Goal: Transaction & Acquisition: Purchase product/service

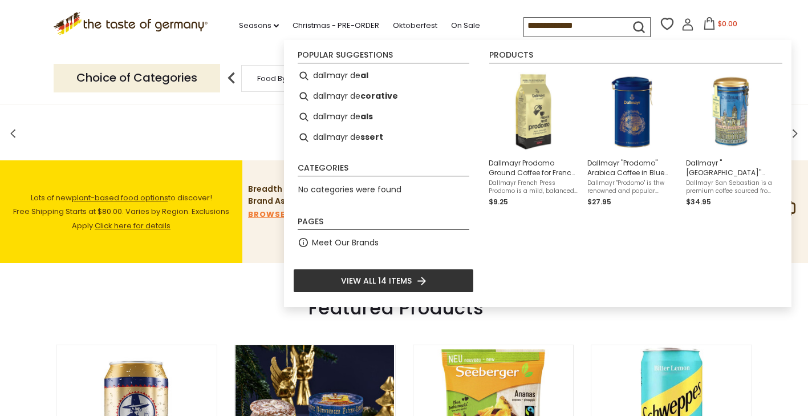
type input "**********"
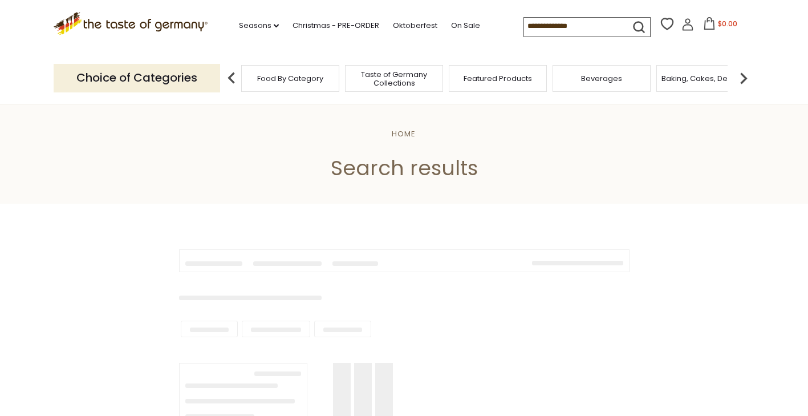
type input "**********"
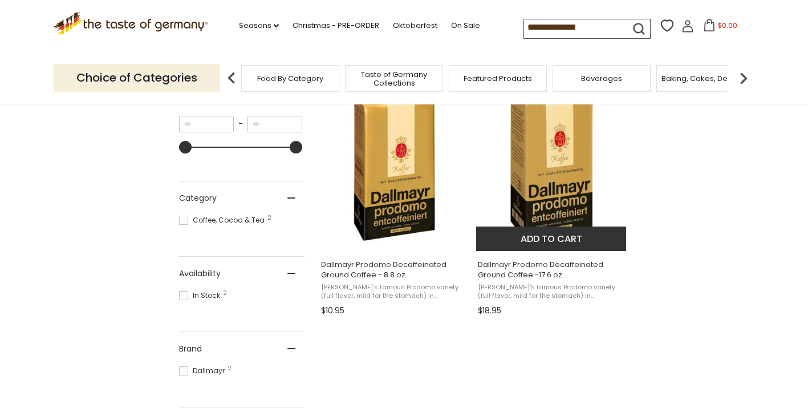
scroll to position [228, 0]
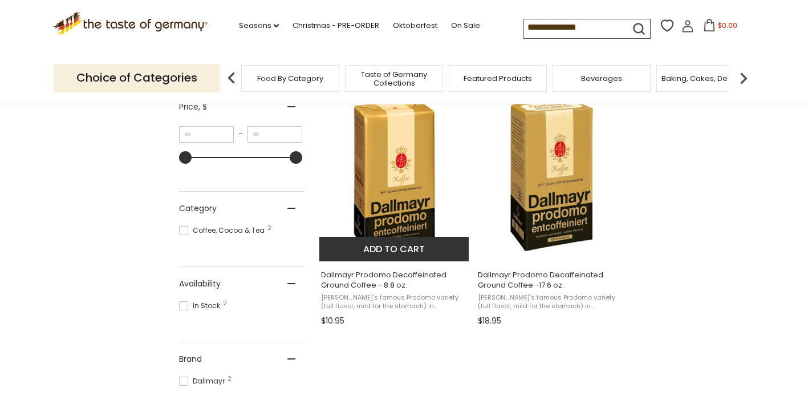
click at [408, 172] on img "Dallmayr Prodomo Decaffeinated Ground Coffee - 8.8 oz." at bounding box center [394, 175] width 151 height 151
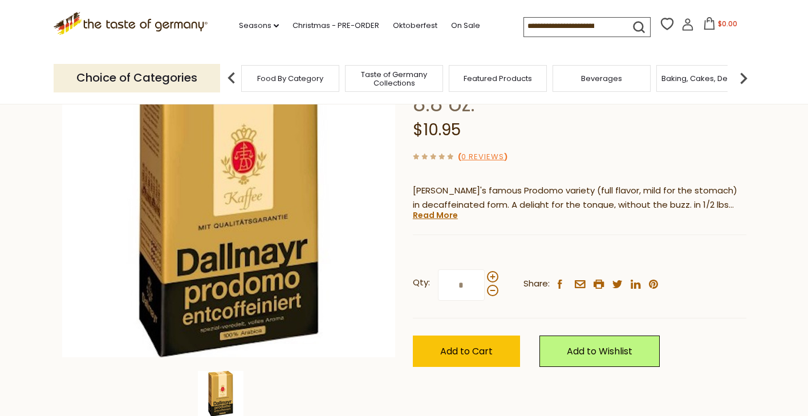
scroll to position [171, 0]
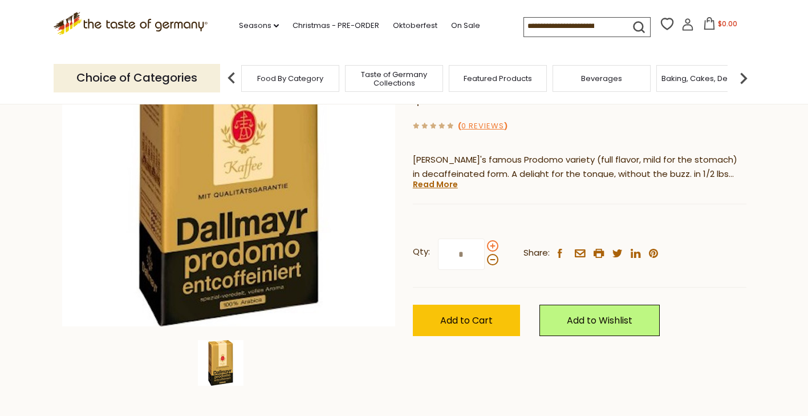
click at [491, 244] on span at bounding box center [492, 245] width 11 height 11
click at [485, 244] on input "*" at bounding box center [461, 253] width 47 height 31
click at [493, 258] on span at bounding box center [492, 259] width 11 height 11
click at [485, 258] on input "*" at bounding box center [461, 253] width 47 height 31
click at [494, 246] on span at bounding box center [492, 245] width 11 height 11
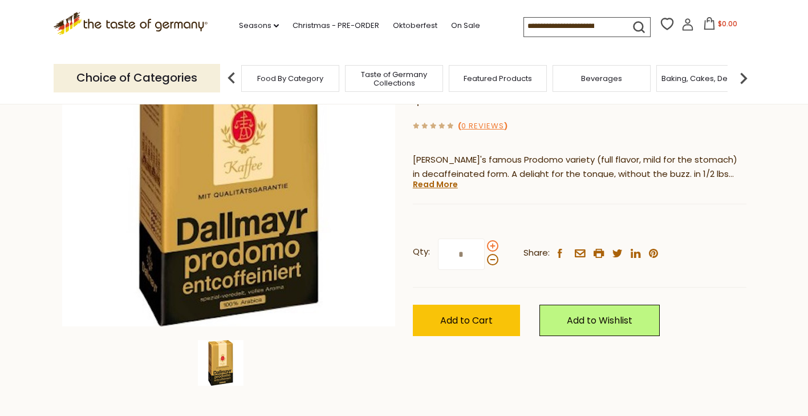
click at [485, 246] on input "*" at bounding box center [461, 253] width 47 height 31
click at [494, 262] on span at bounding box center [492, 259] width 11 height 11
click at [485, 262] on input "*" at bounding box center [461, 253] width 47 height 31
type input "*"
click at [437, 184] on link "Read More" at bounding box center [435, 183] width 45 height 11
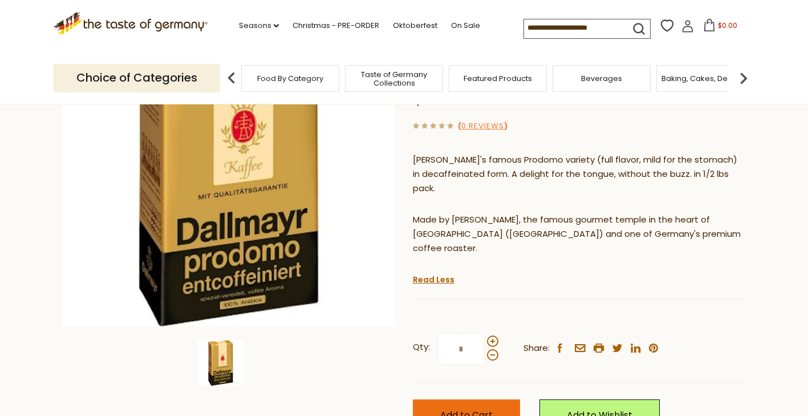
click at [460, 408] on span "Add to Cart" at bounding box center [466, 414] width 52 height 13
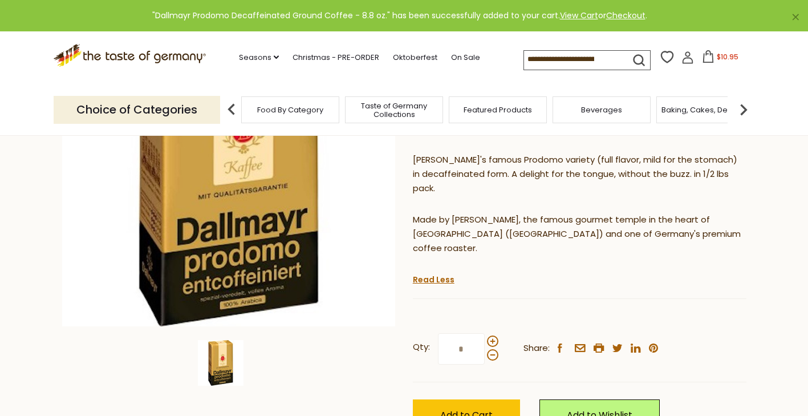
click at [706, 56] on icon at bounding box center [708, 56] width 13 height 13
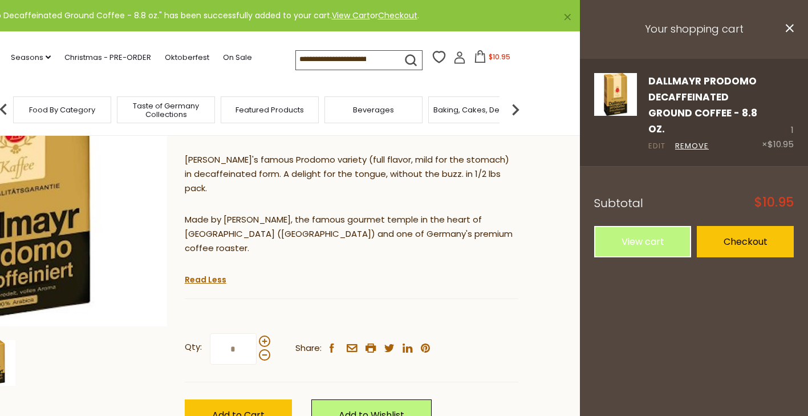
click at [652, 145] on link "Edit" at bounding box center [656, 146] width 17 height 12
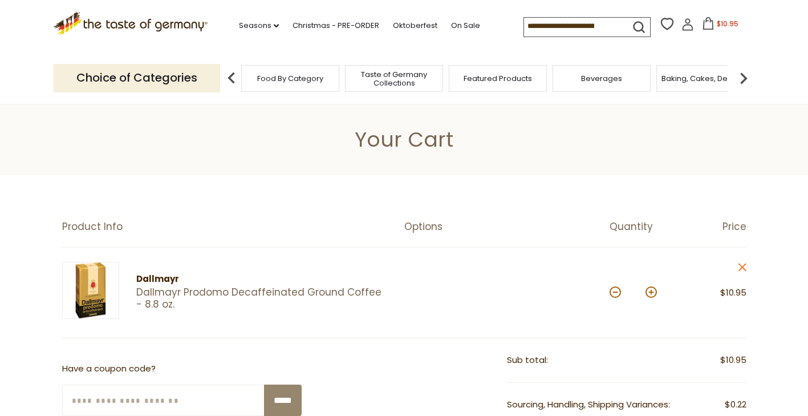
click at [646, 293] on button at bounding box center [651, 291] width 11 height 11
type input "*"
click at [560, 29] on input at bounding box center [572, 26] width 96 height 16
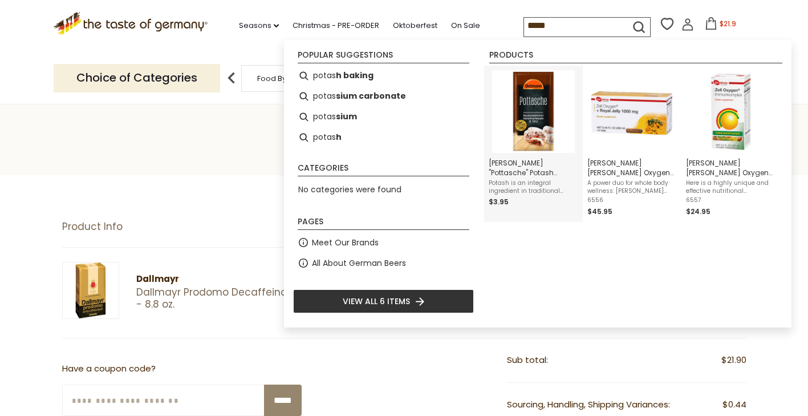
type input "*****"
click at [533, 108] on img "Instant Search Results" at bounding box center [533, 111] width 83 height 83
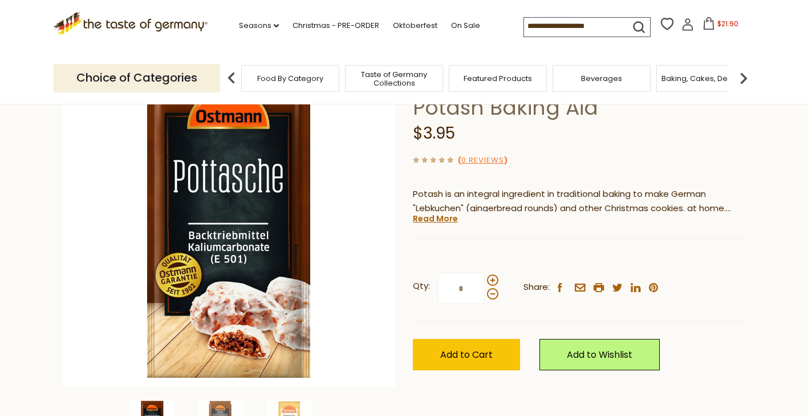
scroll to position [171, 0]
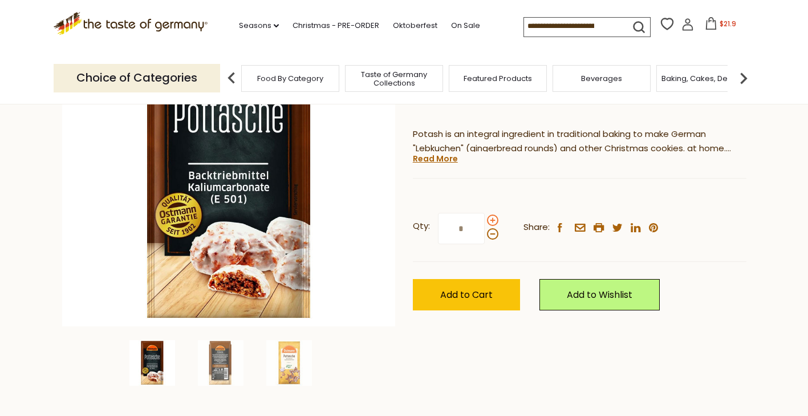
click at [493, 221] on span at bounding box center [492, 219] width 11 height 11
click at [485, 221] on input "*" at bounding box center [461, 228] width 47 height 31
type input "*"
click at [474, 295] on span "Add to Cart" at bounding box center [466, 294] width 52 height 13
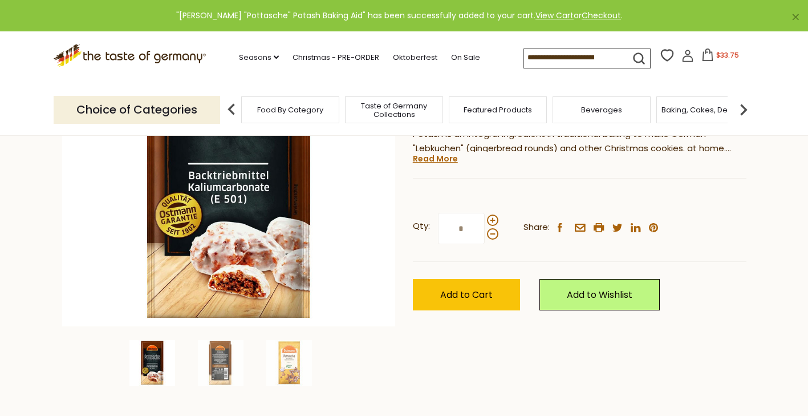
click at [707, 55] on icon at bounding box center [708, 54] width 10 height 13
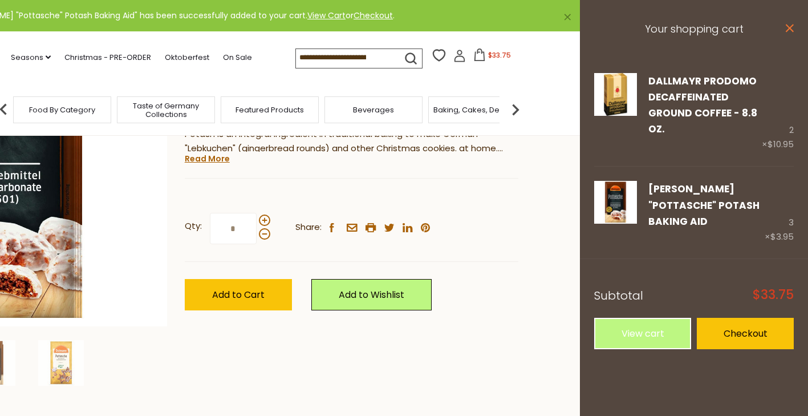
click at [789, 26] on icon "close" at bounding box center [789, 28] width 9 height 9
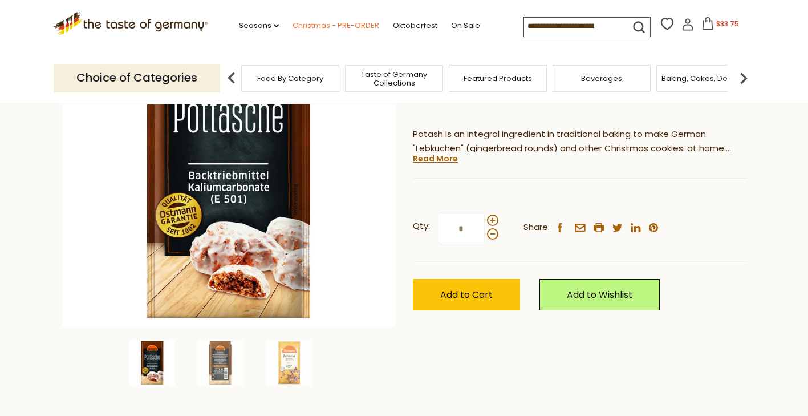
click at [319, 26] on link "Christmas - PRE-ORDER" at bounding box center [336, 25] width 87 height 13
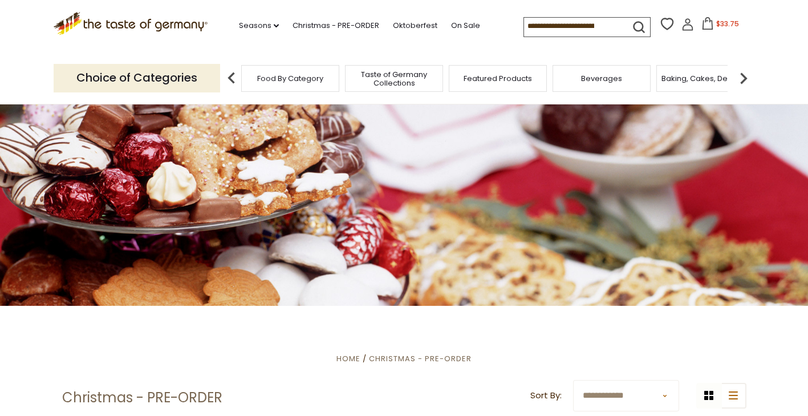
click at [703, 22] on icon at bounding box center [708, 23] width 10 height 13
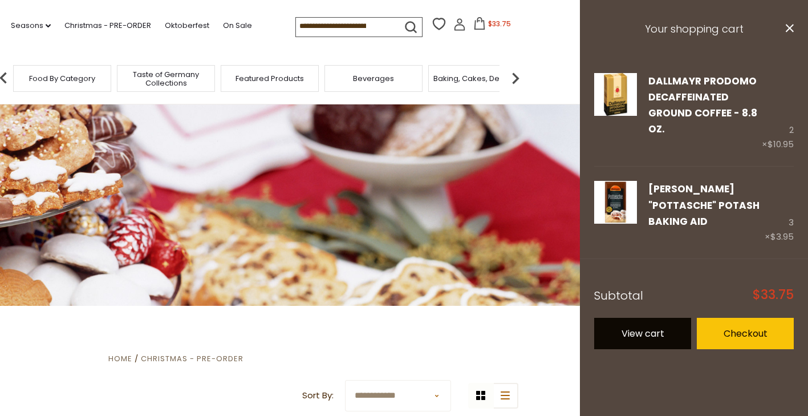
click at [660, 318] on link "View cart" at bounding box center [642, 333] width 97 height 31
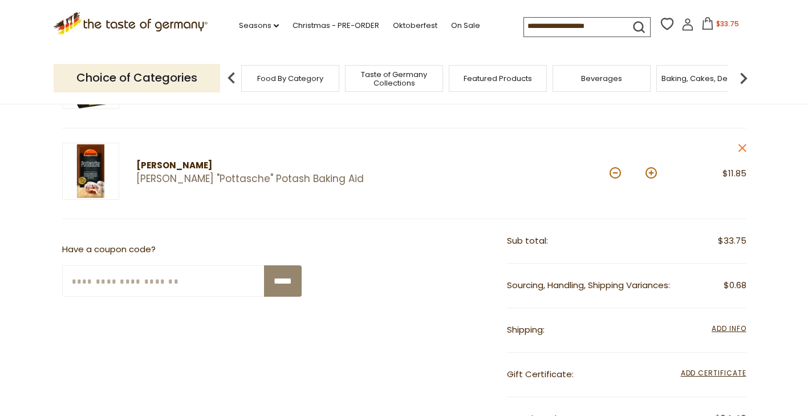
scroll to position [228, 0]
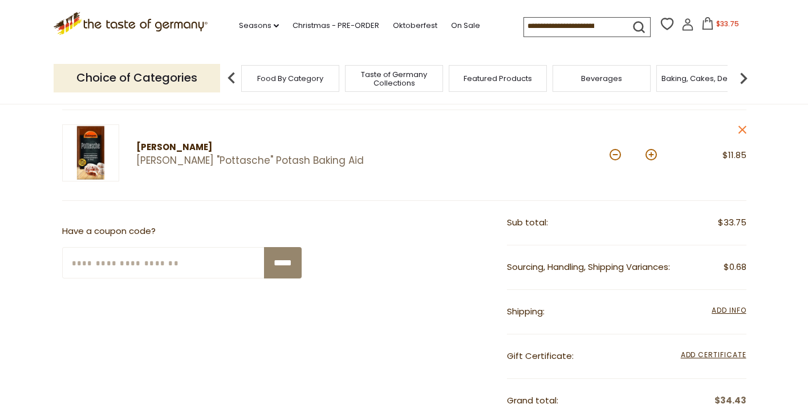
click at [180, 267] on input "Enter Your Coupon Code" at bounding box center [163, 262] width 203 height 31
click at [181, 266] on input "Enter Your Coupon Code" at bounding box center [163, 262] width 203 height 31
type input "*******"
click at [275, 266] on input "*****" at bounding box center [283, 262] width 38 height 31
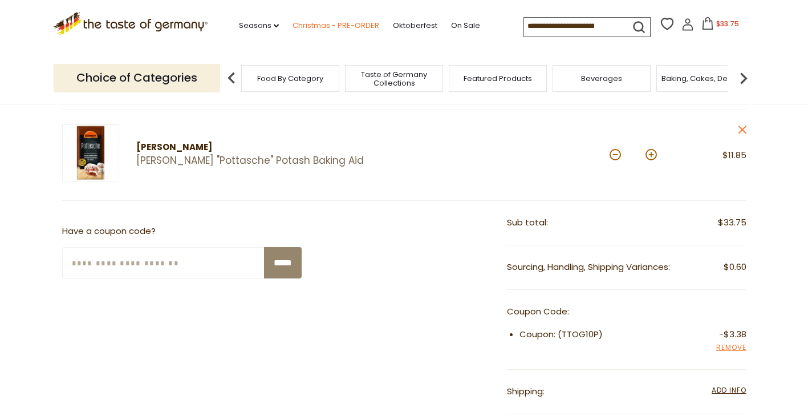
click at [349, 24] on link "Christmas - PRE-ORDER" at bounding box center [336, 25] width 87 height 13
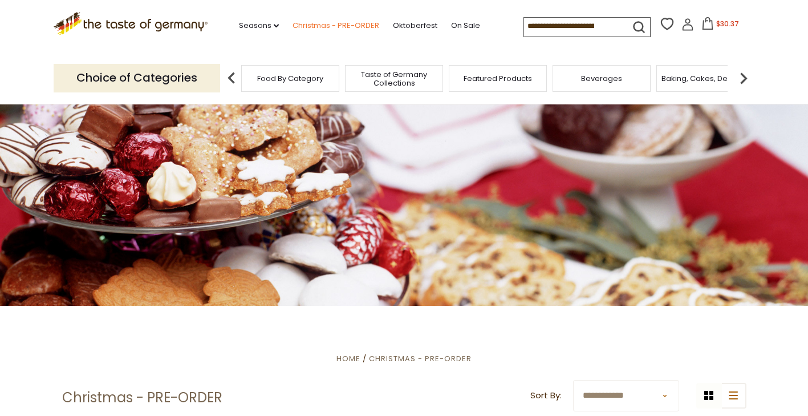
click at [339, 25] on link "Christmas - PRE-ORDER" at bounding box center [336, 25] width 87 height 13
click at [744, 77] on img at bounding box center [743, 78] width 23 height 23
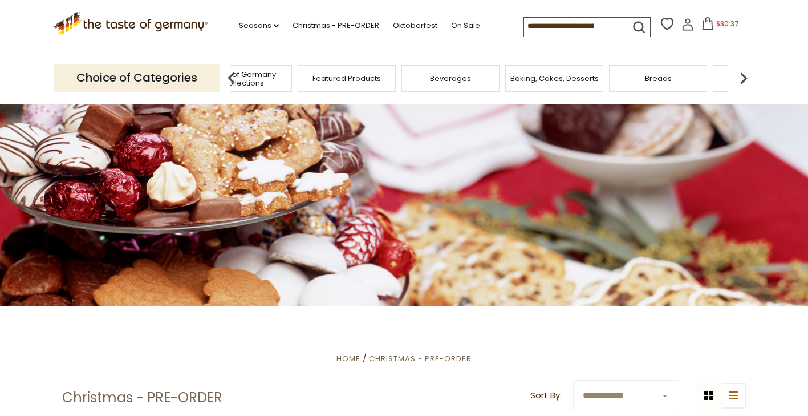
click at [742, 78] on img at bounding box center [743, 78] width 23 height 23
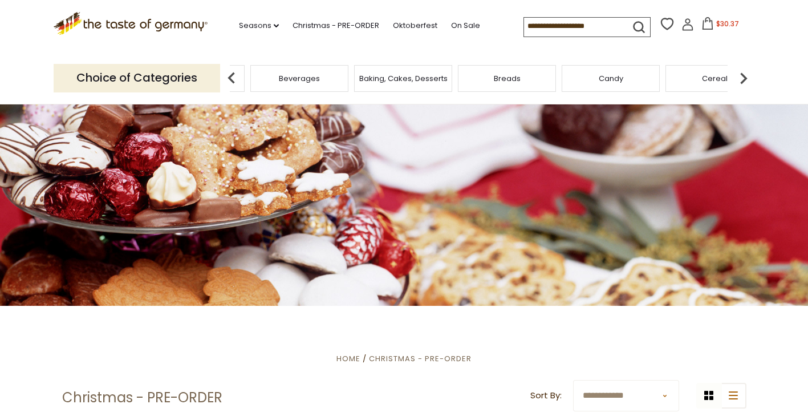
click at [742, 78] on img at bounding box center [743, 78] width 23 height 23
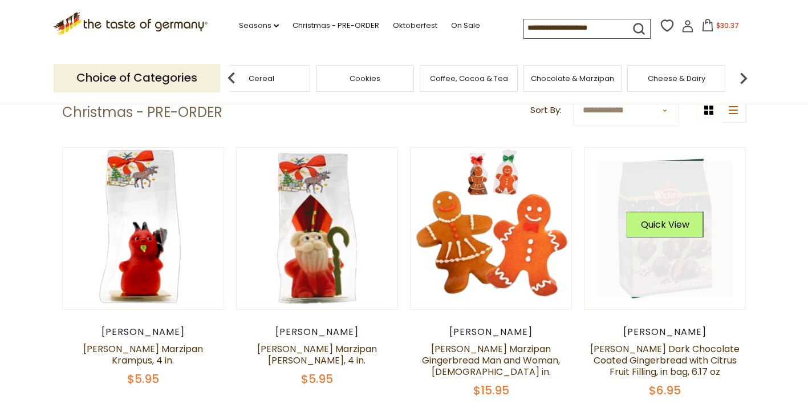
scroll to position [228, 0]
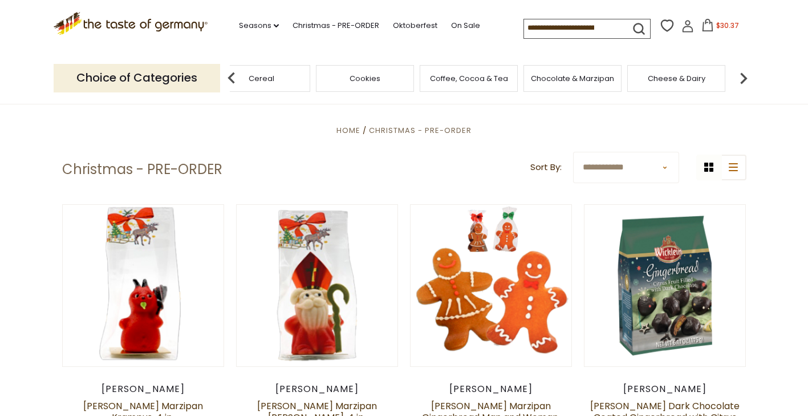
click at [667, 168] on select "**********" at bounding box center [626, 167] width 106 height 31
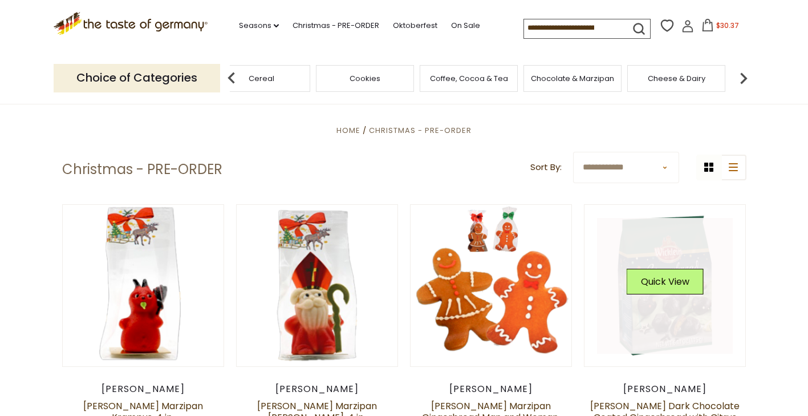
select select "******"
click at [573, 152] on select "**********" at bounding box center [626, 167] width 106 height 31
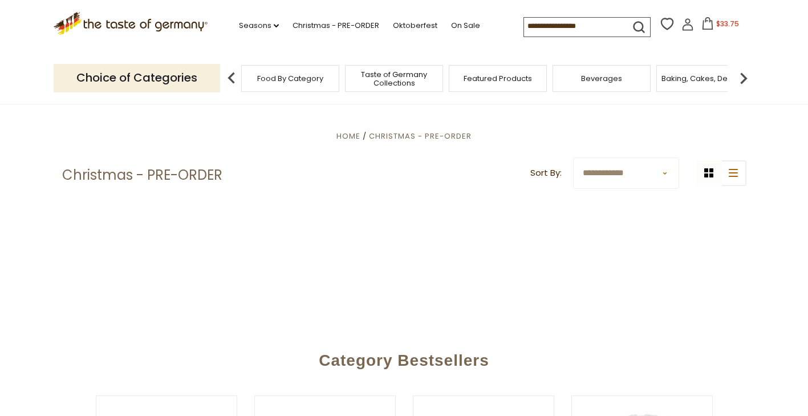
scroll to position [228, 0]
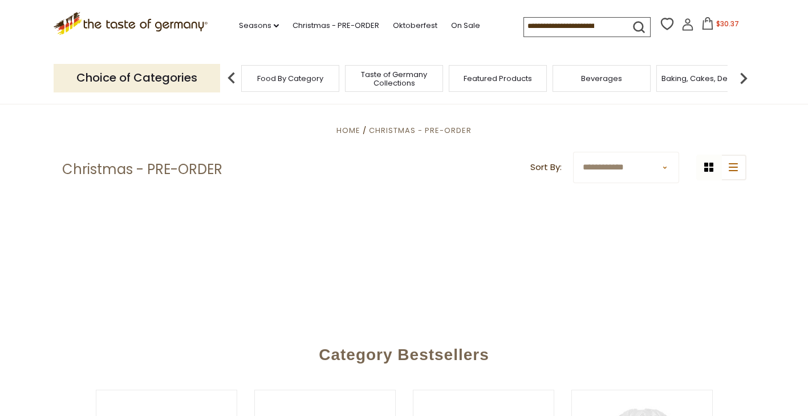
click at [648, 168] on select "**********" at bounding box center [626, 167] width 106 height 31
select select "********"
click at [573, 152] on select "**********" at bounding box center [626, 167] width 106 height 31
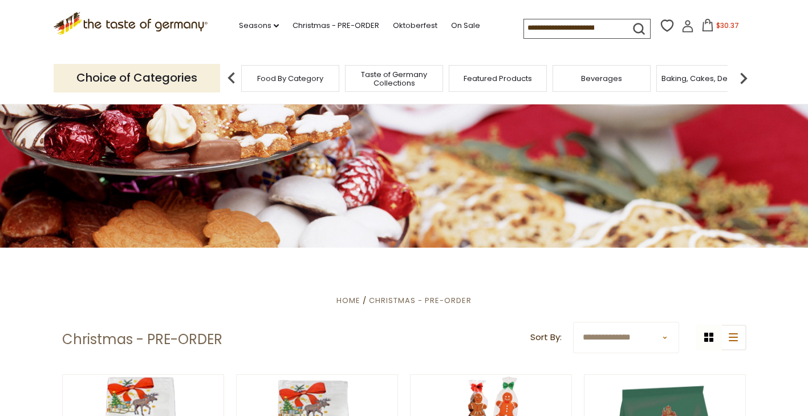
scroll to position [57, 0]
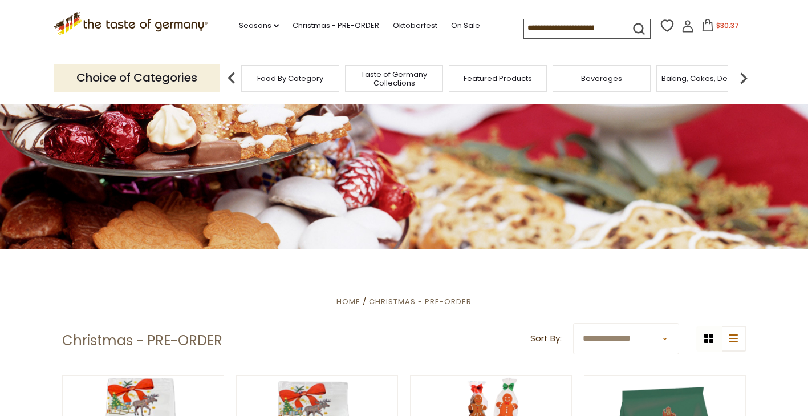
click at [600, 347] on select "**********" at bounding box center [626, 338] width 106 height 31
select select "**********"
click at [573, 323] on select "**********" at bounding box center [626, 338] width 106 height 31
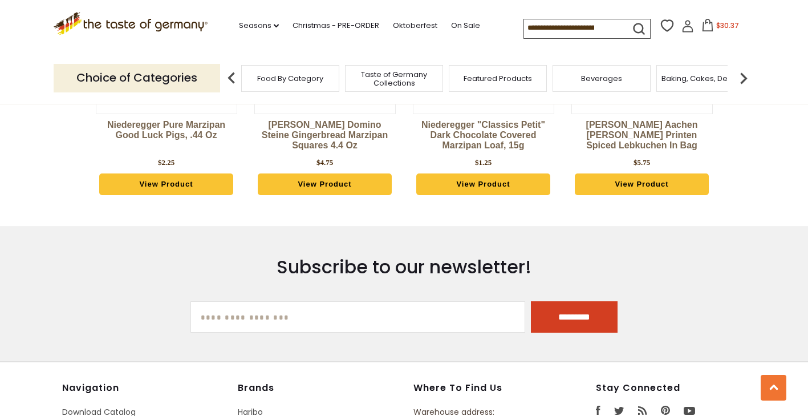
scroll to position [3250, 0]
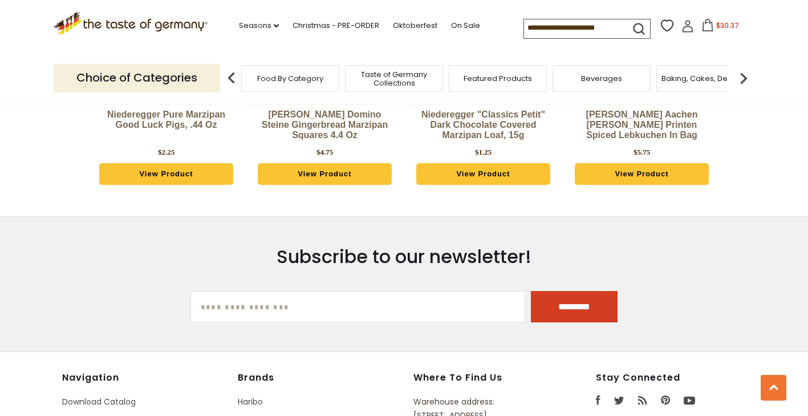
click at [551, 28] on input at bounding box center [572, 27] width 96 height 16
type input "**********"
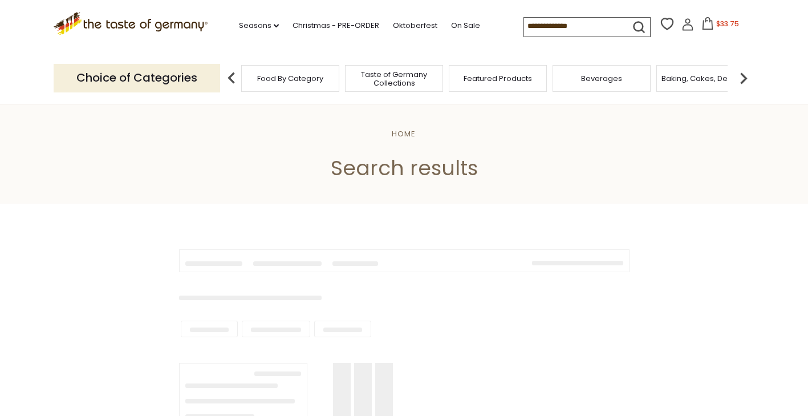
type input "**********"
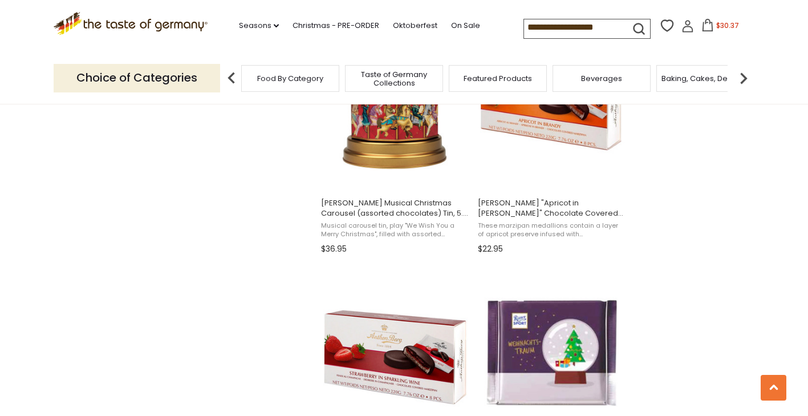
scroll to position [1198, 0]
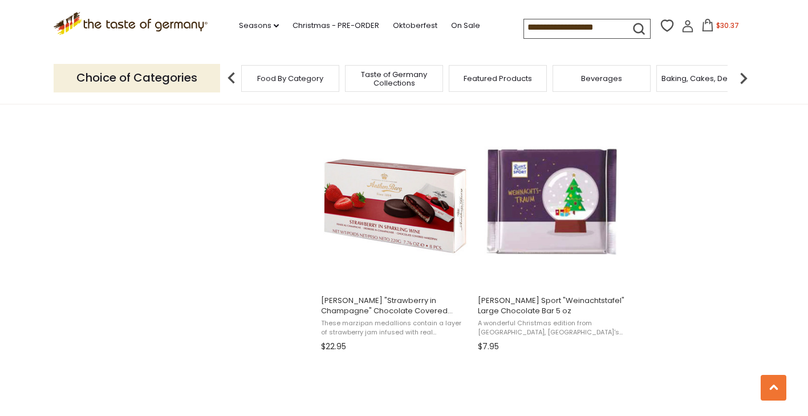
click at [284, 82] on span "Food By Category" at bounding box center [290, 78] width 66 height 9
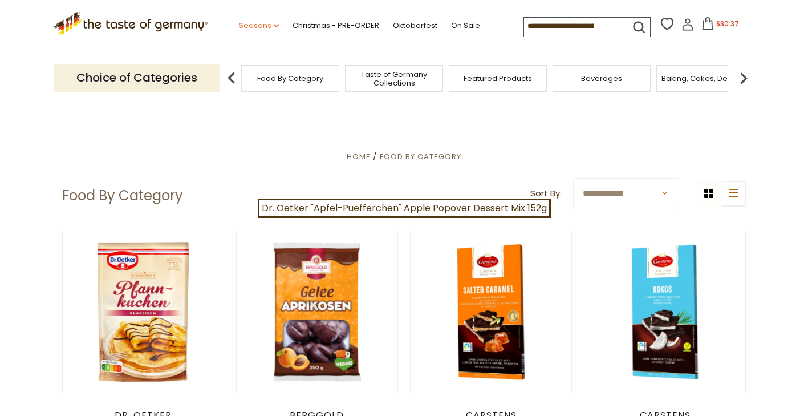
click at [266, 27] on link "Seasons dropdown_arrow" at bounding box center [259, 25] width 40 height 13
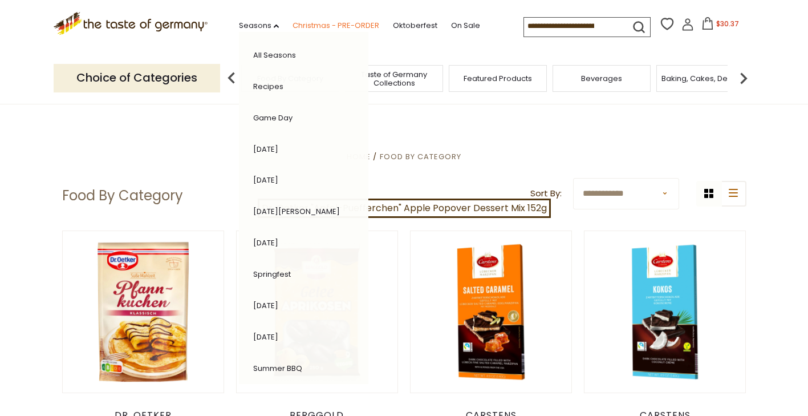
click at [338, 27] on link "Christmas - PRE-ORDER" at bounding box center [336, 25] width 87 height 13
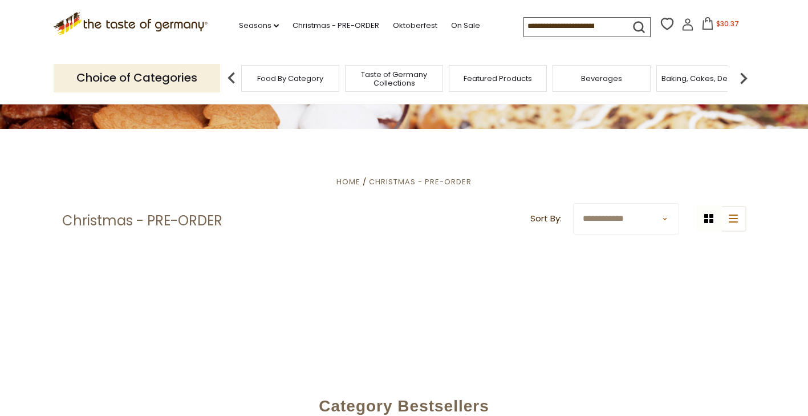
scroll to position [228, 0]
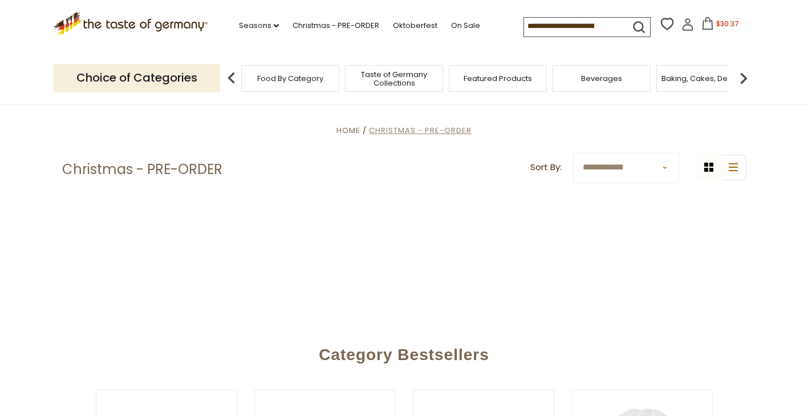
click at [441, 131] on span "Christmas - PRE-ORDER" at bounding box center [420, 130] width 103 height 11
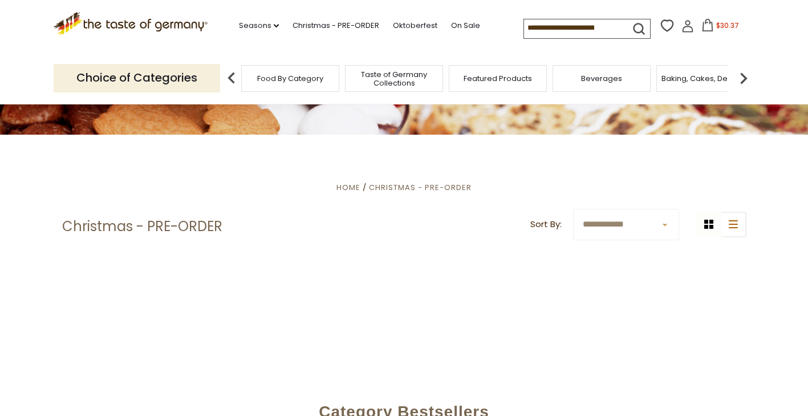
click at [299, 82] on span "Food By Category" at bounding box center [290, 78] width 66 height 9
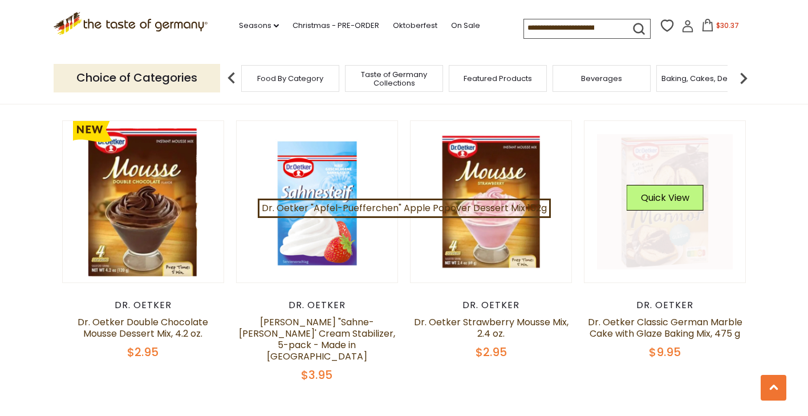
scroll to position [969, 0]
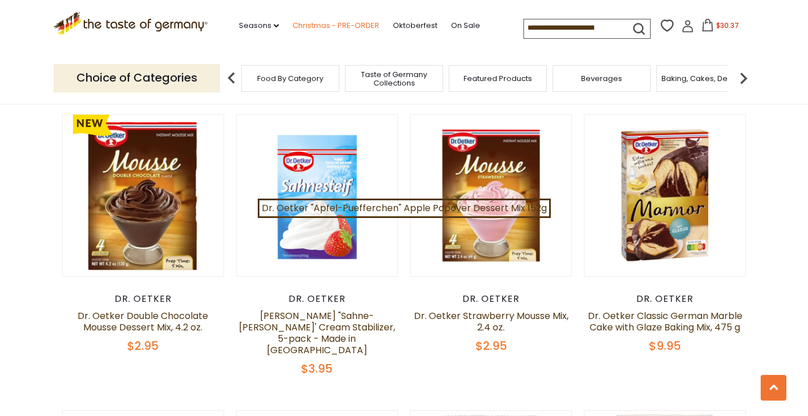
click at [337, 23] on link "Christmas - PRE-ORDER" at bounding box center [336, 25] width 87 height 13
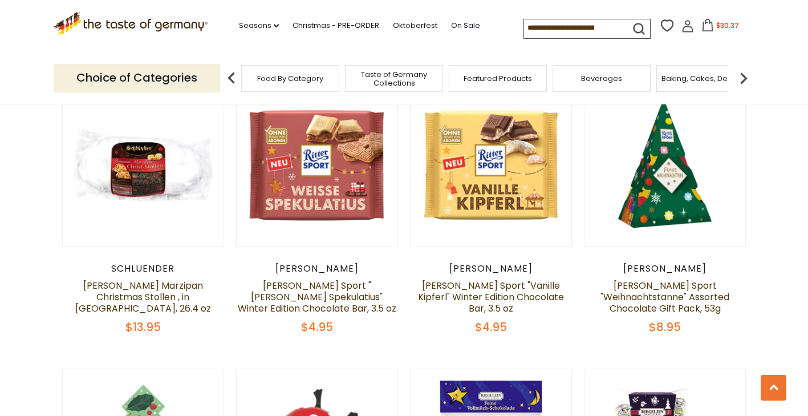
scroll to position [1426, 0]
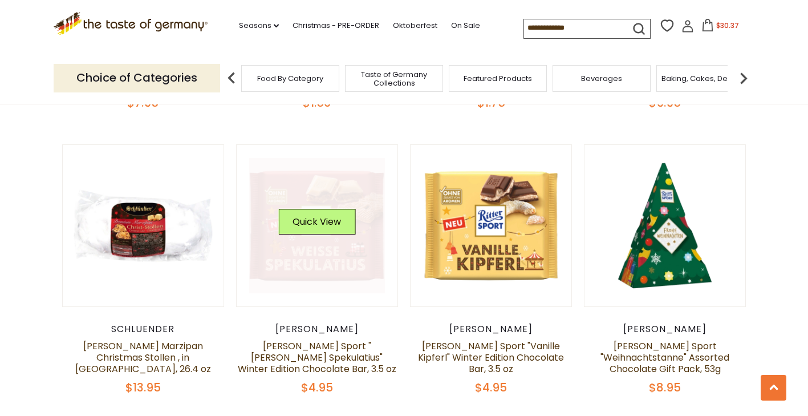
click at [326, 240] on link at bounding box center [317, 226] width 136 height 136
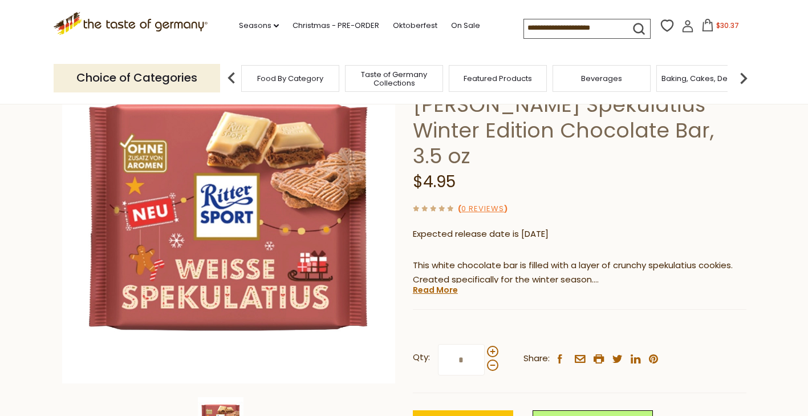
scroll to position [171, 0]
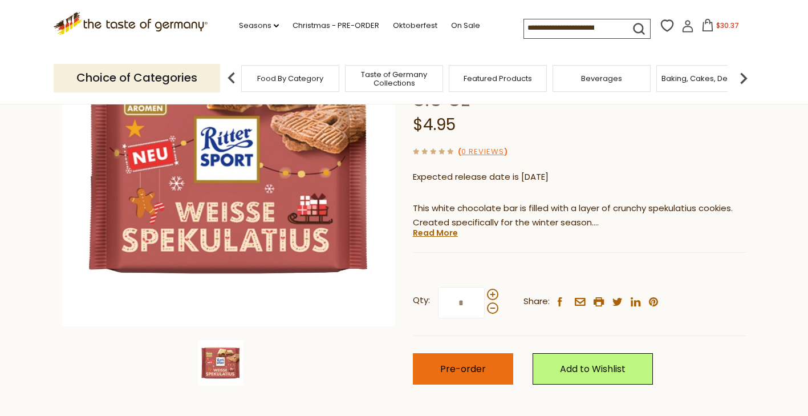
click at [456, 362] on span "Pre-order" at bounding box center [463, 368] width 46 height 13
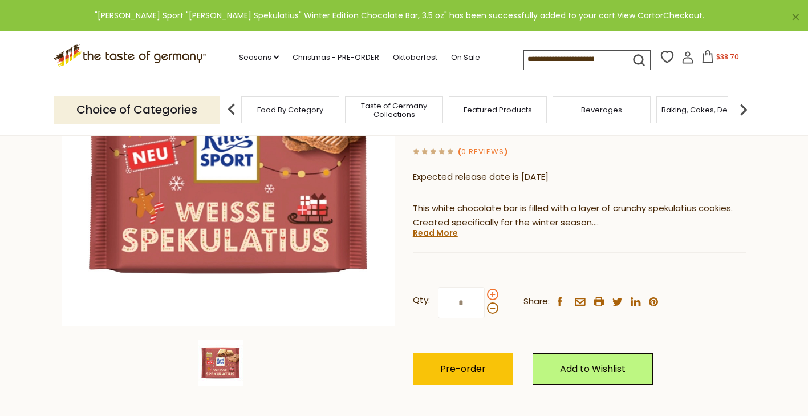
click at [490, 289] on span at bounding box center [492, 294] width 11 height 11
click at [485, 287] on input "*" at bounding box center [461, 302] width 47 height 31
click at [490, 302] on span at bounding box center [492, 307] width 11 height 11
click at [485, 287] on input "*" at bounding box center [461, 302] width 47 height 31
type input "*"
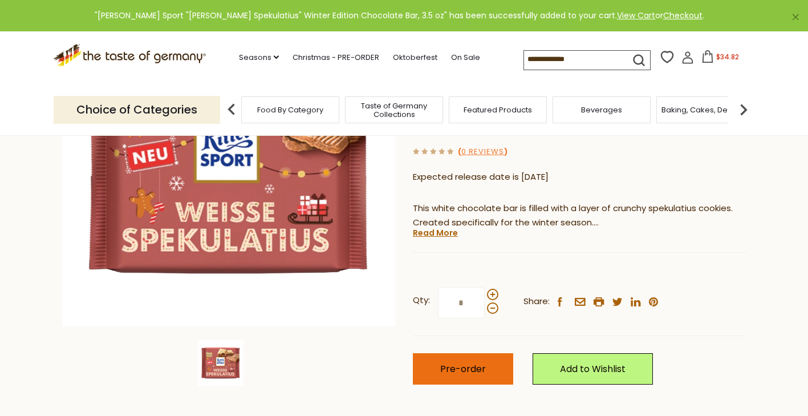
click at [465, 362] on span "Pre-order" at bounding box center [463, 368] width 46 height 13
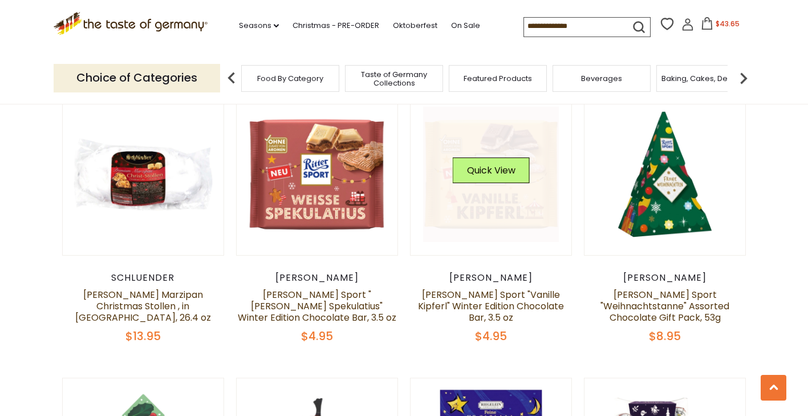
scroll to position [1426, 0]
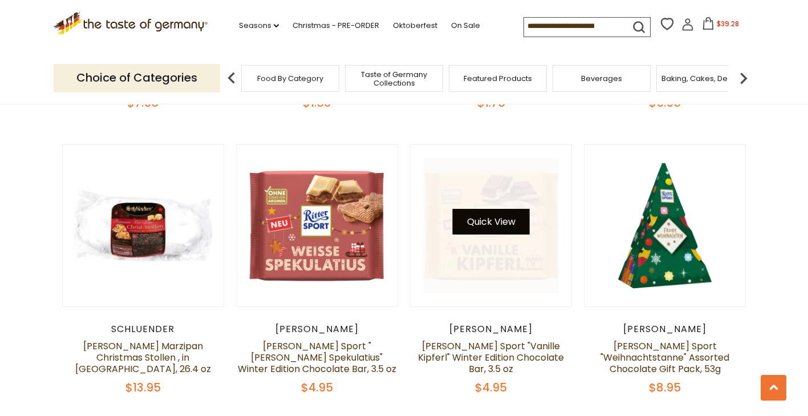
click at [496, 210] on button "Quick View" at bounding box center [491, 222] width 77 height 26
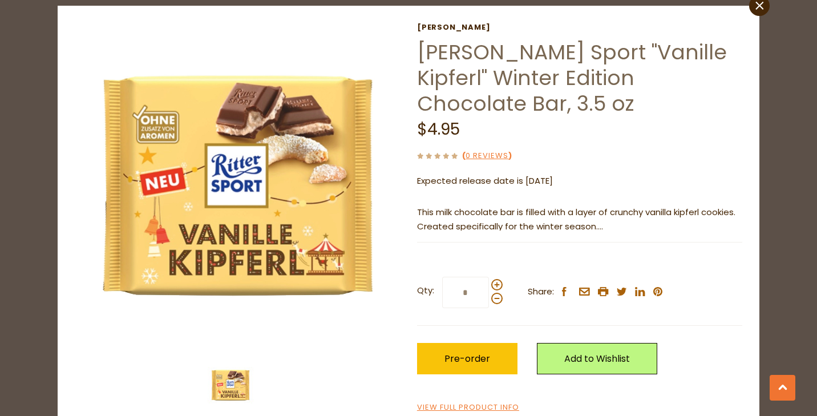
scroll to position [54, 0]
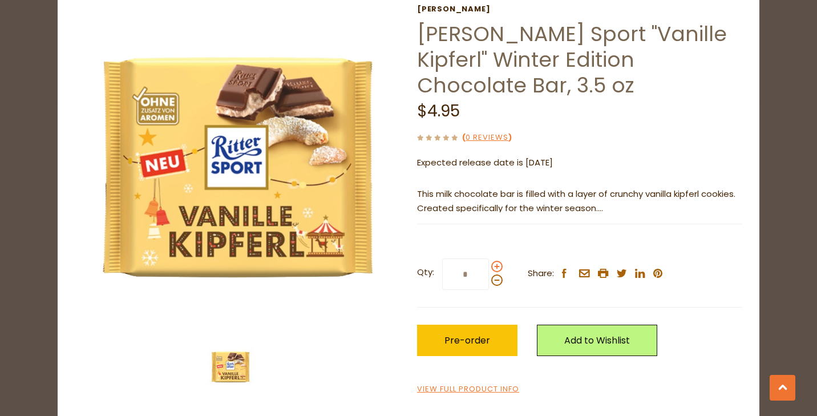
click at [492, 263] on span at bounding box center [496, 266] width 11 height 11
click at [489, 263] on input "*" at bounding box center [465, 273] width 47 height 31
type input "*"
click at [476, 339] on span "Pre-order" at bounding box center [467, 340] width 46 height 13
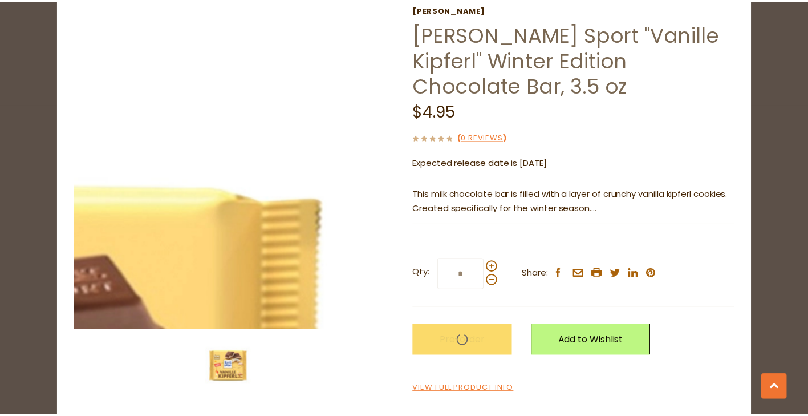
scroll to position [1426, 0]
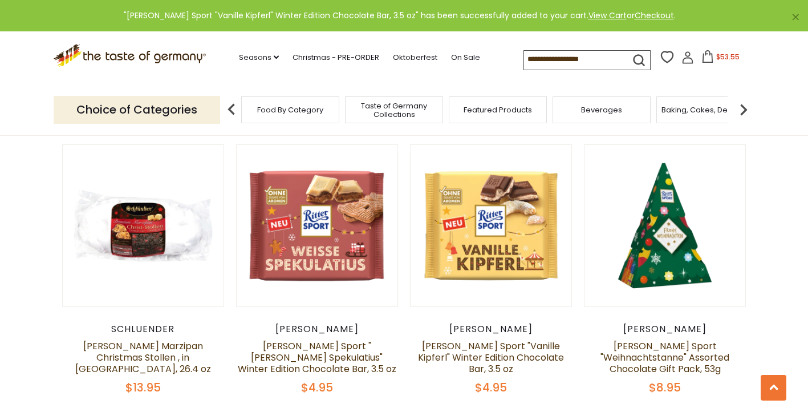
click at [701, 60] on icon at bounding box center [707, 56] width 13 height 13
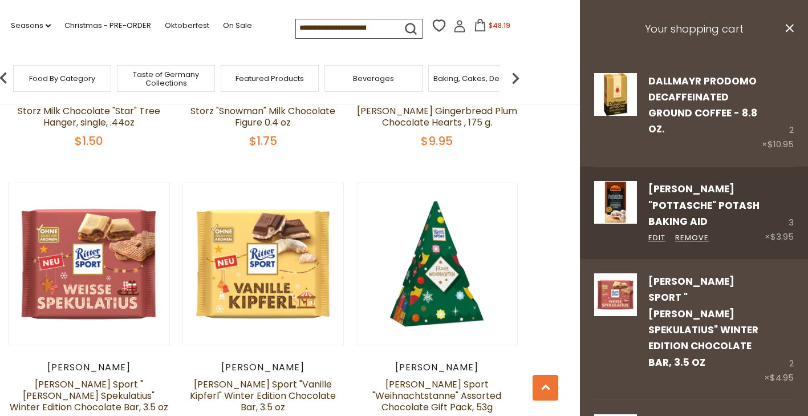
scroll to position [1369, 0]
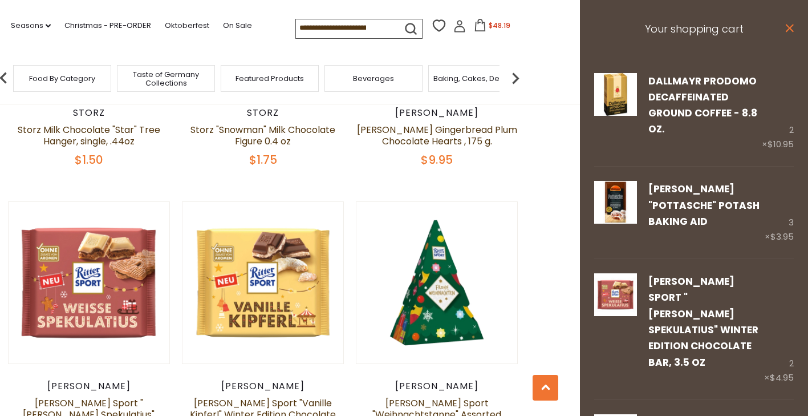
click at [785, 29] on icon "close" at bounding box center [789, 28] width 9 height 9
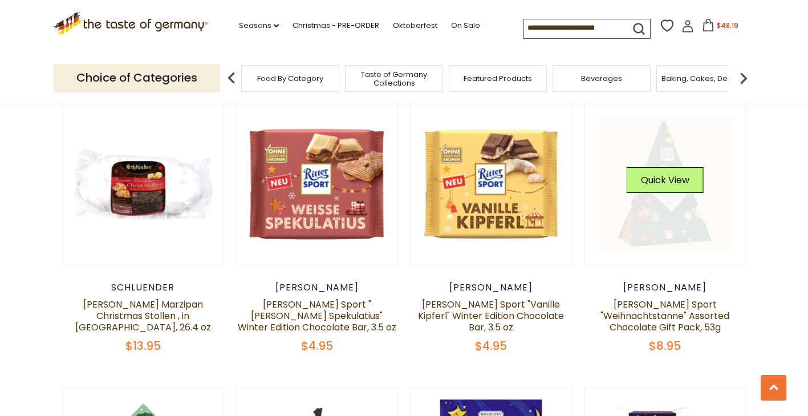
scroll to position [1483, 0]
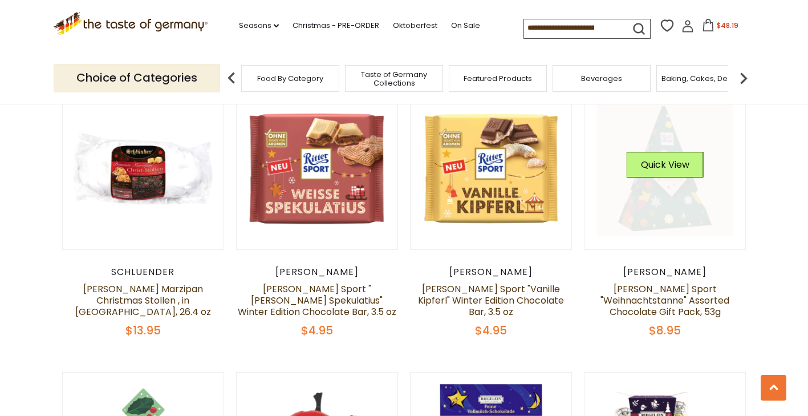
click at [682, 184] on link at bounding box center [665, 169] width 136 height 136
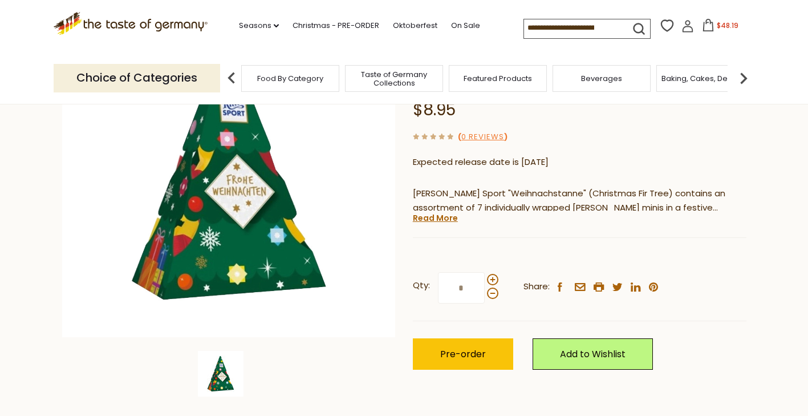
scroll to position [114, 0]
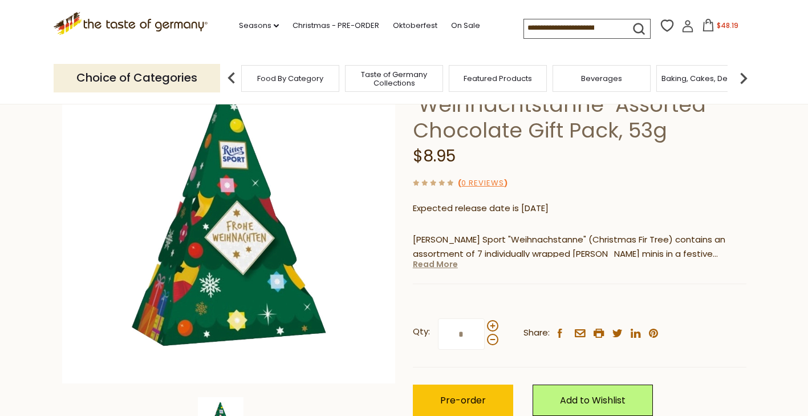
click at [432, 269] on link "Read More" at bounding box center [435, 263] width 45 height 11
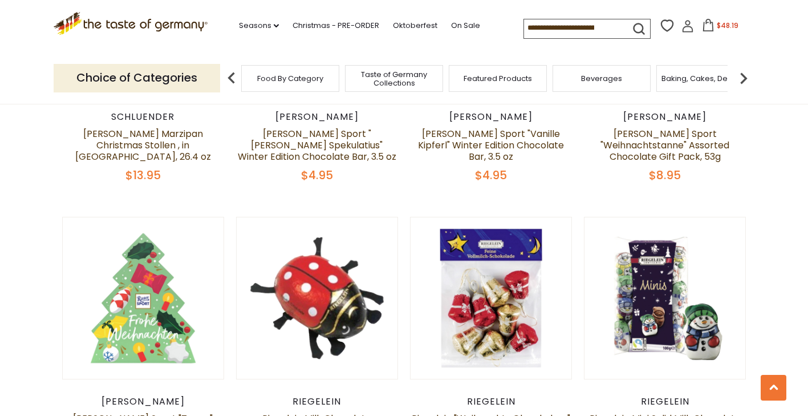
scroll to position [1654, 0]
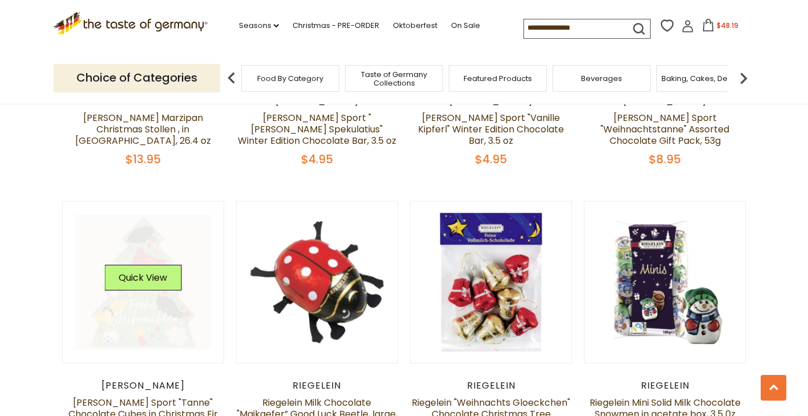
click at [131, 290] on link at bounding box center [143, 282] width 136 height 136
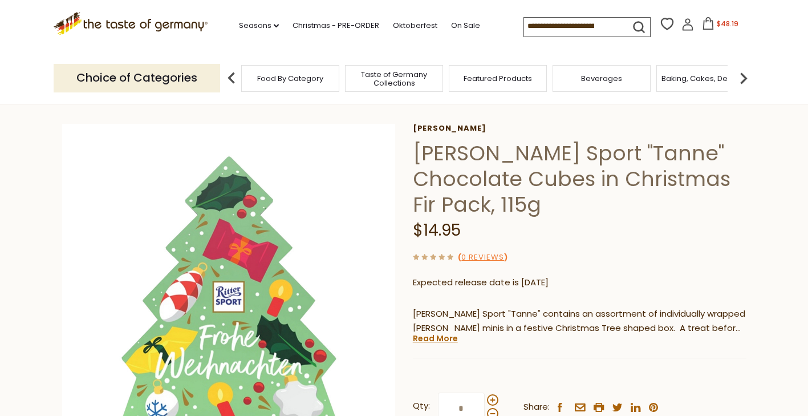
scroll to position [114, 0]
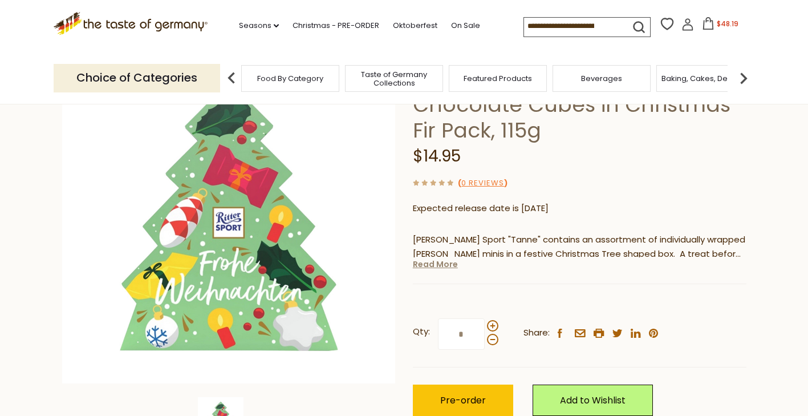
click at [424, 258] on link "Read More" at bounding box center [435, 263] width 45 height 11
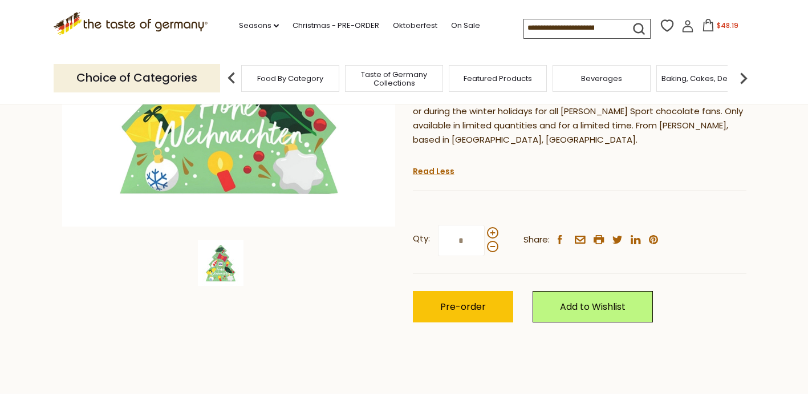
scroll to position [285, 0]
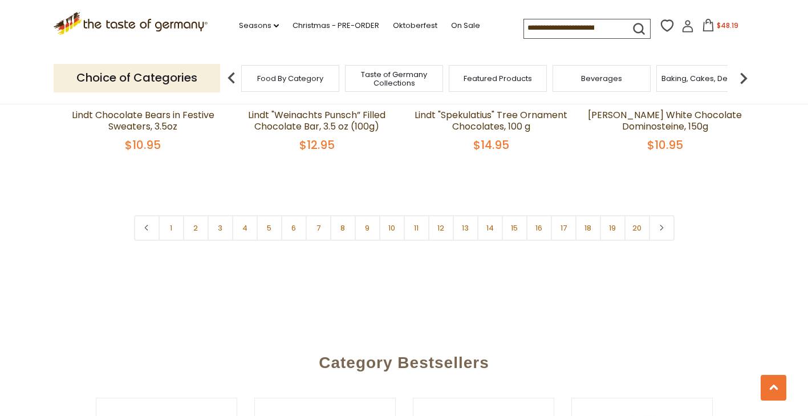
scroll to position [2737, 0]
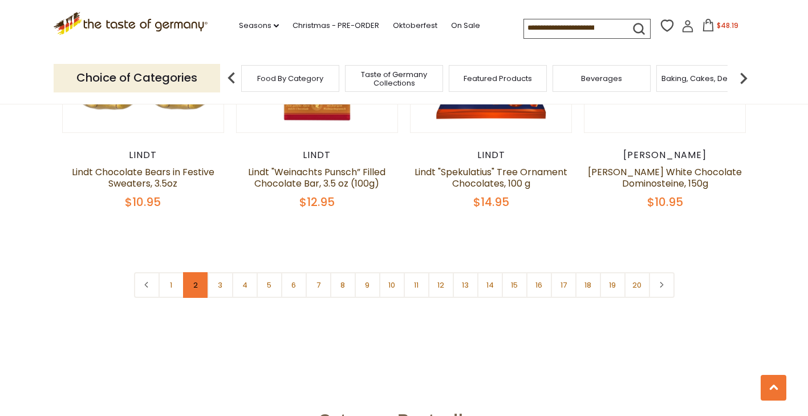
click at [192, 272] on link "2" at bounding box center [196, 285] width 26 height 26
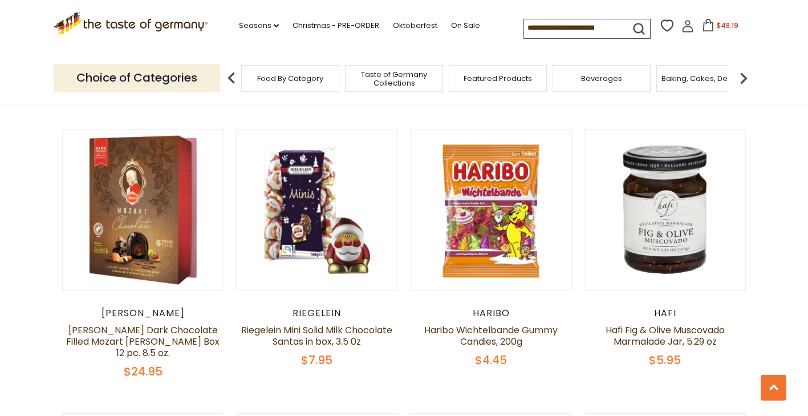
scroll to position [2319, 0]
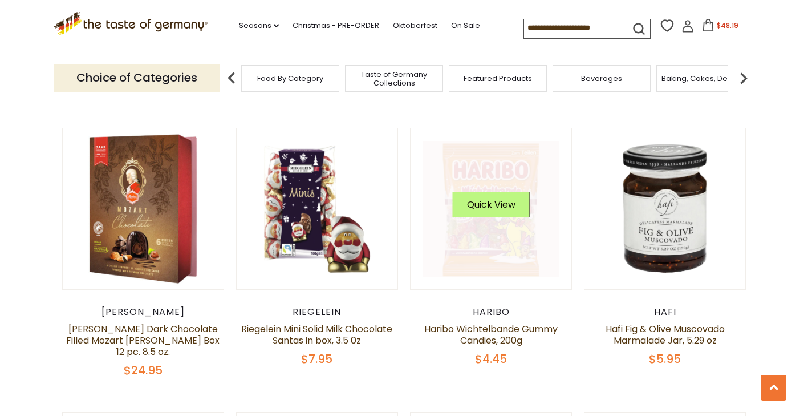
click at [504, 213] on link at bounding box center [491, 209] width 136 height 136
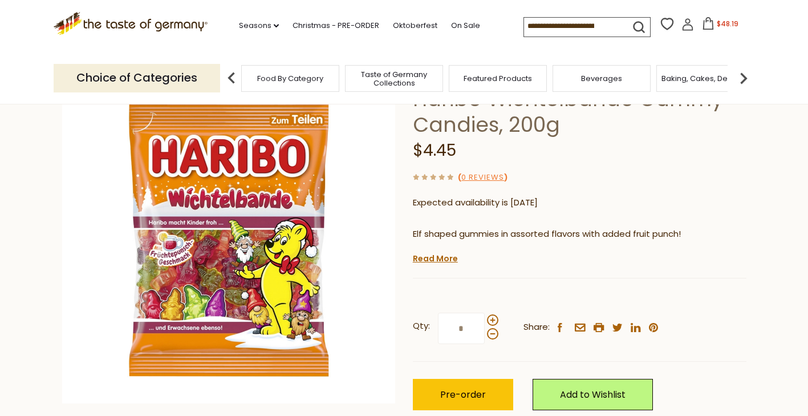
scroll to position [114, 0]
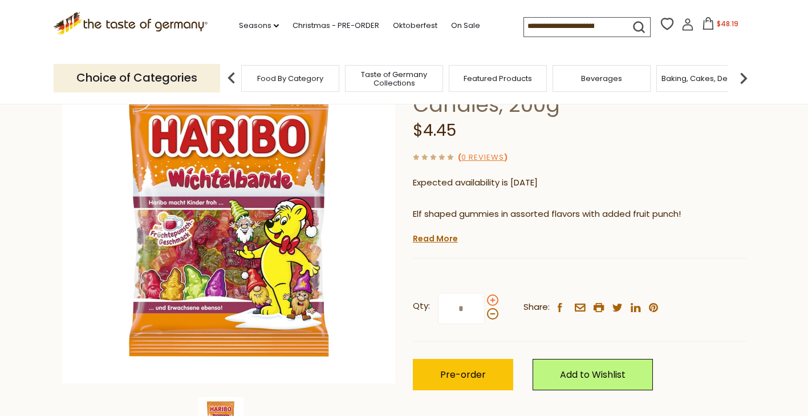
click at [492, 299] on span at bounding box center [492, 299] width 11 height 11
click at [485, 299] on input "*" at bounding box center [461, 308] width 47 height 31
click at [495, 314] on span at bounding box center [492, 313] width 11 height 11
click at [485, 314] on input "*" at bounding box center [461, 308] width 47 height 31
click at [494, 301] on span at bounding box center [492, 299] width 11 height 11
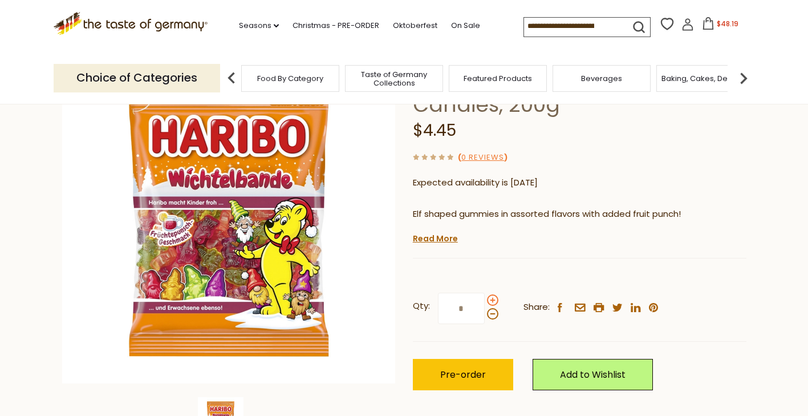
click at [485, 301] on input "*" at bounding box center [461, 308] width 47 height 31
click at [488, 317] on span at bounding box center [492, 313] width 11 height 11
click at [485, 317] on input "*" at bounding box center [461, 308] width 47 height 31
type input "*"
click at [452, 379] on span "Pre-order" at bounding box center [463, 374] width 46 height 13
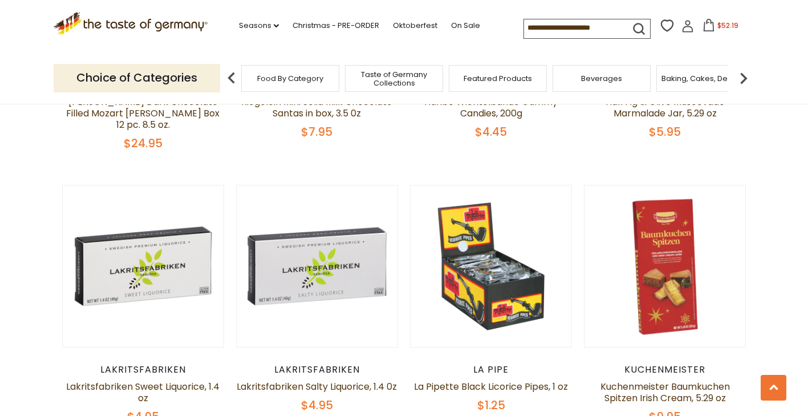
scroll to position [2547, 0]
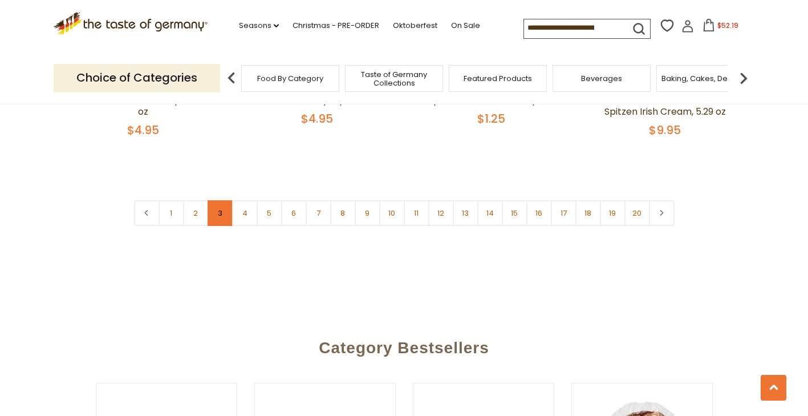
click at [221, 200] on link "3" at bounding box center [221, 213] width 26 height 26
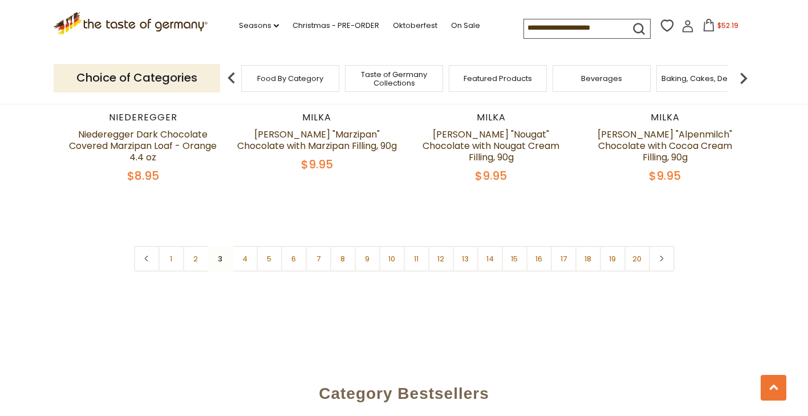
scroll to position [2832, 0]
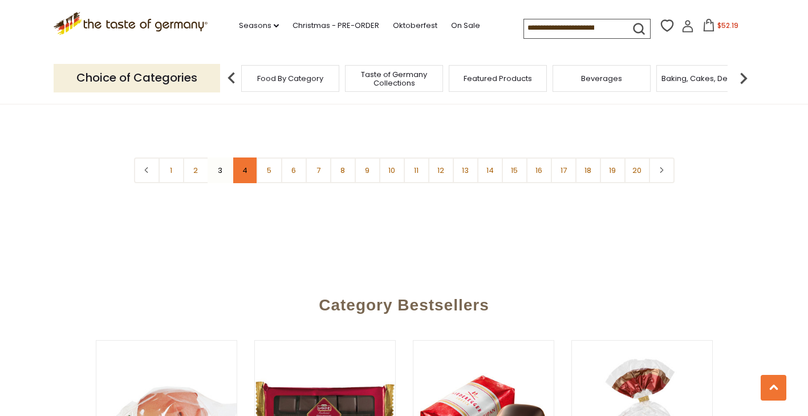
click at [243, 157] on link "4" at bounding box center [245, 170] width 26 height 26
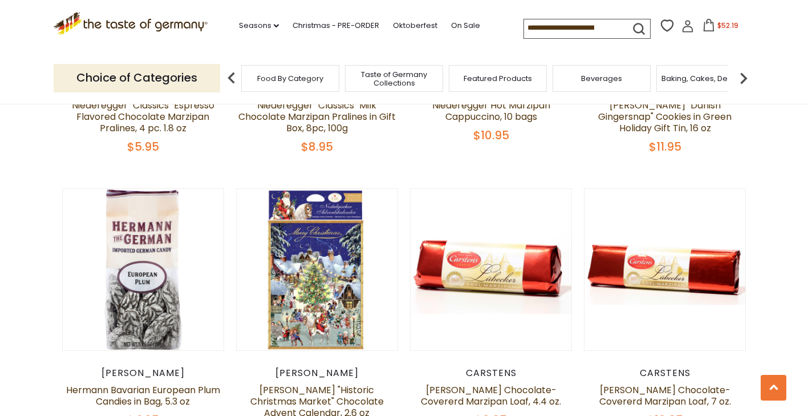
scroll to position [2547, 0]
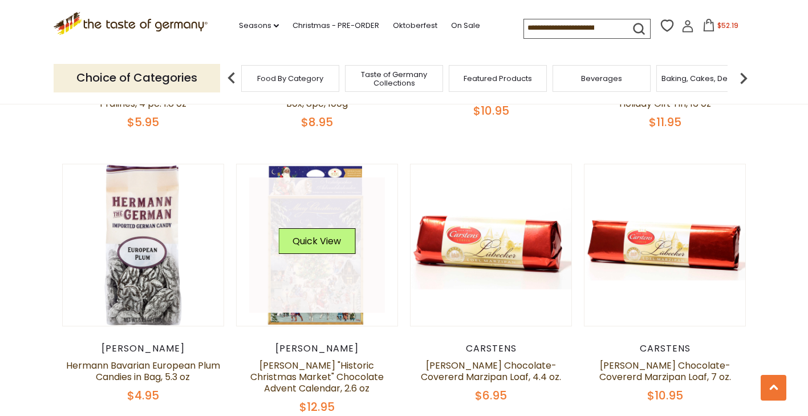
click at [324, 258] on link at bounding box center [317, 245] width 136 height 136
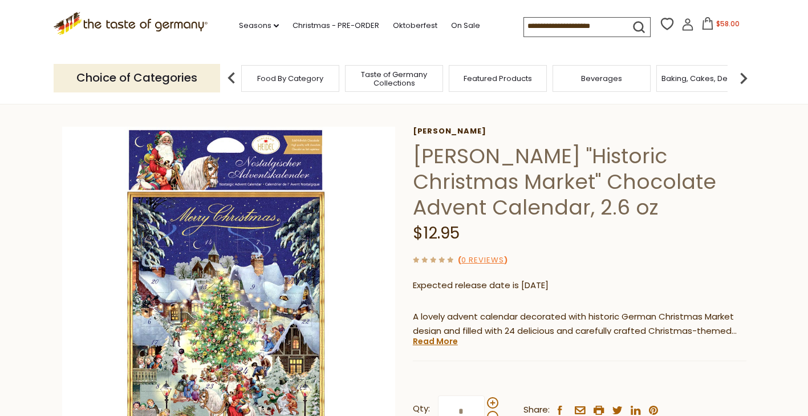
scroll to position [57, 0]
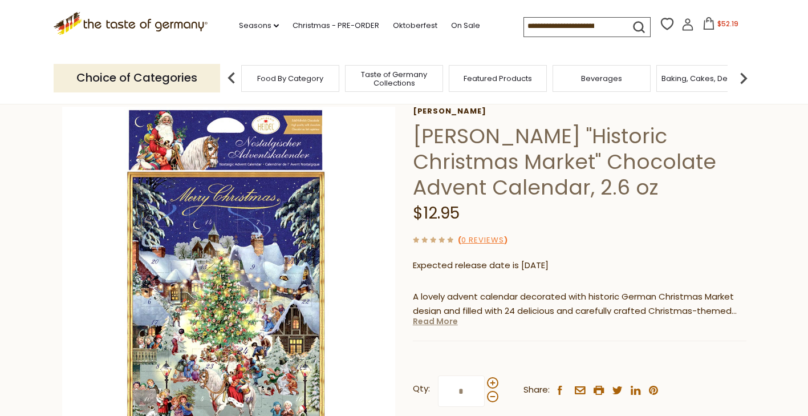
click at [428, 323] on link "Read More" at bounding box center [435, 320] width 45 height 11
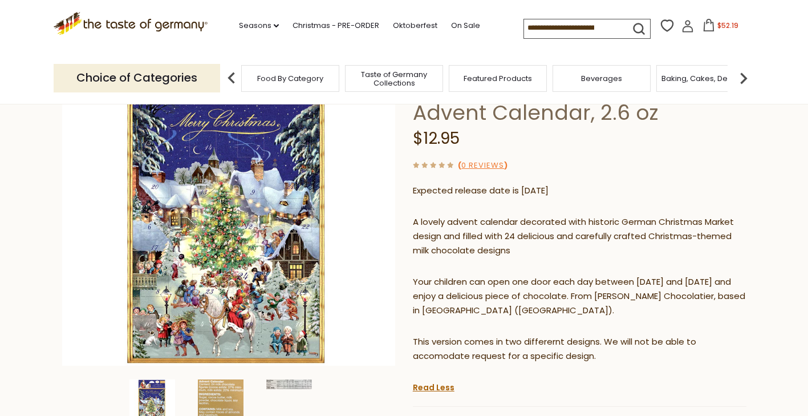
scroll to position [114, 0]
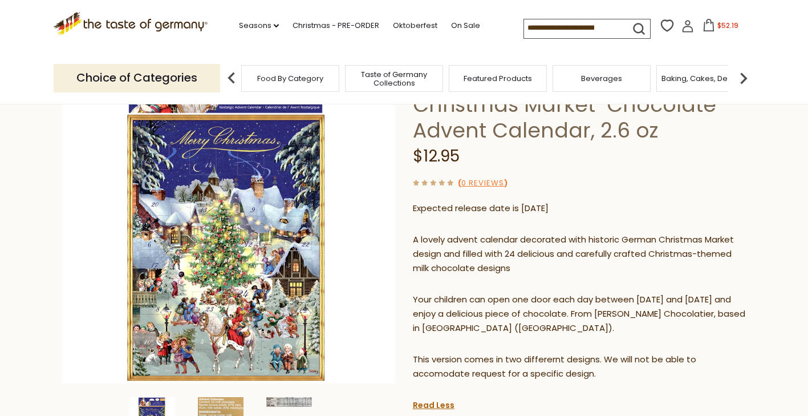
click at [305, 398] on img at bounding box center [289, 402] width 46 height 10
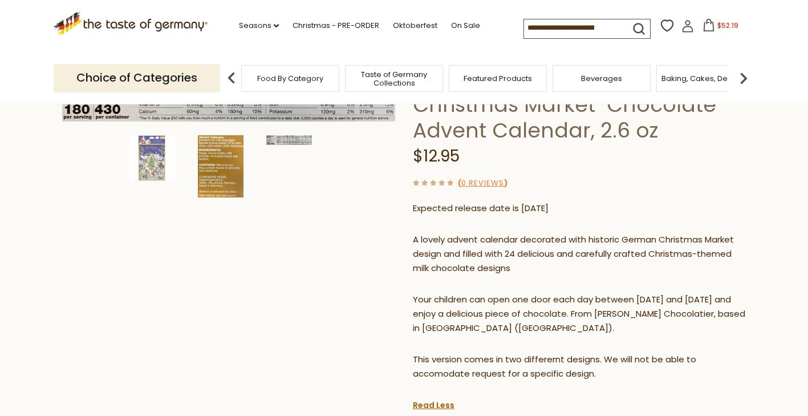
click at [223, 169] on img at bounding box center [221, 166] width 46 height 62
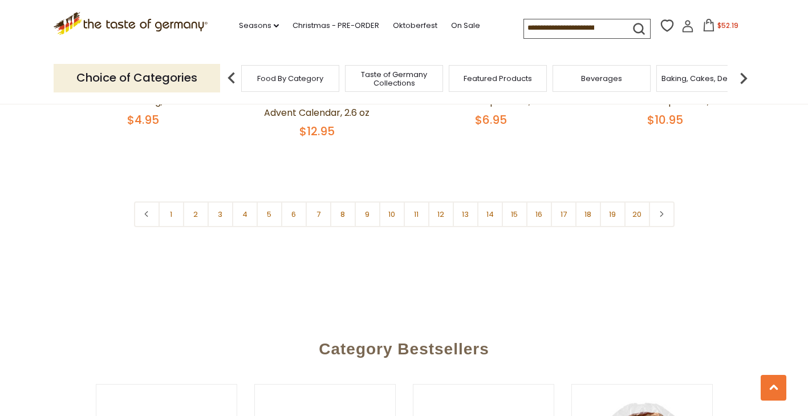
scroll to position [2775, 0]
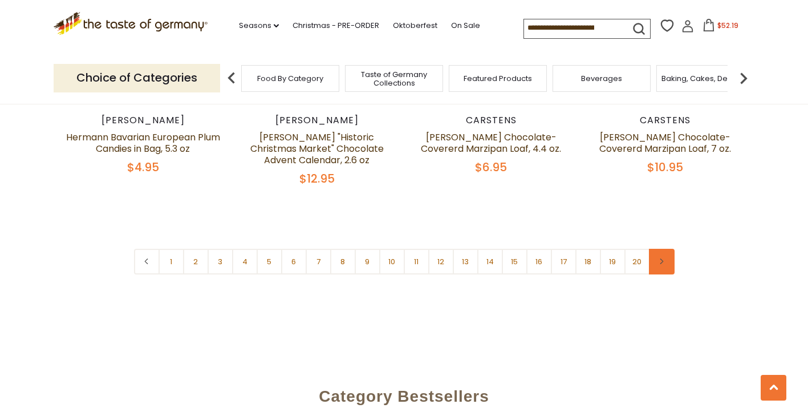
click at [667, 249] on link at bounding box center [662, 262] width 26 height 26
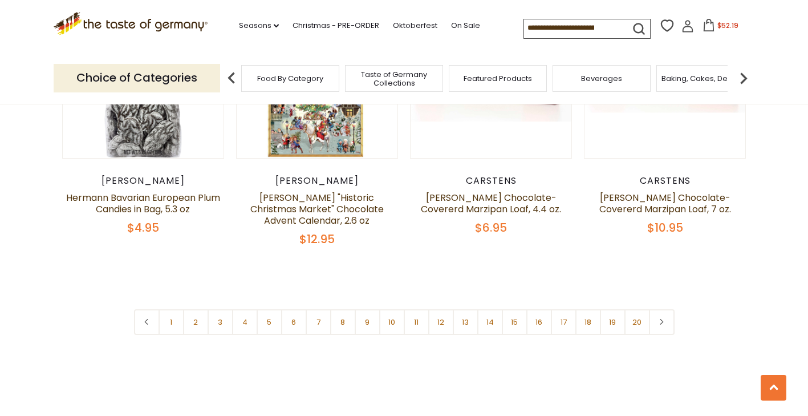
scroll to position [2737, 0]
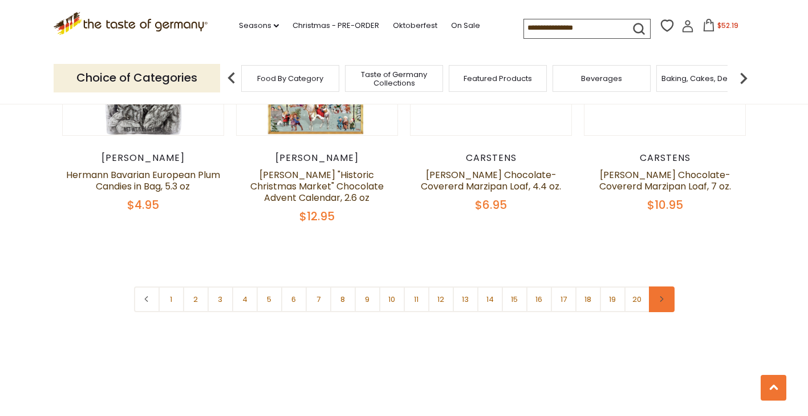
click at [664, 286] on link at bounding box center [662, 299] width 26 height 26
click at [270, 286] on link "5" at bounding box center [270, 299] width 26 height 26
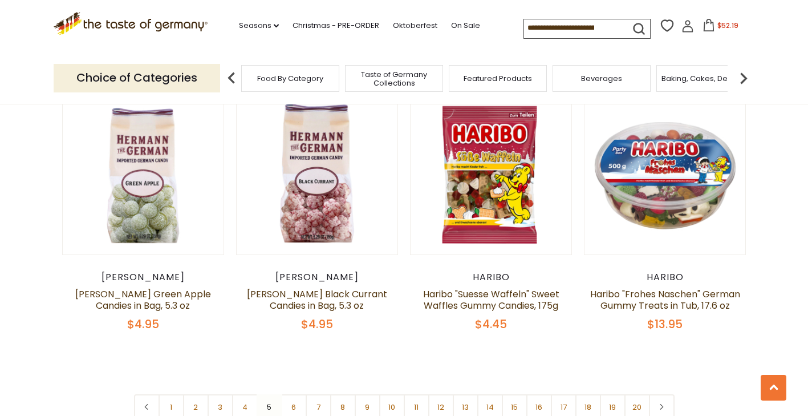
scroll to position [2547, 0]
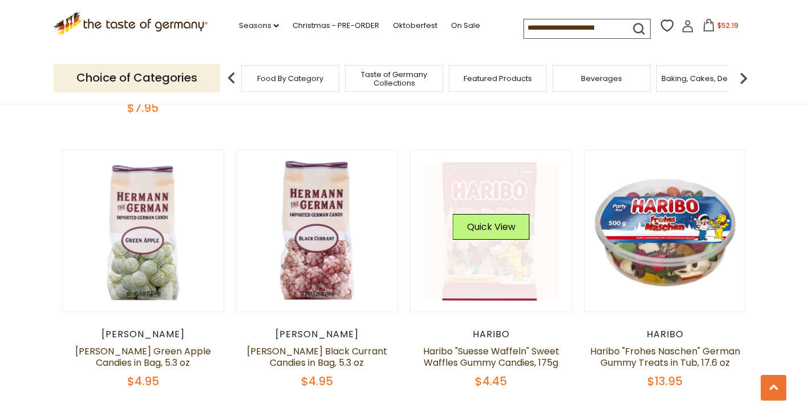
click at [513, 226] on link at bounding box center [491, 231] width 136 height 136
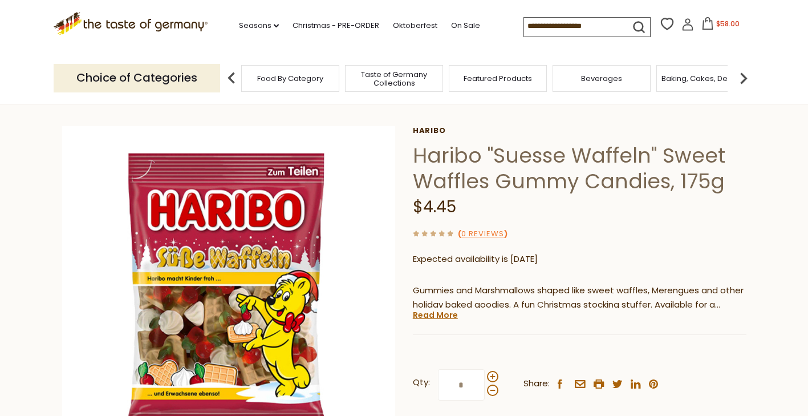
scroll to position [114, 0]
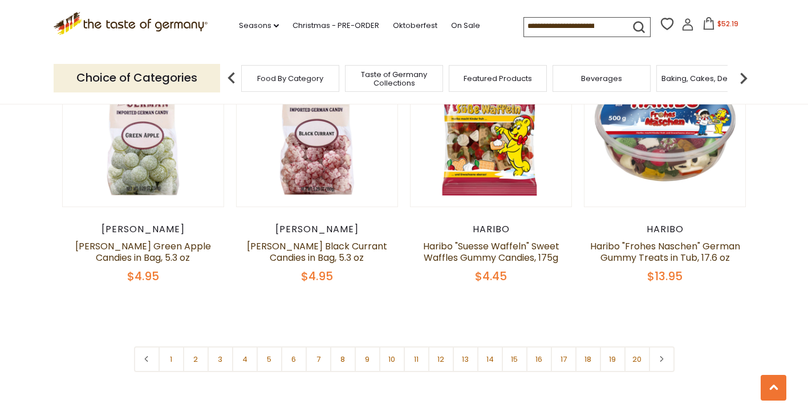
scroll to position [2718, 0]
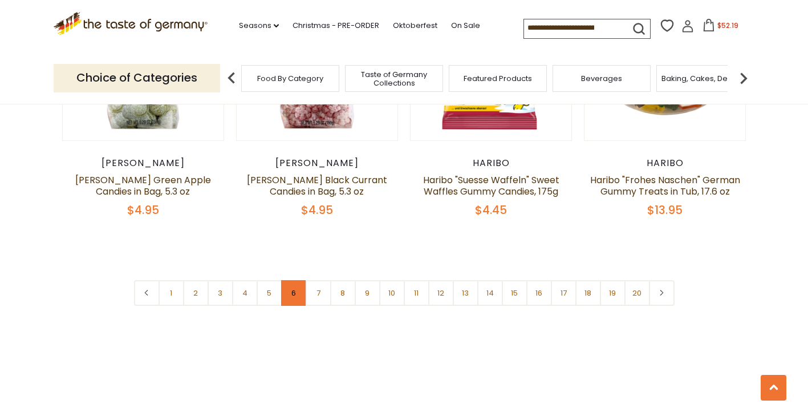
click at [286, 280] on link "6" at bounding box center [294, 293] width 26 height 26
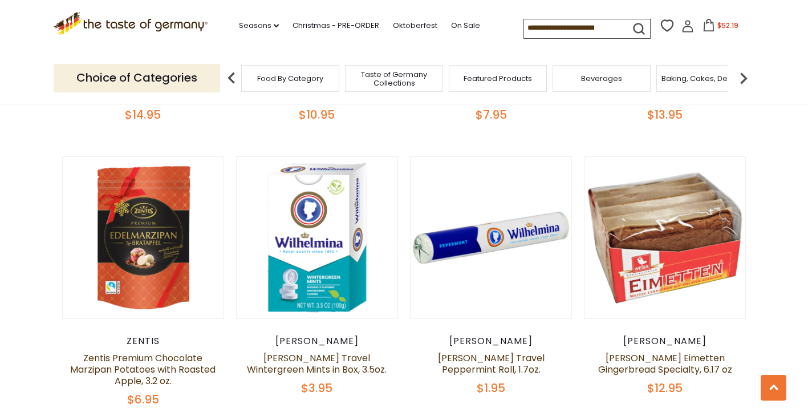
scroll to position [2775, 0]
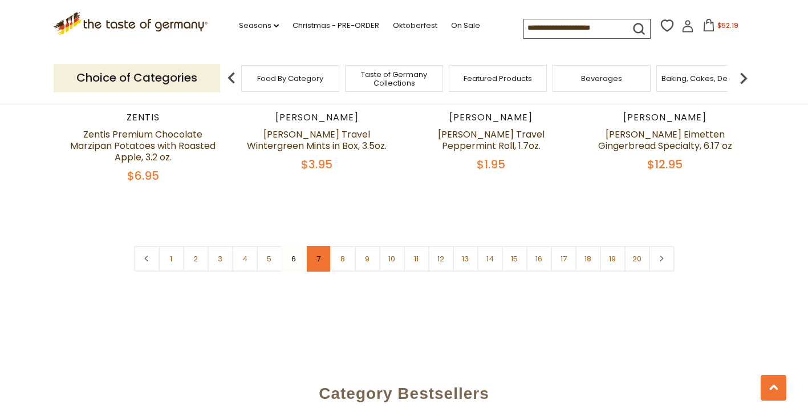
click at [324, 246] on link "7" at bounding box center [319, 259] width 26 height 26
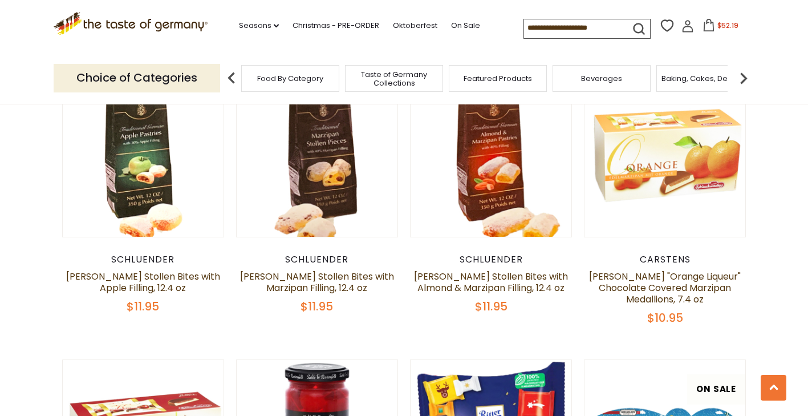
scroll to position [1178, 0]
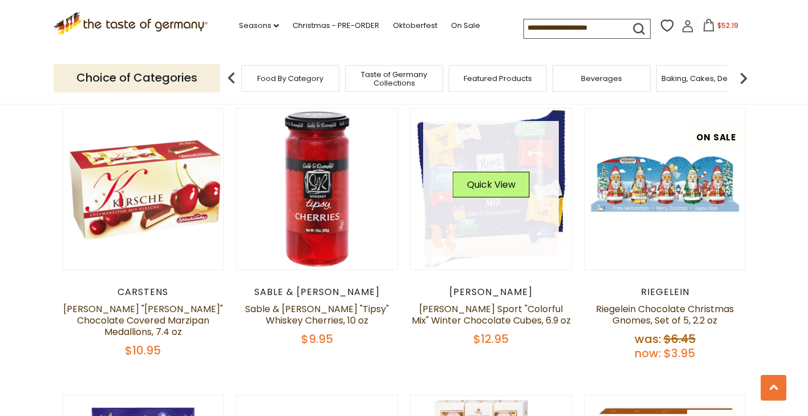
click at [496, 220] on link at bounding box center [491, 189] width 136 height 136
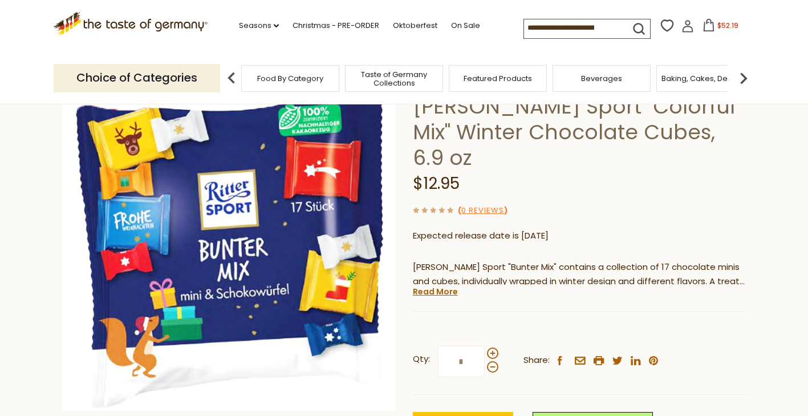
scroll to position [114, 0]
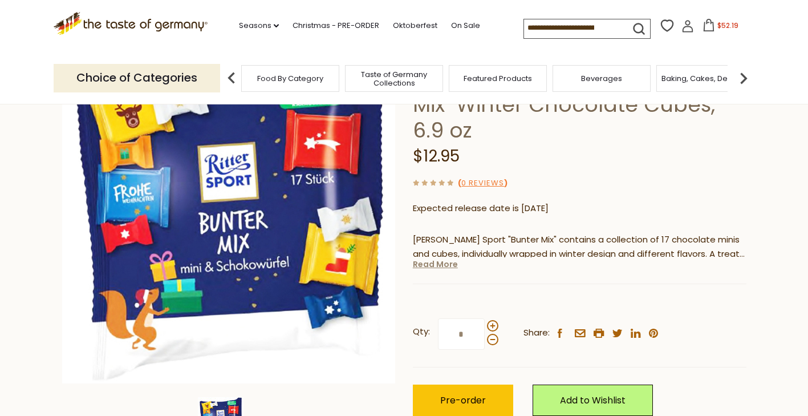
click at [431, 258] on link "Read More" at bounding box center [435, 263] width 45 height 11
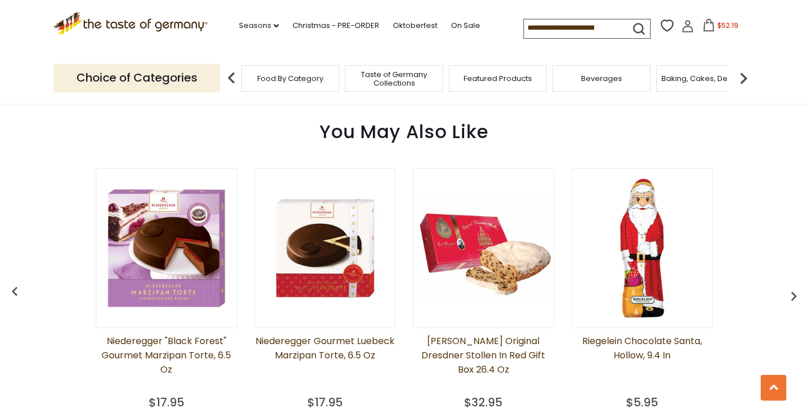
scroll to position [912, 0]
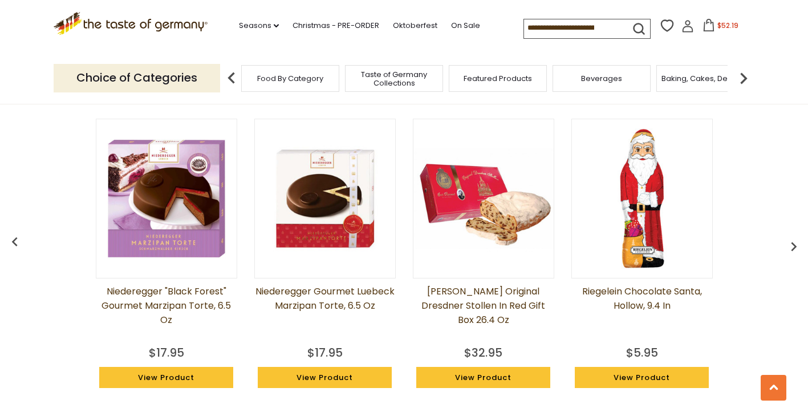
click at [639, 187] on img at bounding box center [642, 198] width 140 height 140
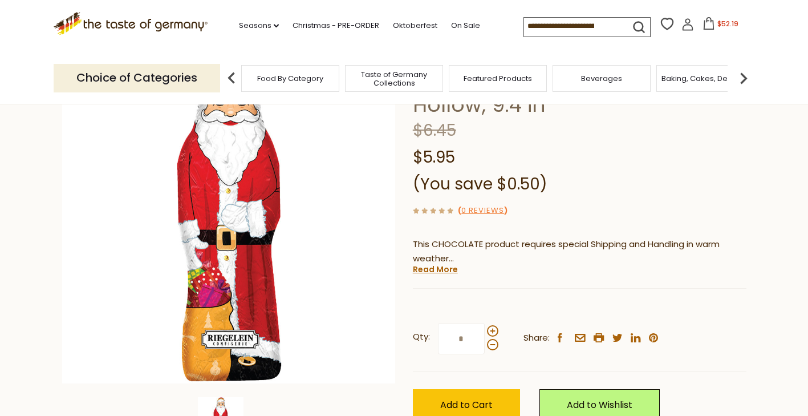
scroll to position [171, 0]
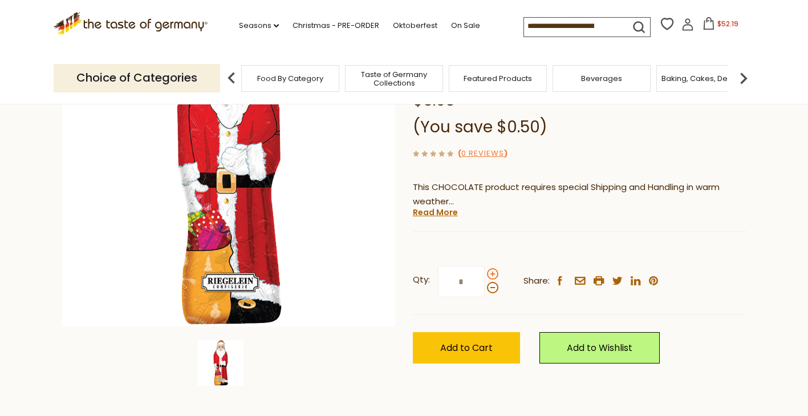
click at [492, 273] on span at bounding box center [492, 273] width 11 height 11
click at [485, 273] on input "*" at bounding box center [461, 281] width 47 height 31
click at [491, 289] on span at bounding box center [492, 287] width 11 height 11
click at [485, 289] on input "*" at bounding box center [461, 281] width 47 height 31
type input "*"
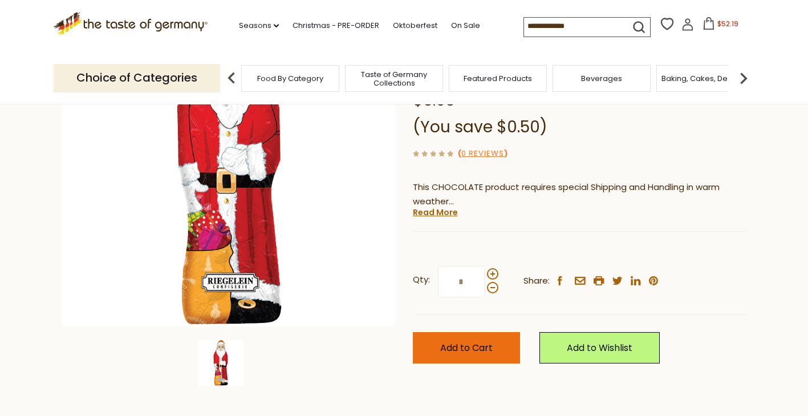
click at [471, 343] on span "Add to Cart" at bounding box center [466, 347] width 52 height 13
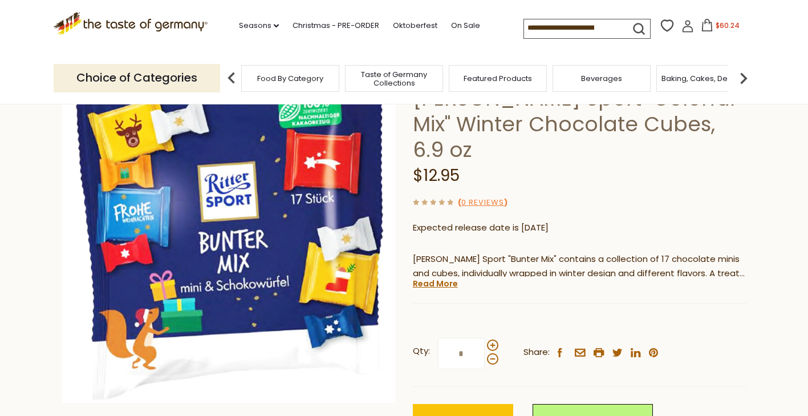
scroll to position [57, 0]
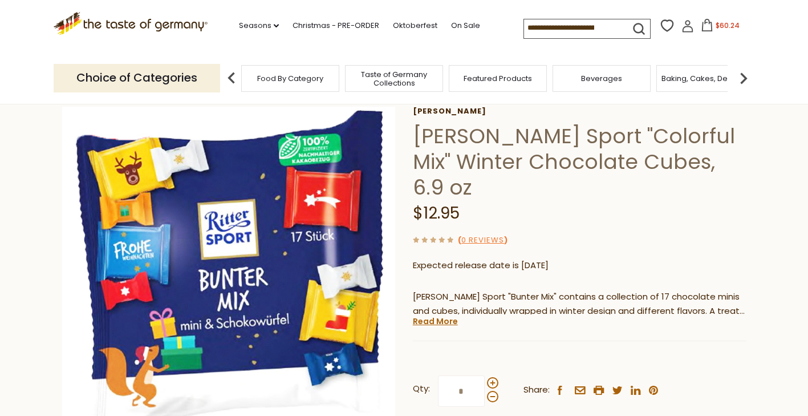
click at [703, 26] on icon at bounding box center [707, 25] width 13 height 13
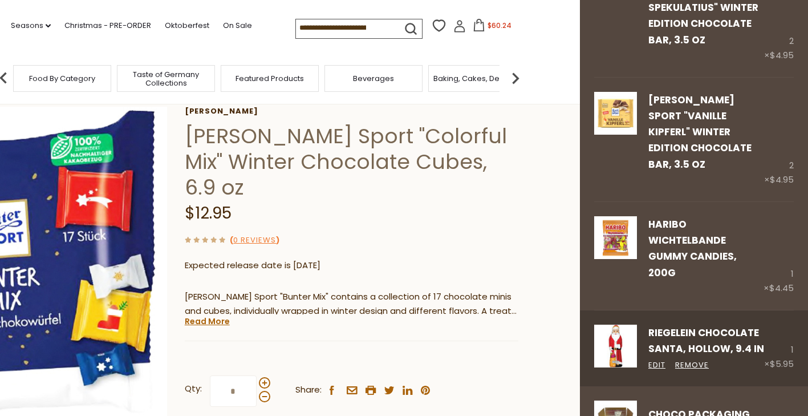
scroll to position [342, 0]
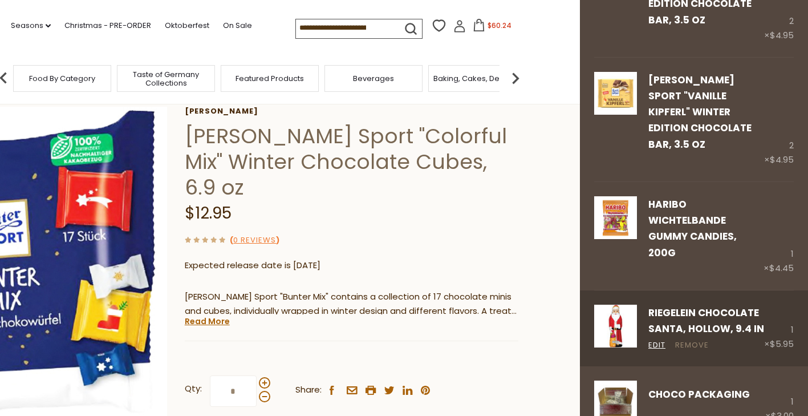
click at [697, 339] on link "Remove" at bounding box center [692, 345] width 34 height 12
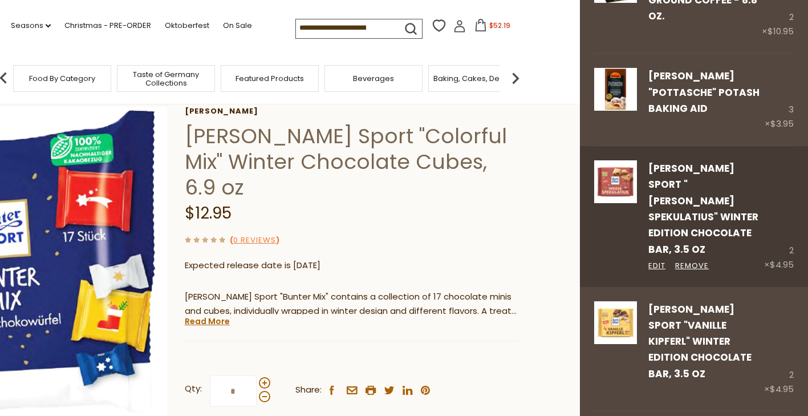
scroll to position [114, 0]
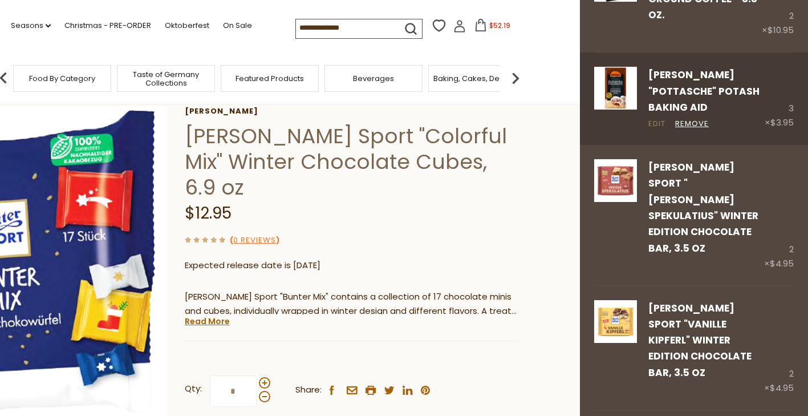
click at [657, 124] on link "Edit" at bounding box center [656, 124] width 17 height 12
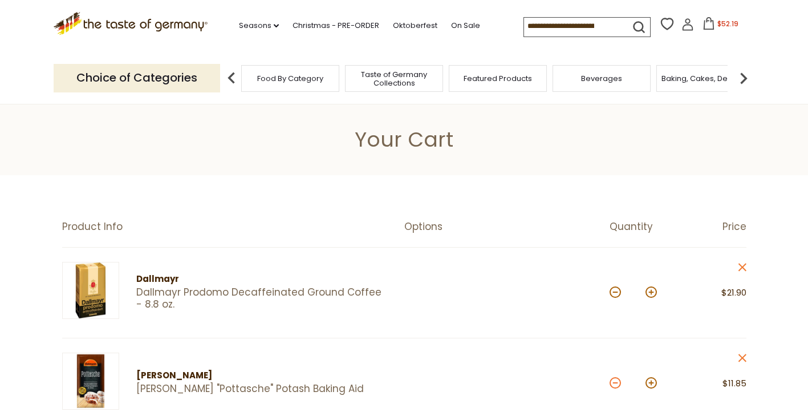
click at [614, 384] on button at bounding box center [615, 382] width 11 height 11
type input "*"
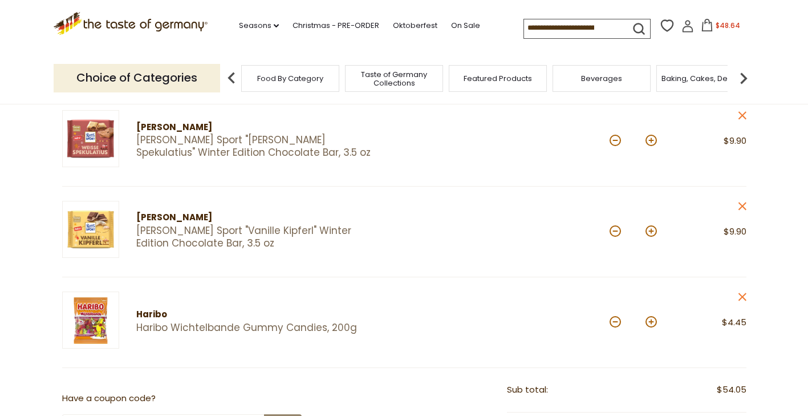
scroll to position [342, 0]
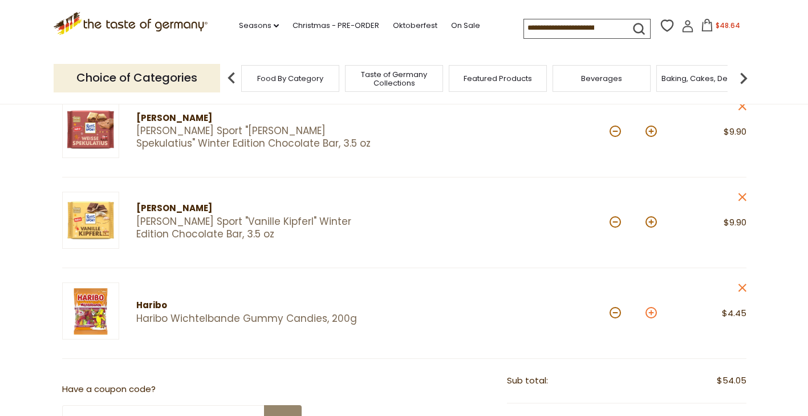
click at [651, 312] on button at bounding box center [651, 312] width 11 height 11
type input "*"
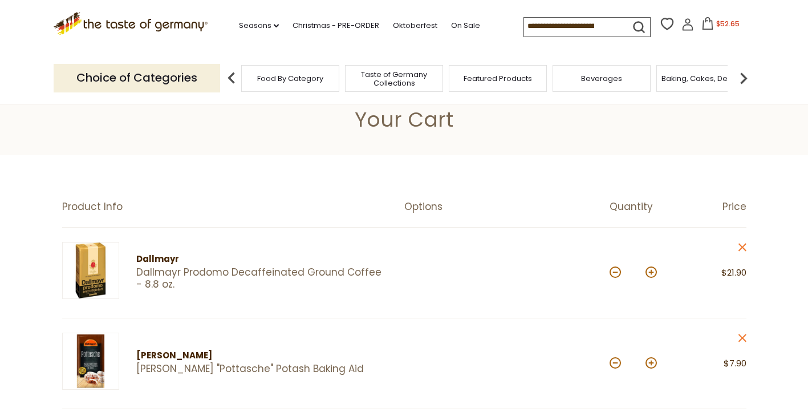
scroll to position [0, 0]
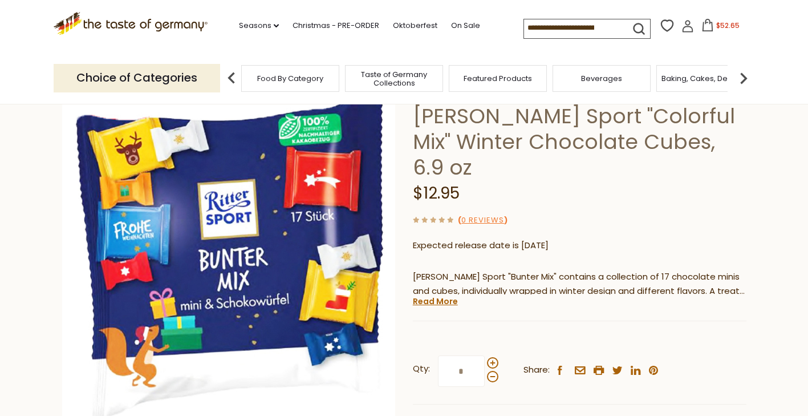
scroll to position [57, 0]
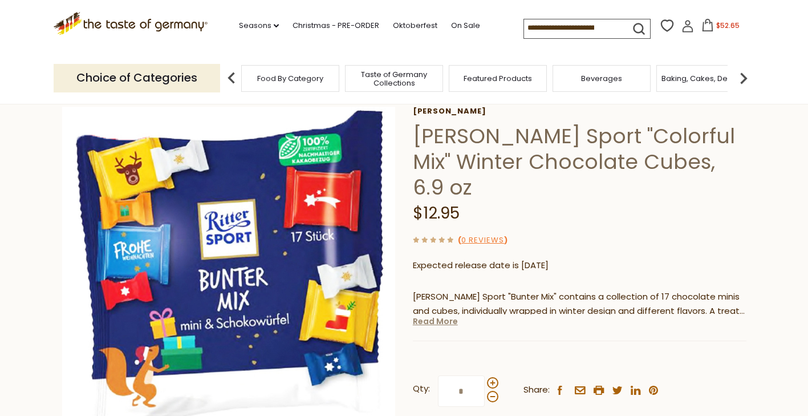
click at [428, 315] on link "Read More" at bounding box center [435, 320] width 45 height 11
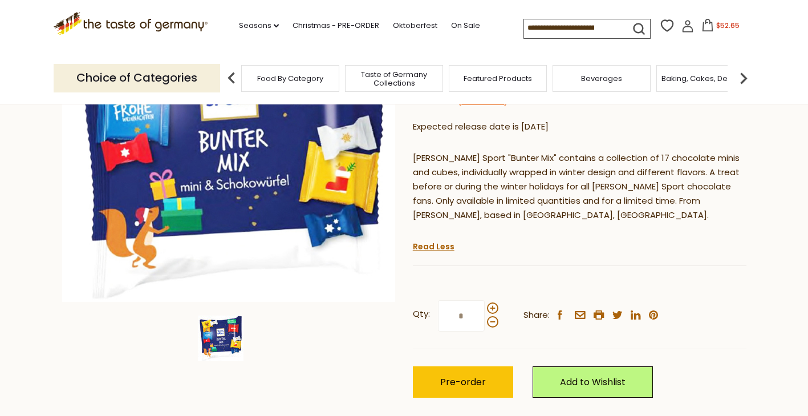
scroll to position [228, 0]
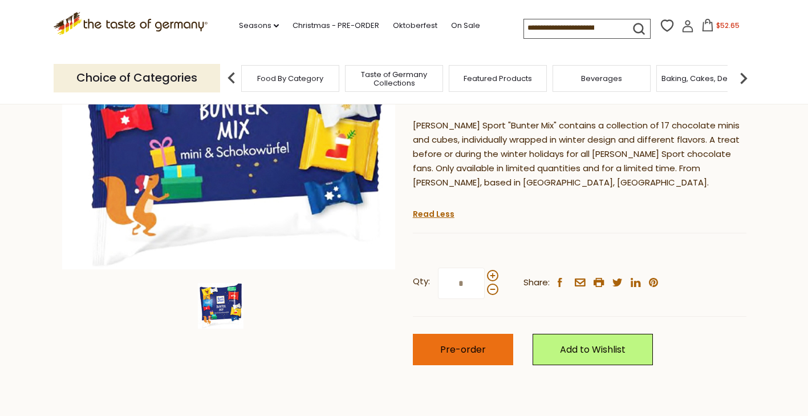
click at [468, 343] on span "Pre-order" at bounding box center [463, 349] width 46 height 13
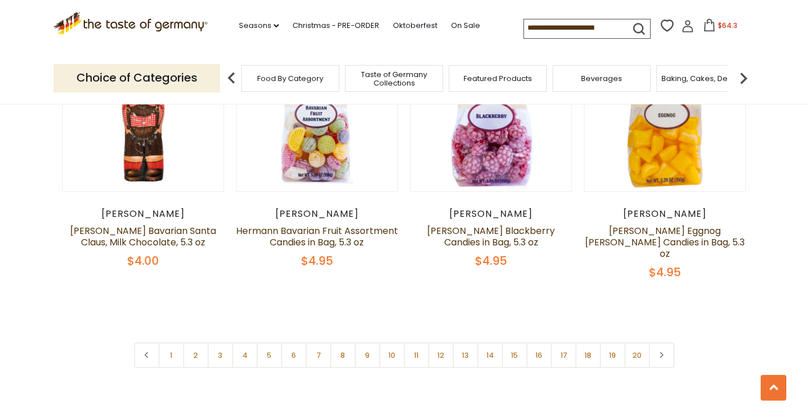
scroll to position [2775, 0]
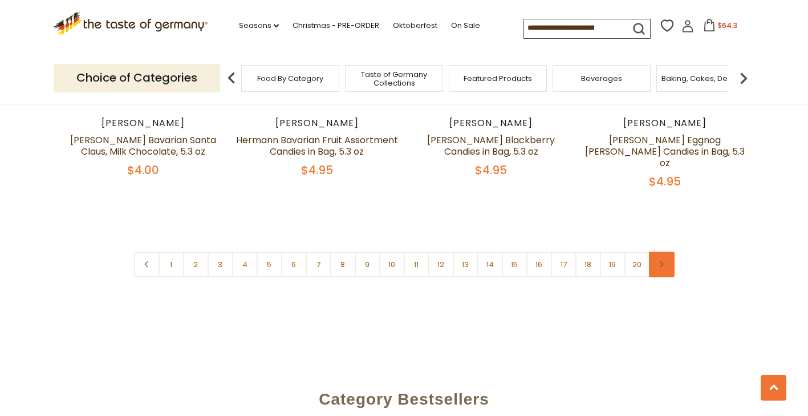
click at [665, 251] on link at bounding box center [662, 264] width 26 height 26
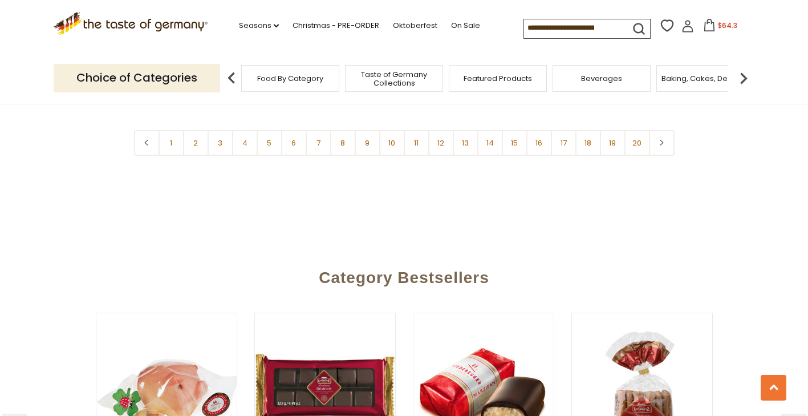
scroll to position [2737, 0]
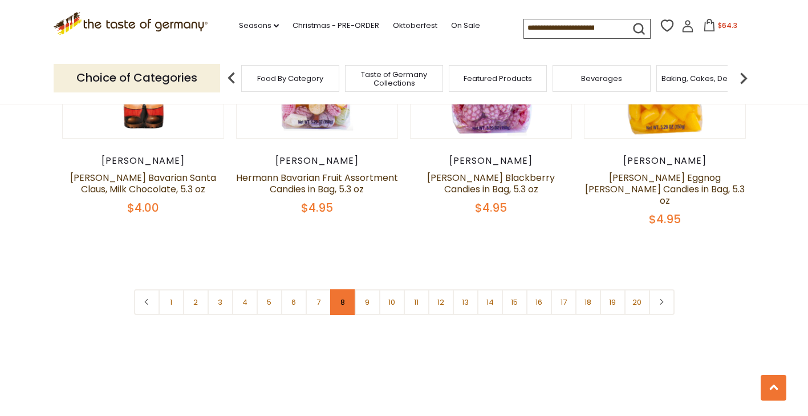
click at [343, 289] on link "8" at bounding box center [343, 302] width 26 height 26
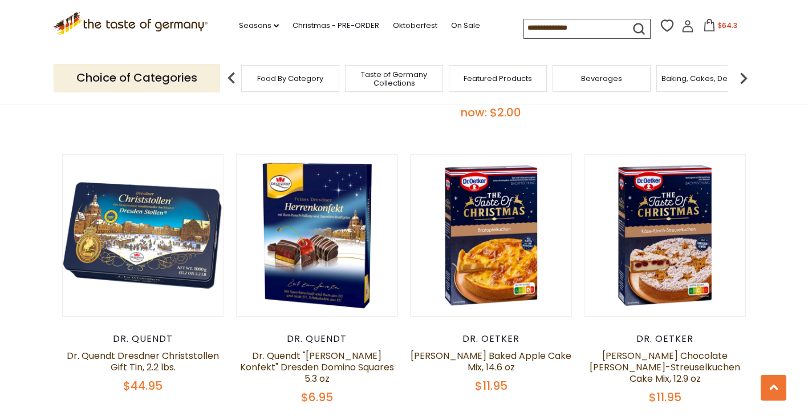
scroll to position [2262, 0]
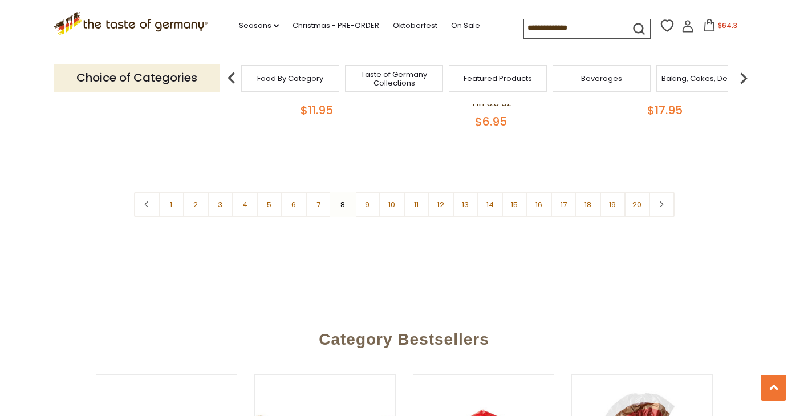
click at [368, 192] on link "9" at bounding box center [368, 205] width 26 height 26
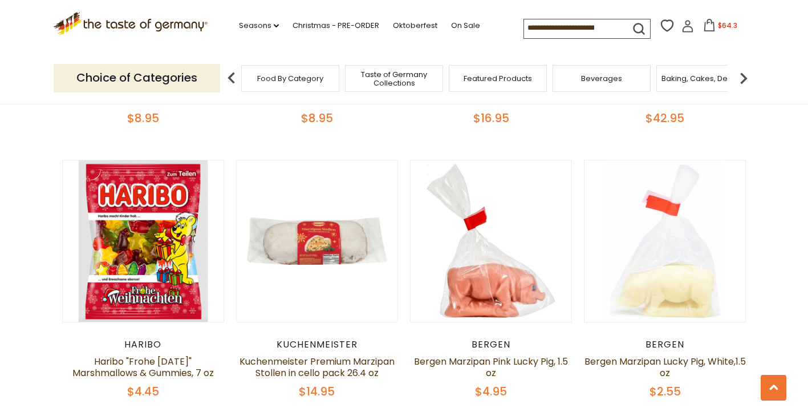
scroll to position [2661, 0]
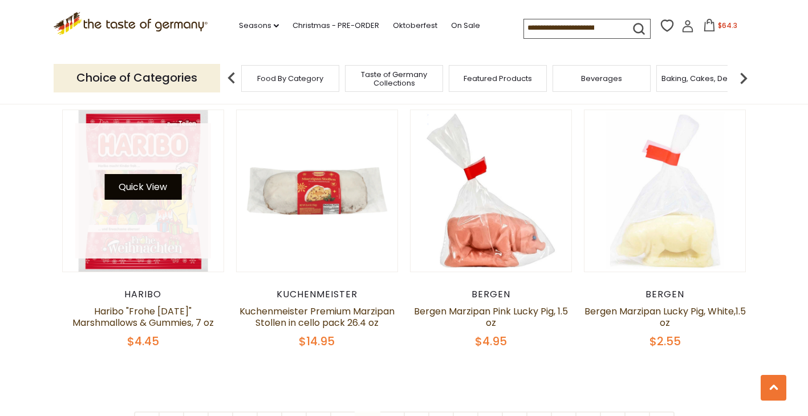
click at [142, 174] on div "Quick View" at bounding box center [142, 191] width 77 height 34
click at [153, 174] on button "Quick View" at bounding box center [142, 187] width 77 height 26
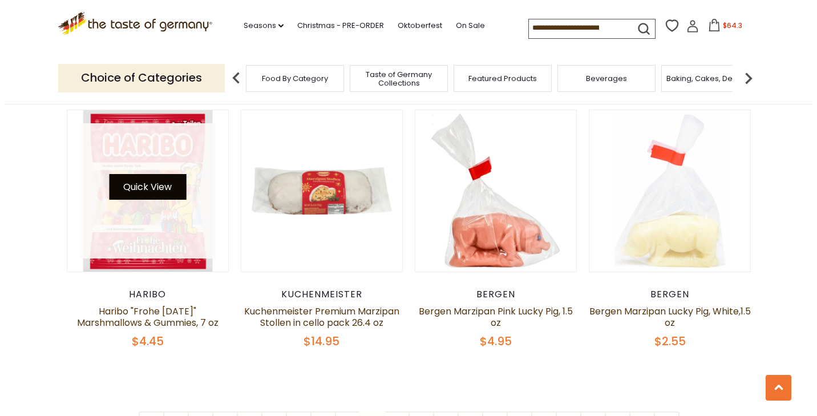
scroll to position [2663, 0]
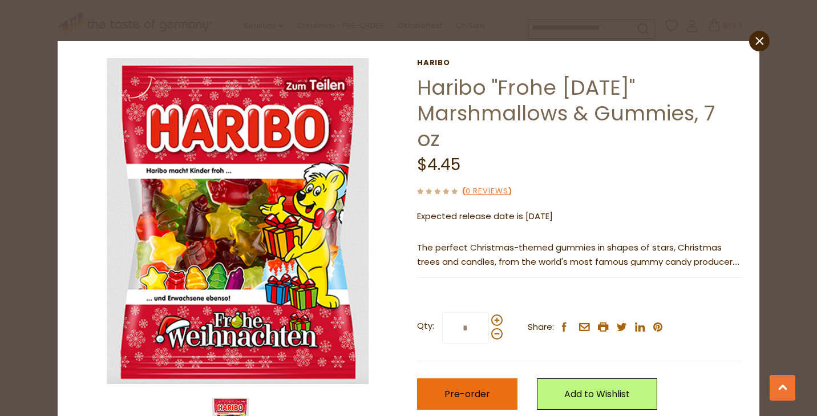
click at [471, 387] on span "Pre-order" at bounding box center [467, 393] width 46 height 13
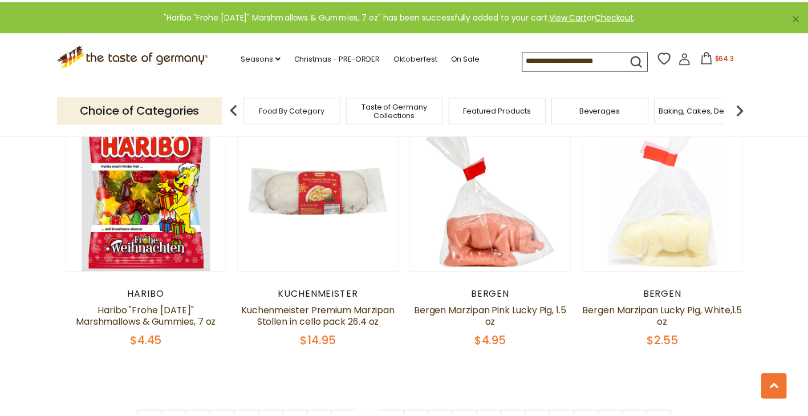
scroll to position [2661, 0]
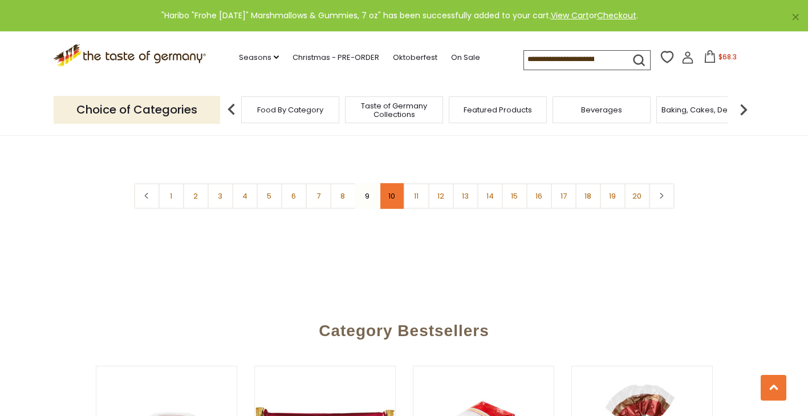
click at [395, 183] on link "10" at bounding box center [392, 196] width 26 height 26
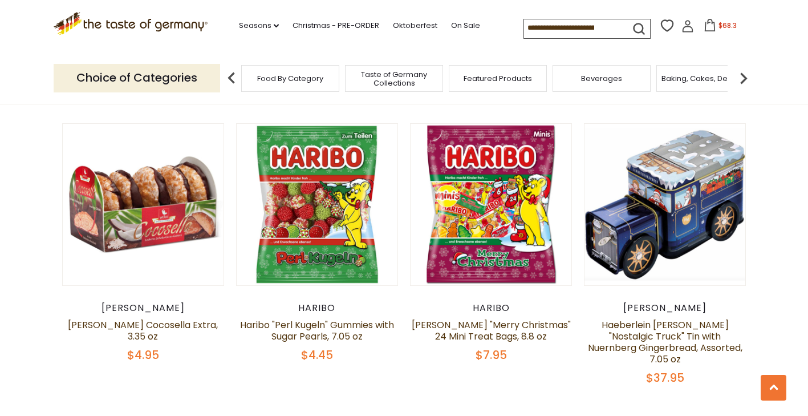
scroll to position [893, 0]
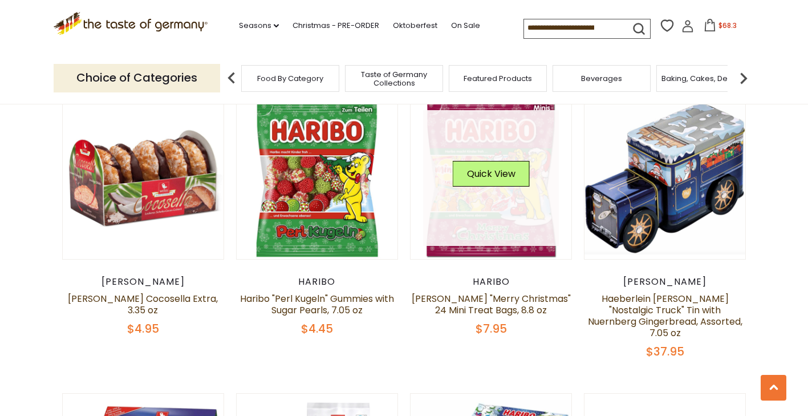
click at [497, 213] on link at bounding box center [491, 178] width 136 height 136
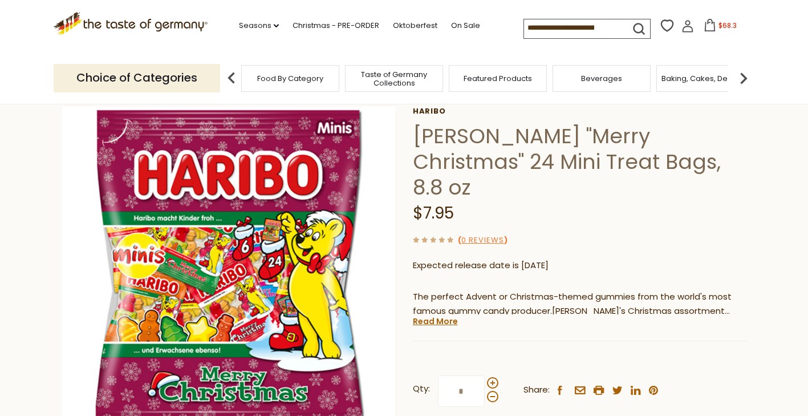
scroll to position [114, 0]
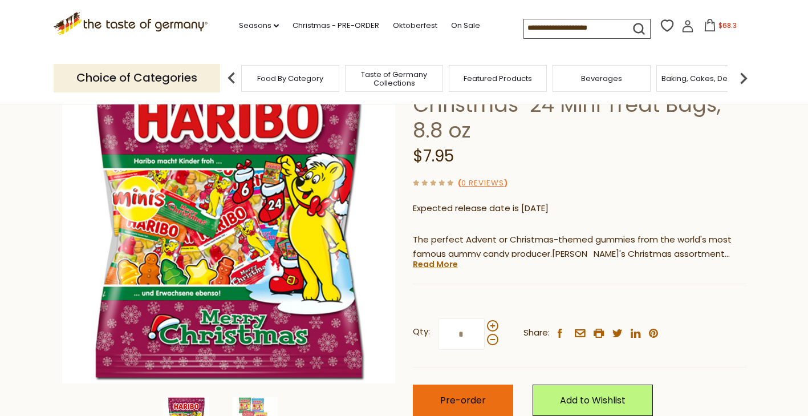
click at [471, 393] on span "Pre-order" at bounding box center [463, 399] width 46 height 13
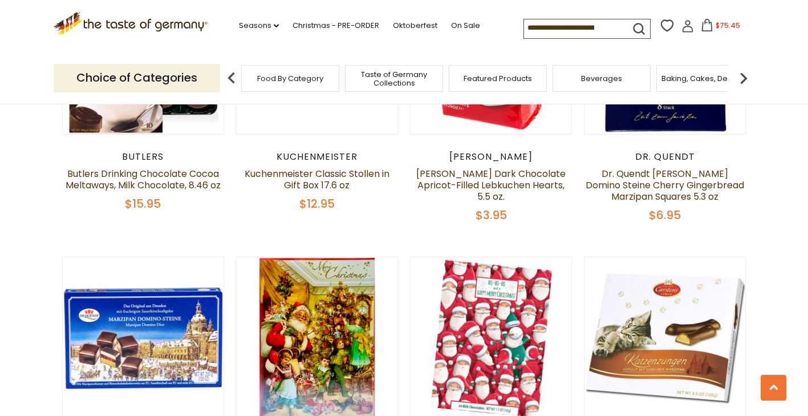
scroll to position [2547, 0]
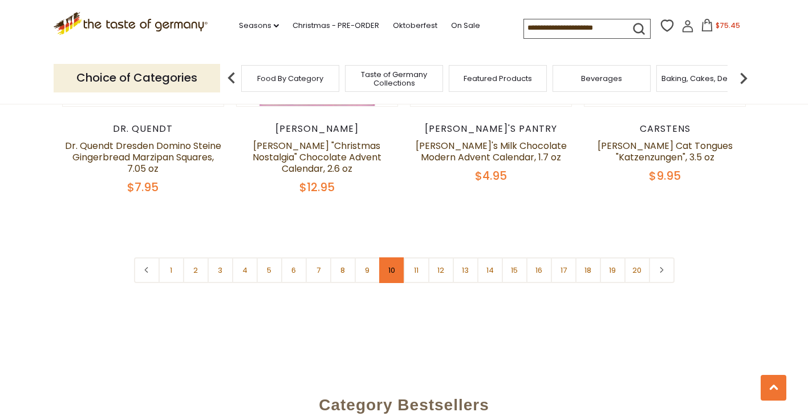
click at [391, 257] on link "10" at bounding box center [392, 270] width 26 height 26
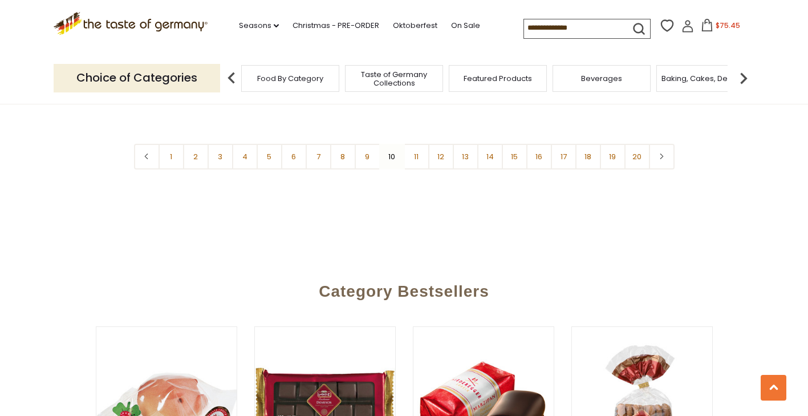
scroll to position [2889, 0]
click at [415, 143] on link "11" at bounding box center [417, 156] width 26 height 26
click at [445, 143] on link "12" at bounding box center [441, 156] width 26 height 26
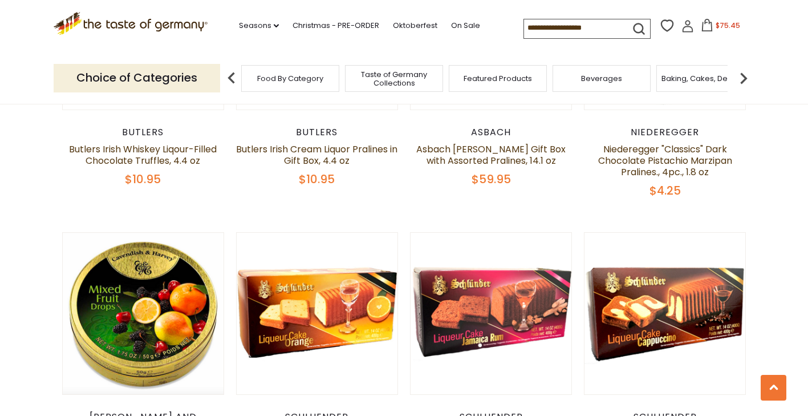
scroll to position [2775, 0]
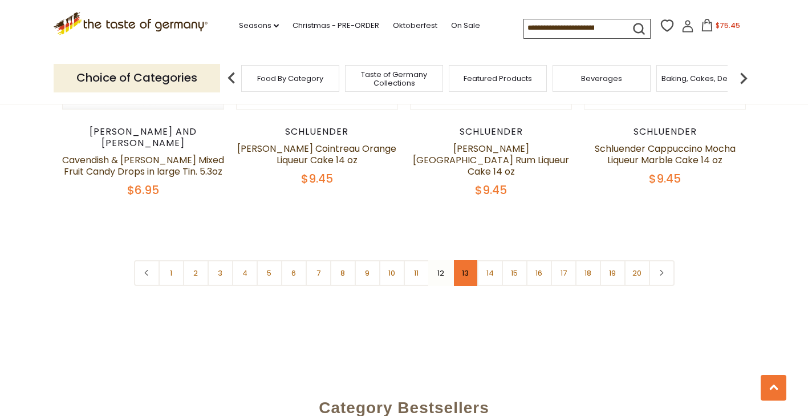
click at [464, 260] on link "13" at bounding box center [466, 273] width 26 height 26
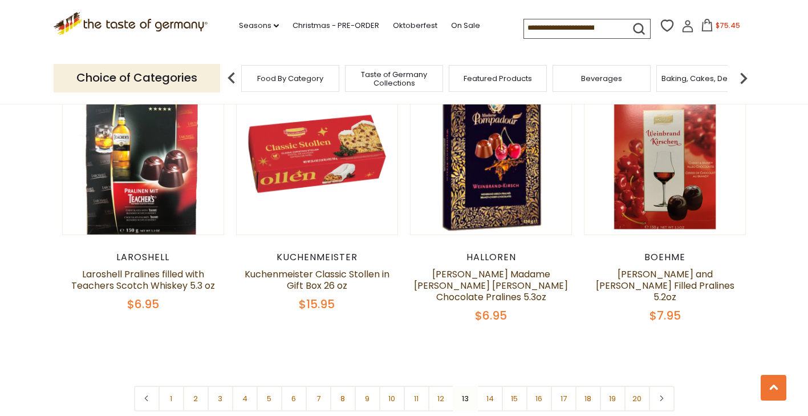
scroll to position [2832, 0]
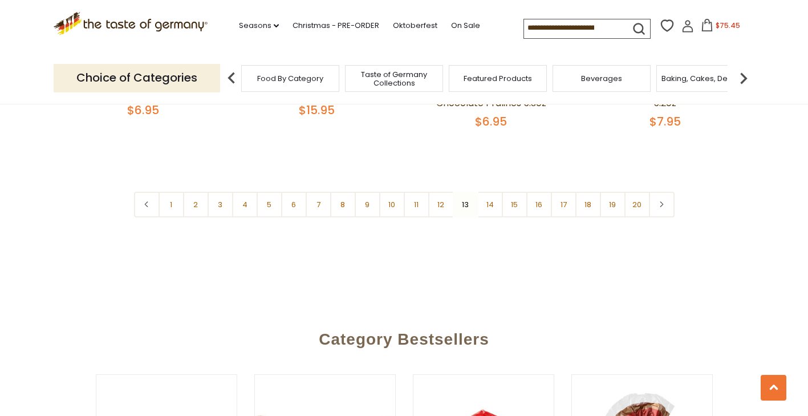
click at [489, 201] on link "14" at bounding box center [490, 205] width 26 height 26
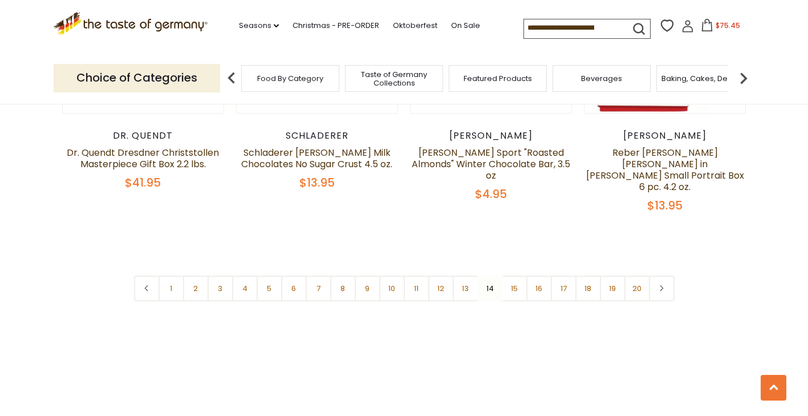
scroll to position [2775, 0]
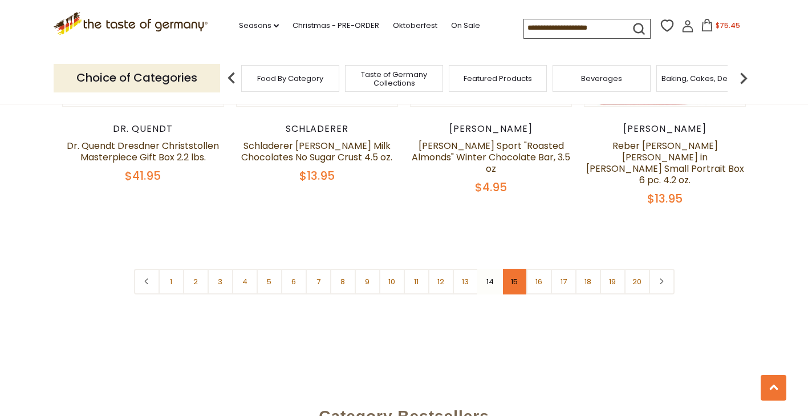
click at [512, 269] on link "15" at bounding box center [515, 282] width 26 height 26
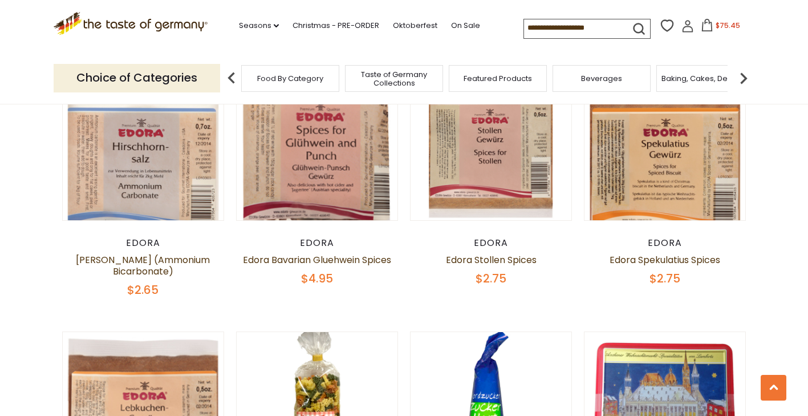
scroll to position [1178, 0]
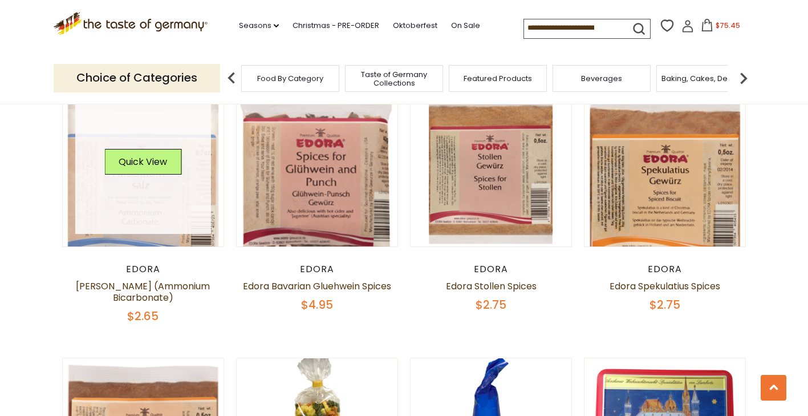
click at [147, 190] on link at bounding box center [143, 166] width 136 height 136
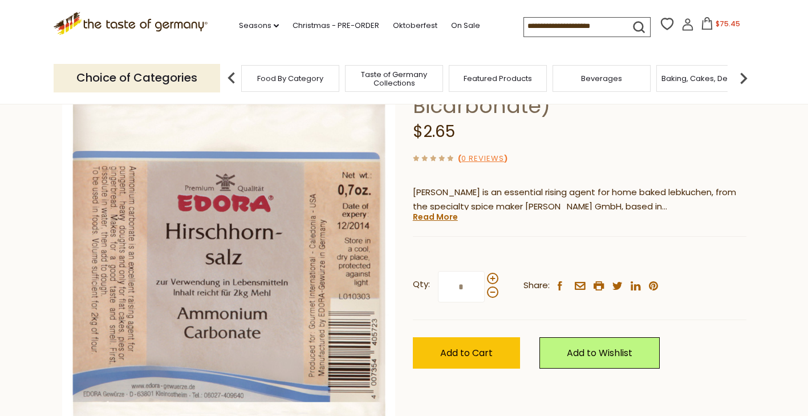
scroll to position [114, 0]
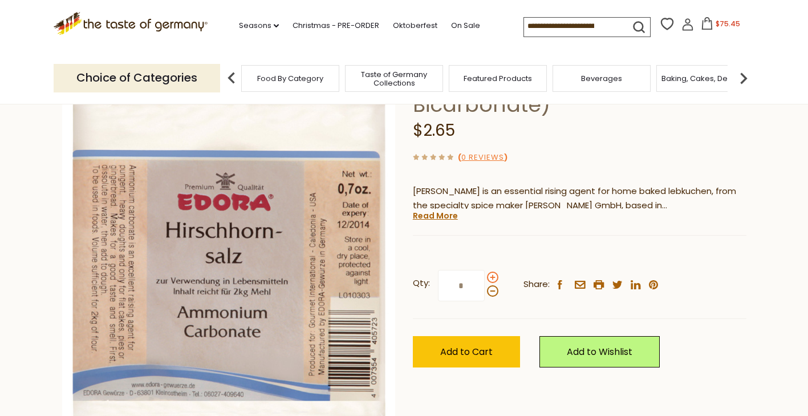
click at [492, 276] on span at bounding box center [492, 276] width 11 height 11
click at [485, 276] on input "*" at bounding box center [461, 285] width 47 height 31
click at [494, 293] on span at bounding box center [492, 290] width 11 height 11
click at [485, 293] on input "*" at bounding box center [461, 285] width 47 height 31
type input "*"
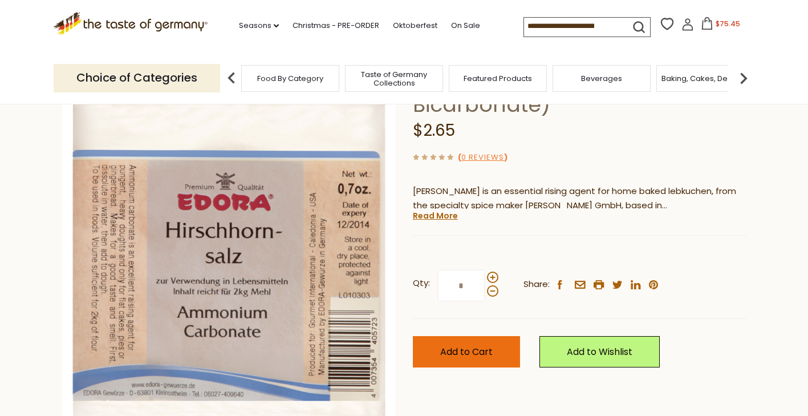
click at [481, 345] on span "Add to Cart" at bounding box center [466, 351] width 52 height 13
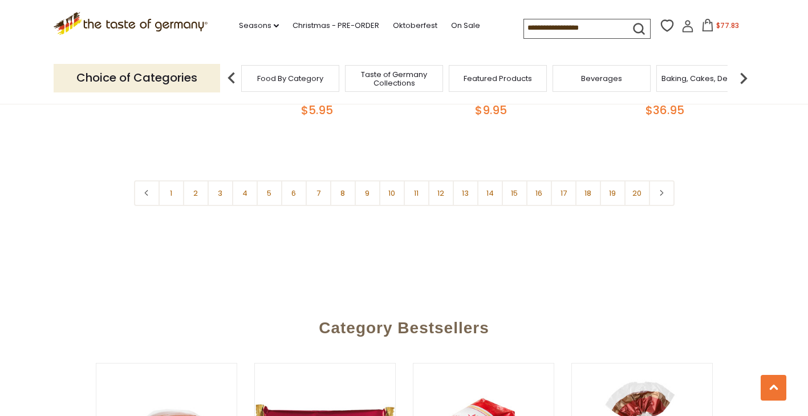
scroll to position [2775, 0]
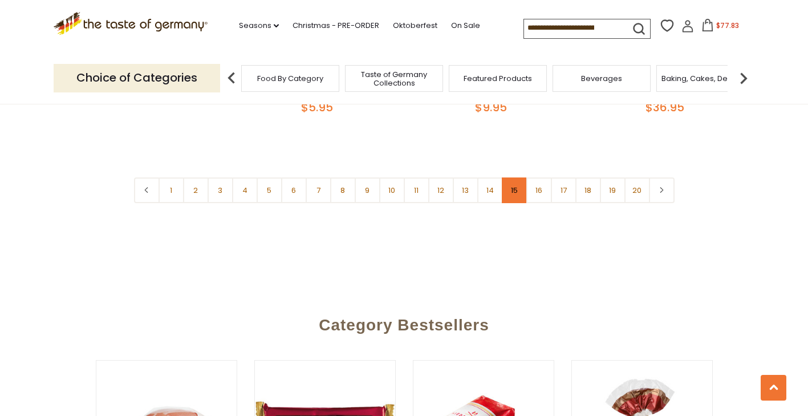
click at [513, 177] on link "15" at bounding box center [515, 190] width 26 height 26
click at [542, 181] on link "16" at bounding box center [539, 190] width 26 height 26
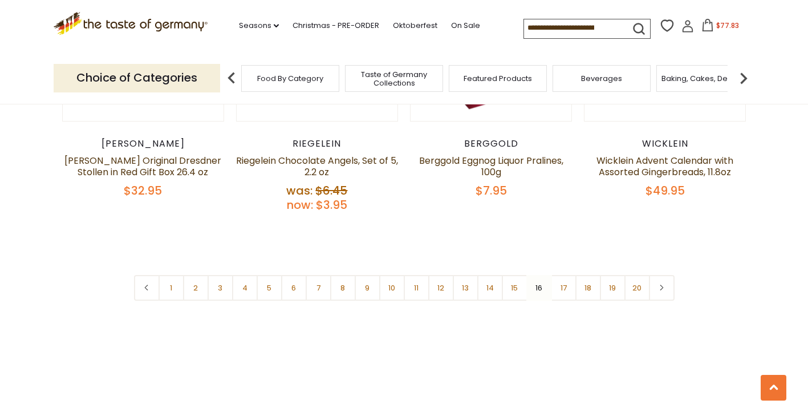
scroll to position [2718, 0]
click at [560, 281] on link "17" at bounding box center [564, 287] width 26 height 26
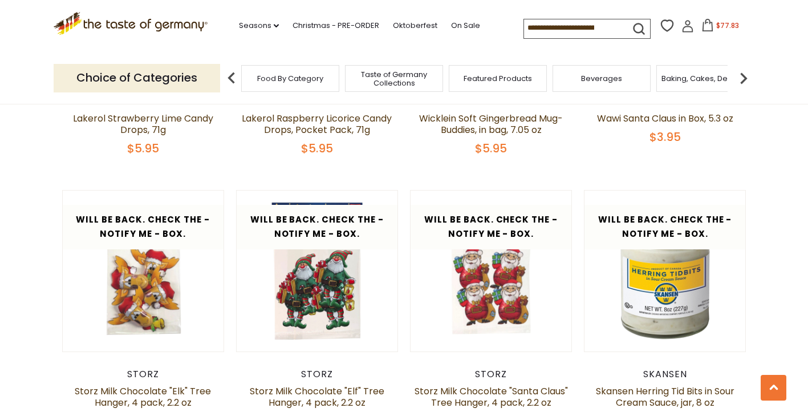
scroll to position [1121, 0]
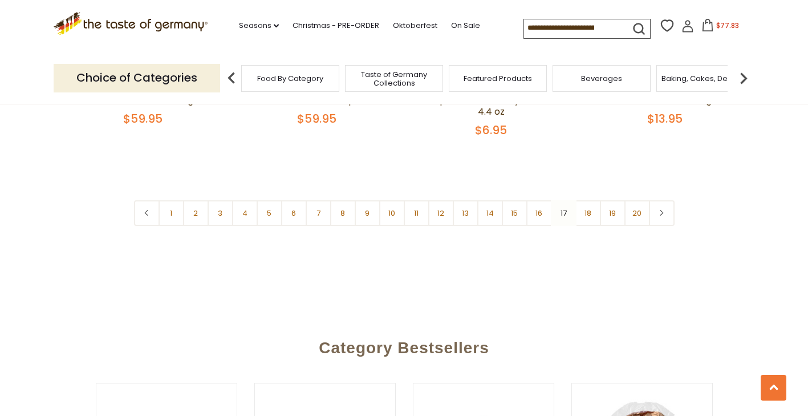
click at [585, 215] on link "18" at bounding box center [588, 213] width 26 height 26
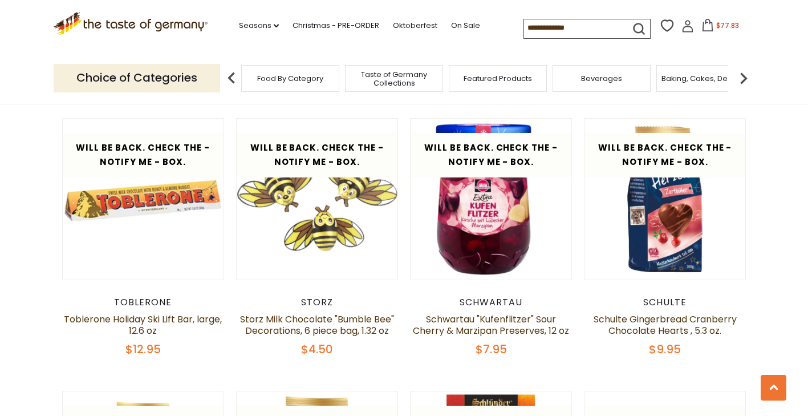
scroll to position [1349, 0]
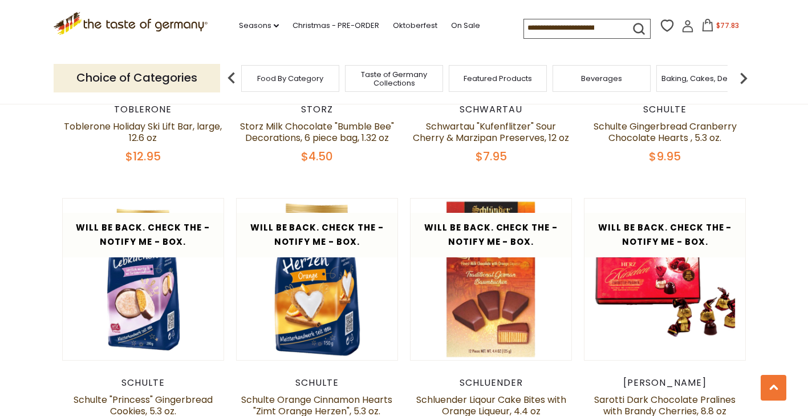
click at [712, 28] on button "$77.83" at bounding box center [720, 27] width 48 height 17
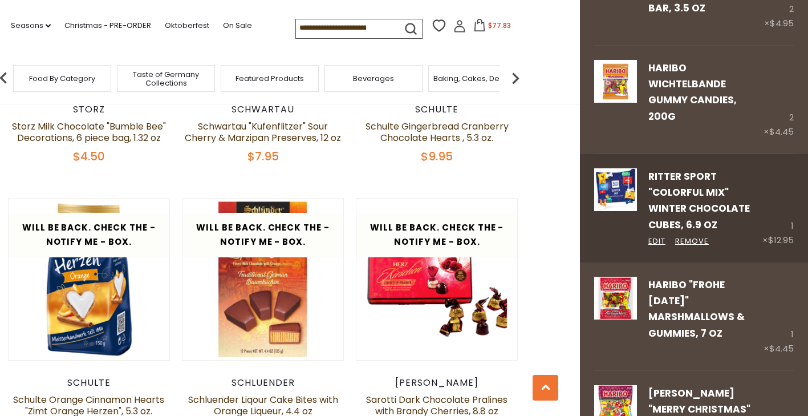
scroll to position [456, 0]
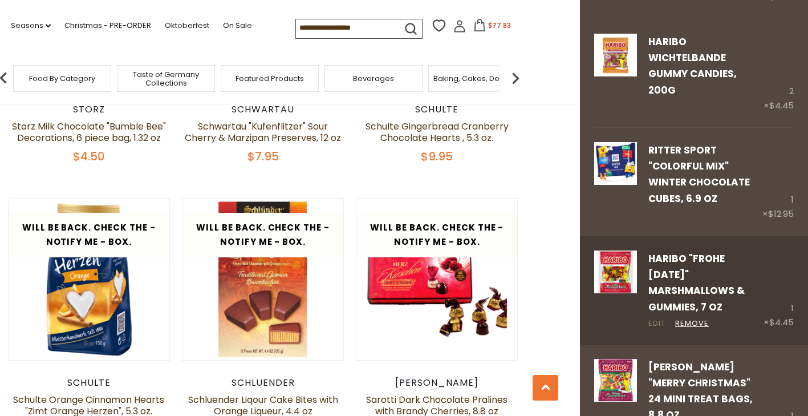
click at [657, 322] on link "Edit" at bounding box center [656, 324] width 17 height 12
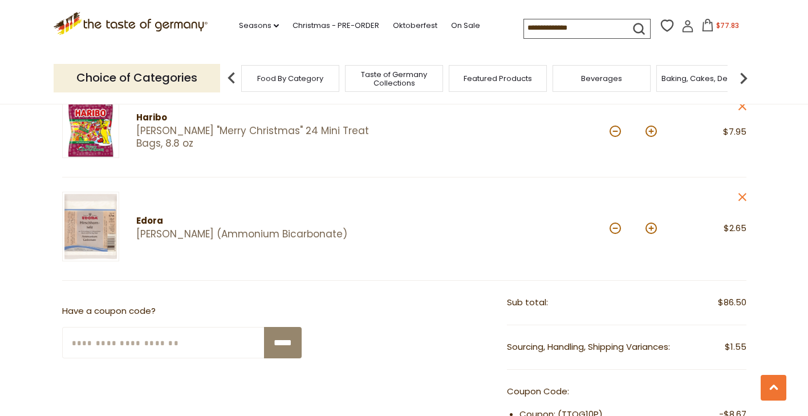
scroll to position [798, 0]
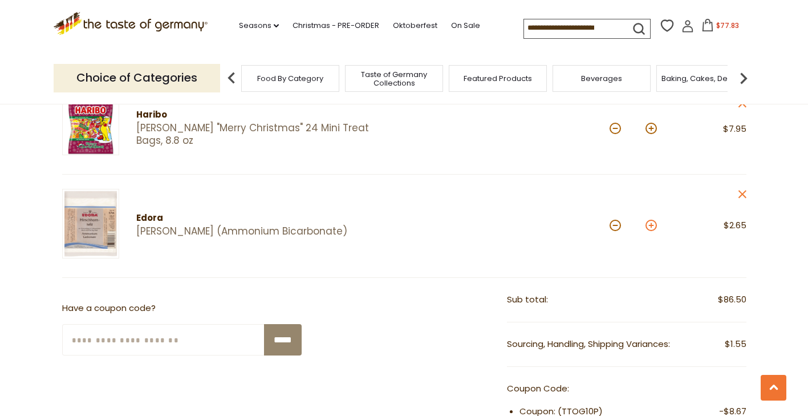
click at [651, 225] on button at bounding box center [651, 225] width 11 height 11
type input "*"
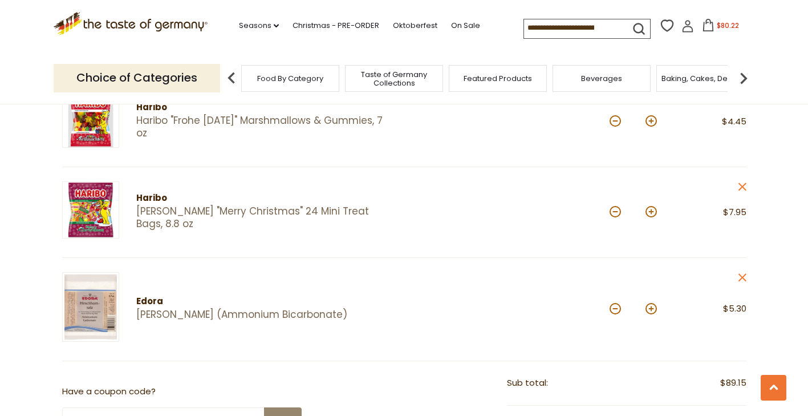
scroll to position [684, 0]
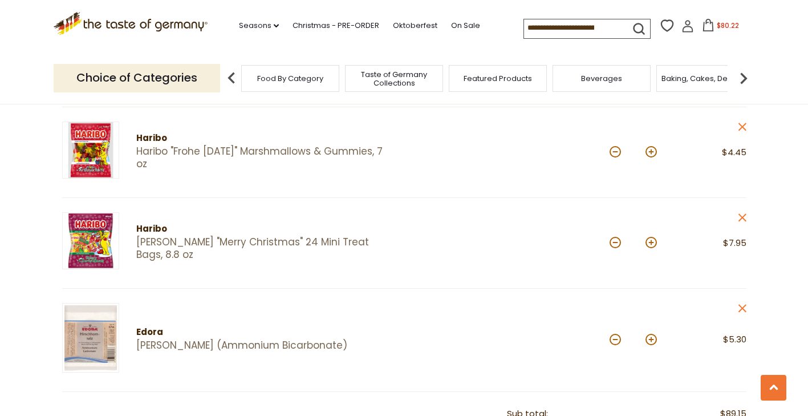
click at [91, 244] on img at bounding box center [90, 240] width 57 height 57
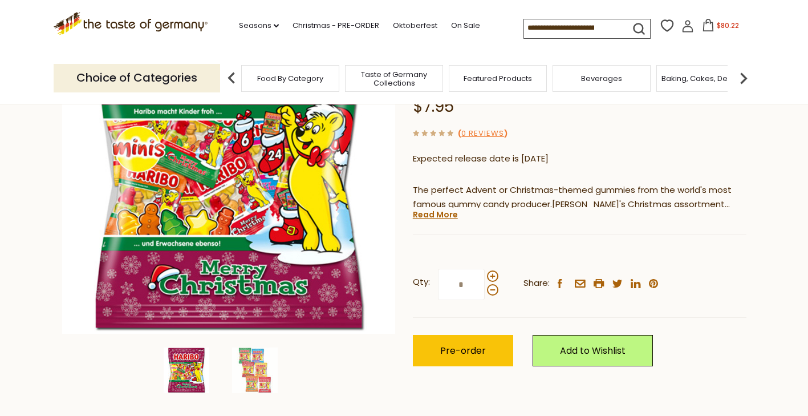
scroll to position [228, 0]
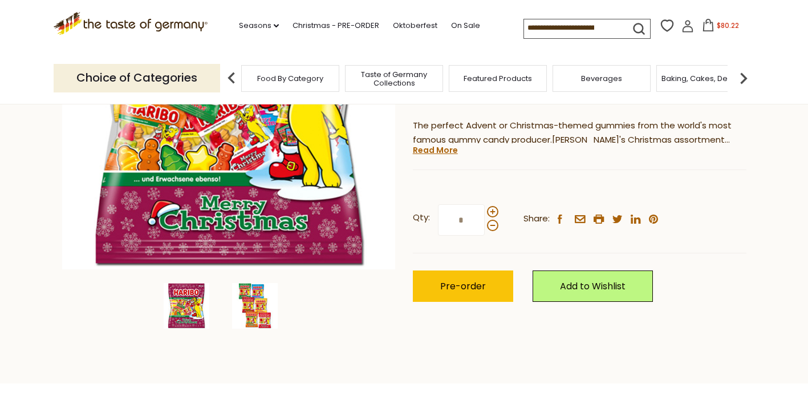
click at [268, 303] on img at bounding box center [255, 306] width 46 height 46
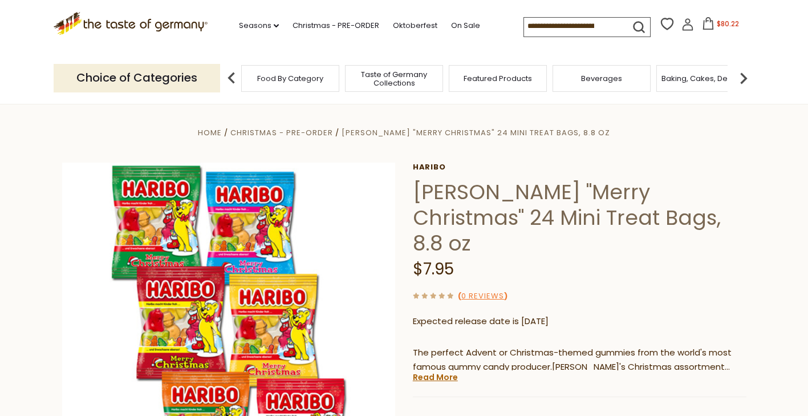
scroll to position [0, 0]
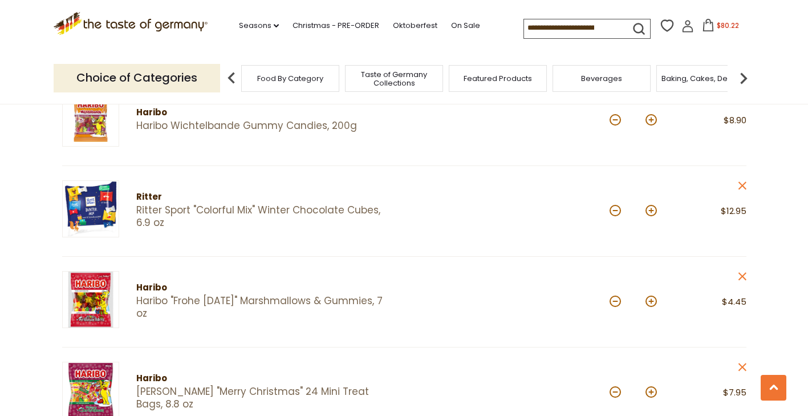
scroll to position [399, 0]
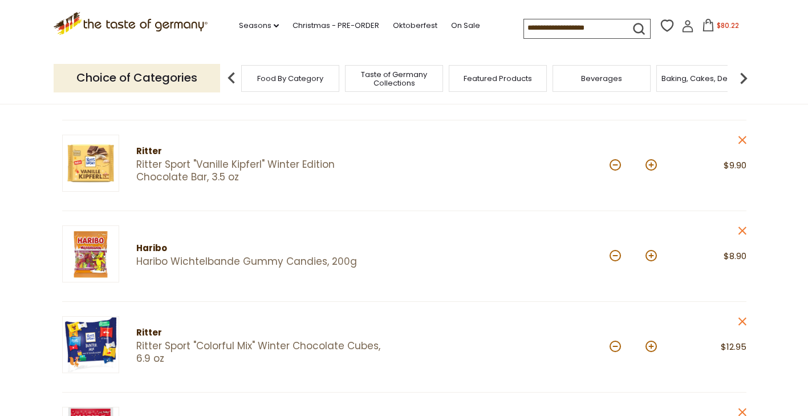
click at [92, 265] on img at bounding box center [90, 253] width 57 height 57
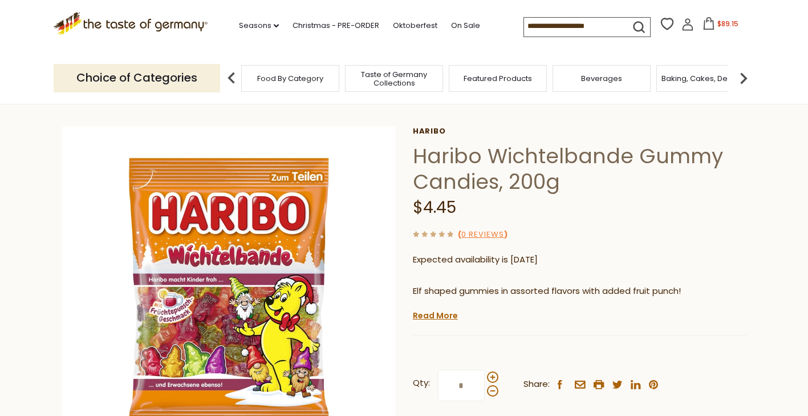
scroll to position [57, 0]
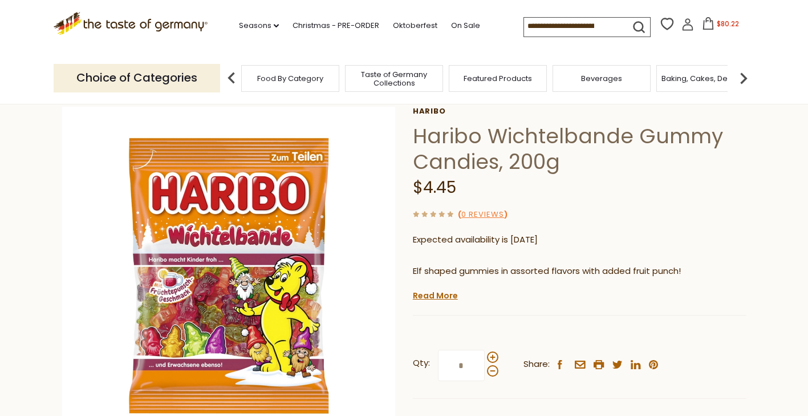
click at [703, 28] on icon at bounding box center [708, 23] width 13 height 13
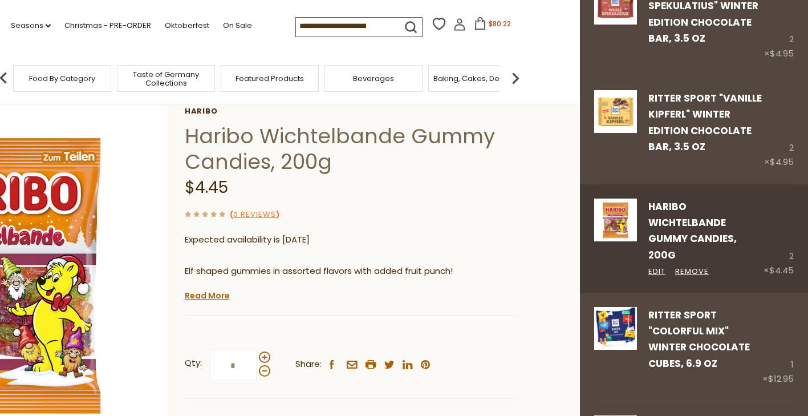
scroll to position [342, 0]
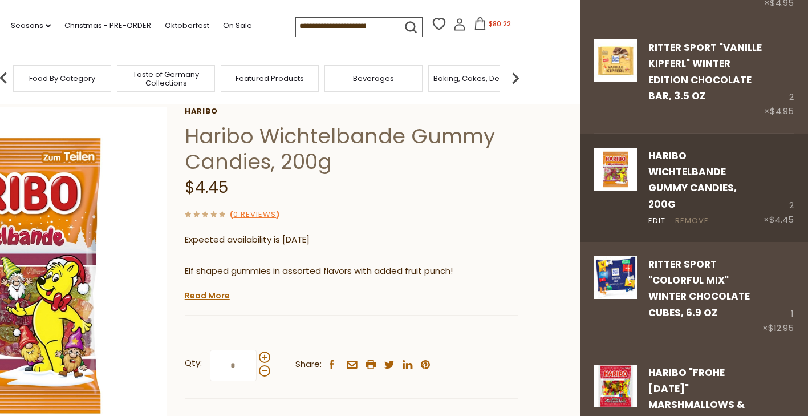
click at [688, 219] on link "Remove" at bounding box center [692, 221] width 34 height 12
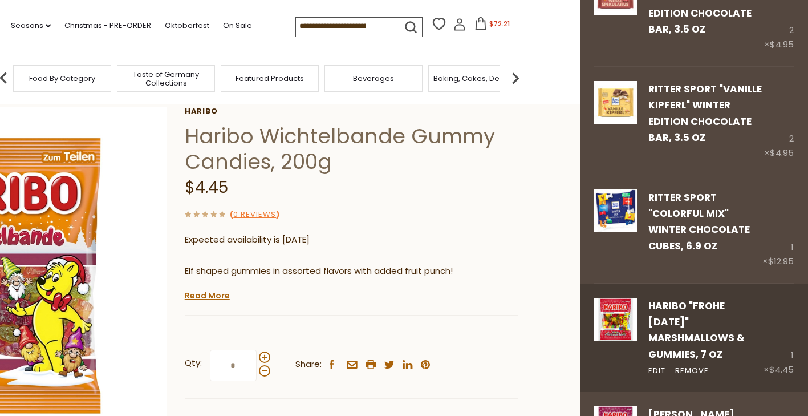
scroll to position [399, 0]
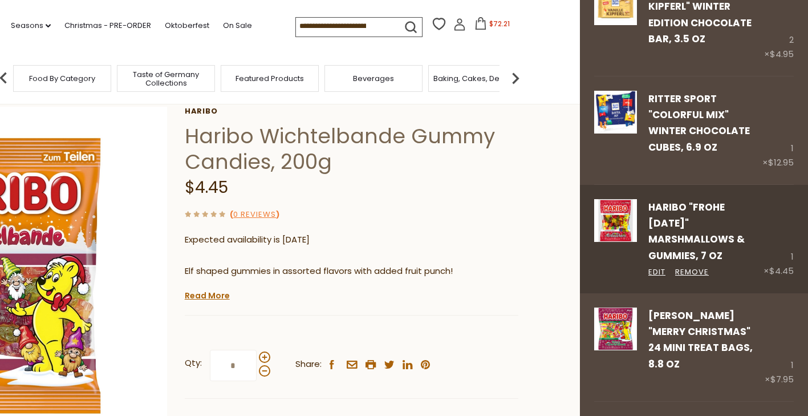
click at [673, 224] on link "Haribo "Frohe [DATE]" Marshmallows & Gummies, 7 oz" at bounding box center [696, 231] width 96 height 62
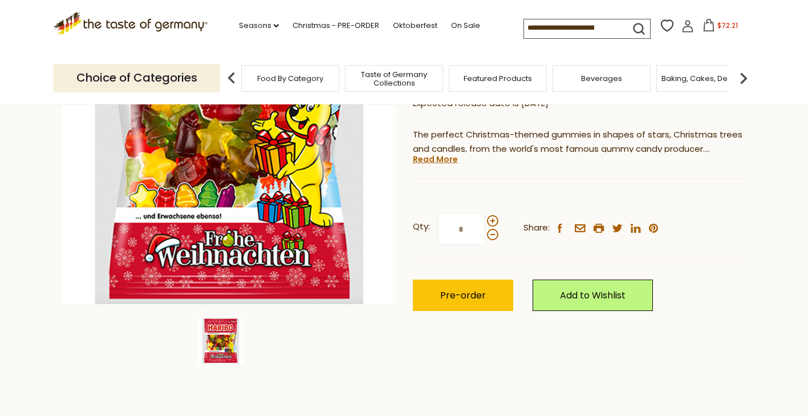
scroll to position [57, 0]
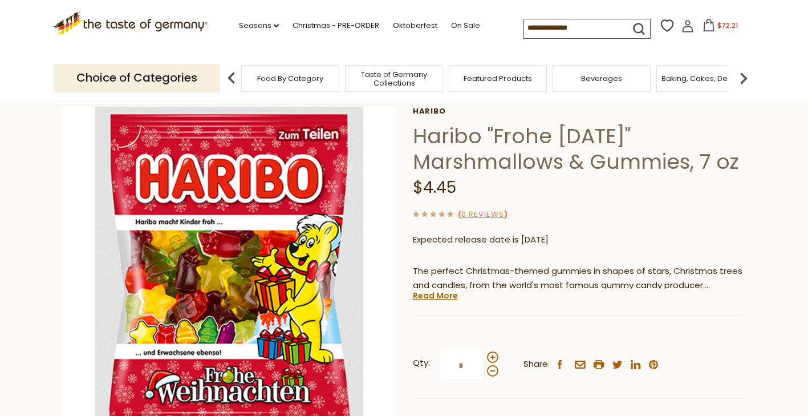
click at [707, 27] on icon at bounding box center [709, 25] width 13 height 13
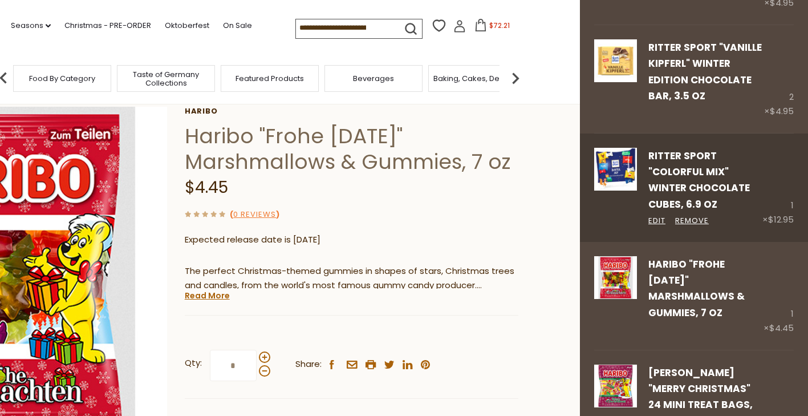
scroll to position [513, 0]
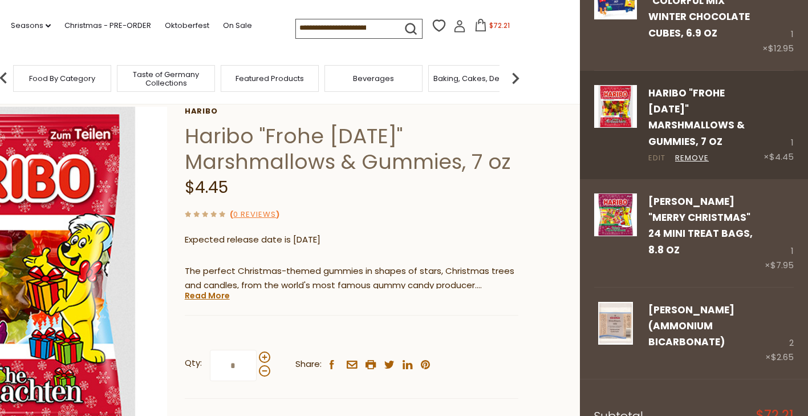
click at [657, 155] on link "Edit" at bounding box center [656, 158] width 17 height 12
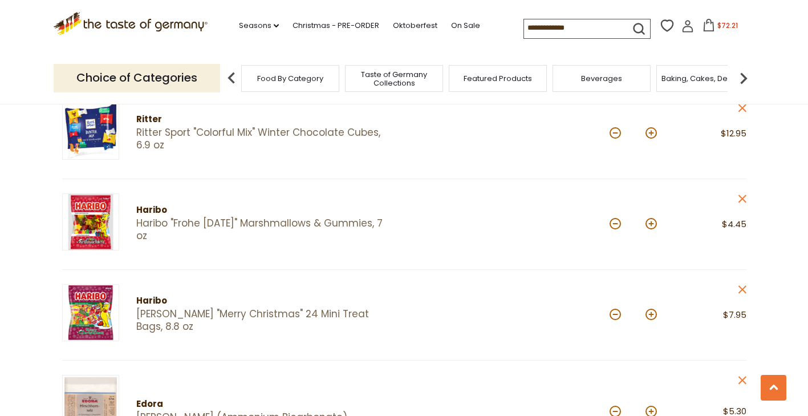
scroll to position [570, 0]
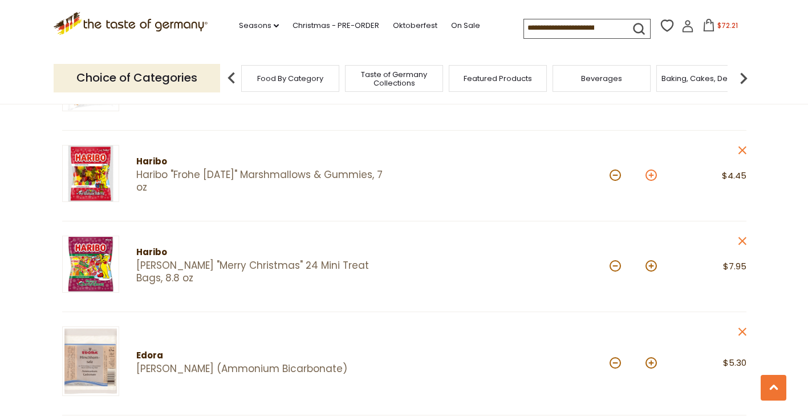
click at [650, 176] on button at bounding box center [651, 174] width 11 height 11
type input "*"
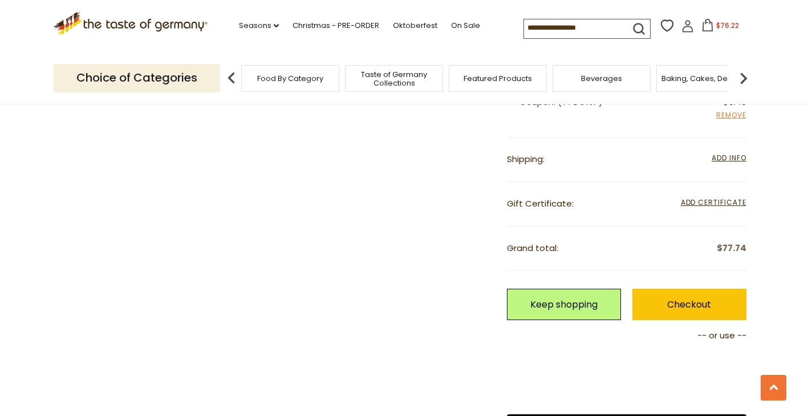
scroll to position [1026, 0]
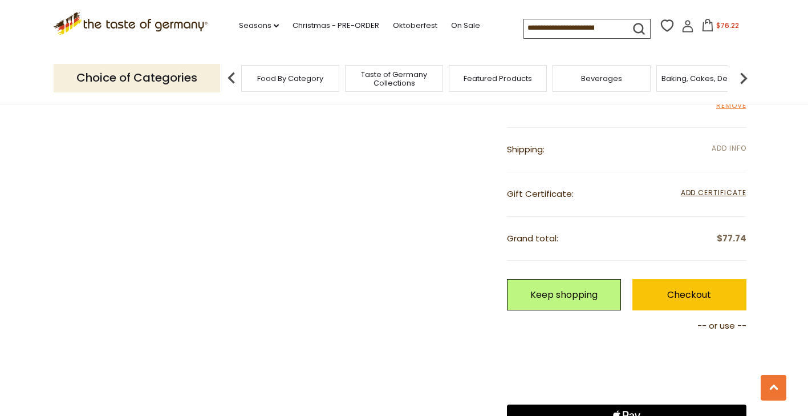
click at [726, 145] on span "Add Info" at bounding box center [729, 148] width 34 height 10
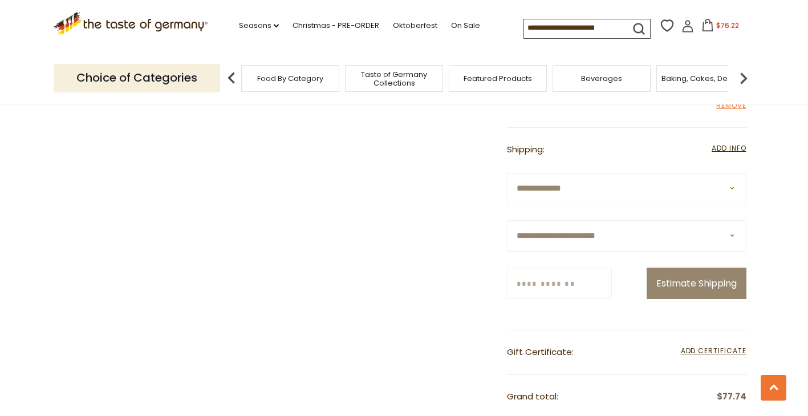
click at [547, 283] on input "Zip/Postcode" at bounding box center [559, 282] width 105 height 31
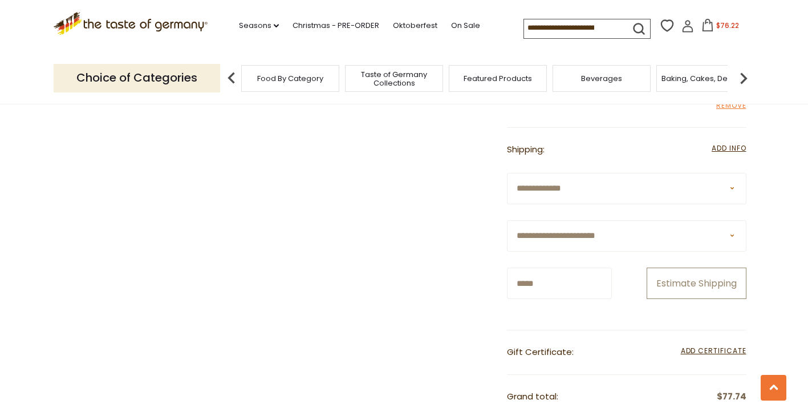
type input "*****"
click at [685, 283] on button "Estimate Shipping" at bounding box center [697, 282] width 100 height 31
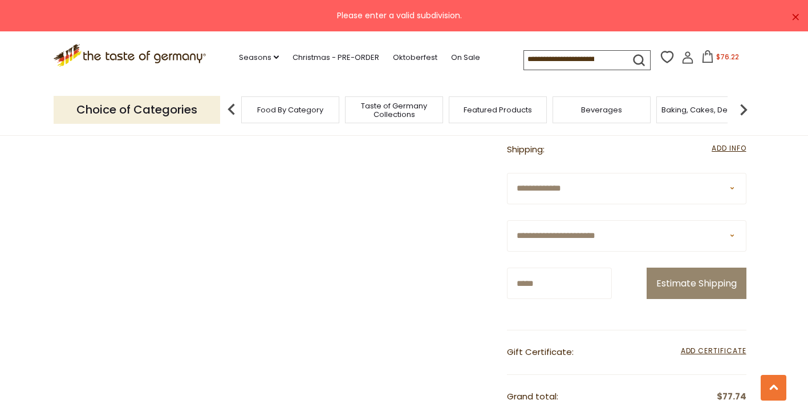
click at [732, 192] on select "**********" at bounding box center [627, 188] width 240 height 31
click at [724, 233] on select "**********" at bounding box center [627, 235] width 240 height 31
select select "**"
click at [507, 220] on select "**********" at bounding box center [627, 235] width 240 height 31
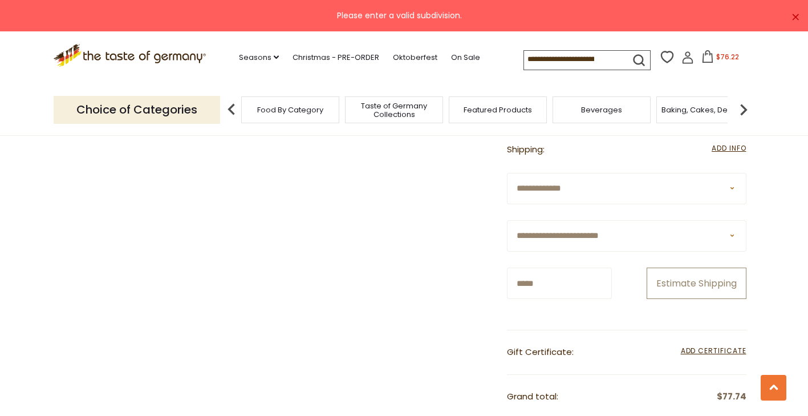
click at [653, 283] on button "Estimate Shipping" at bounding box center [697, 282] width 100 height 31
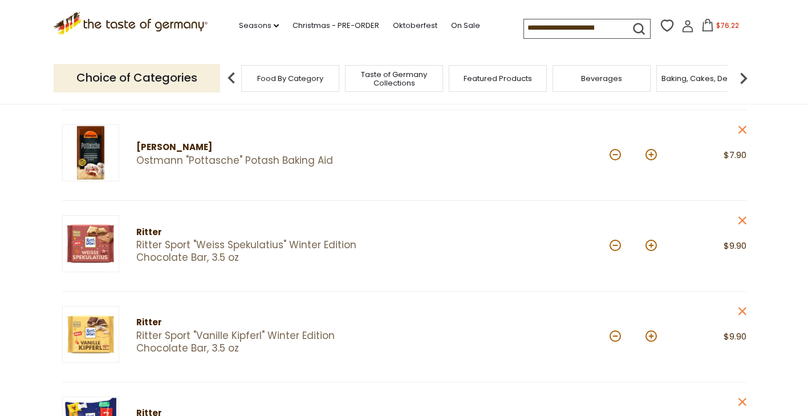
scroll to position [399, 0]
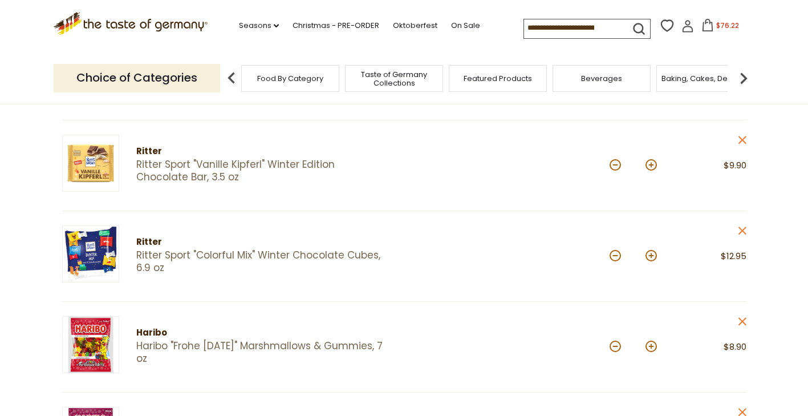
click at [216, 255] on link "Ritter Sport "Colorful Mix" Winter Chocolate Cubes, 6.9 oz" at bounding box center [260, 261] width 248 height 25
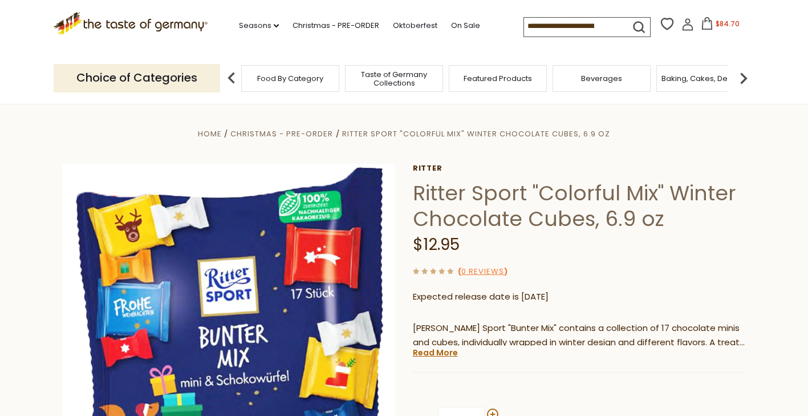
scroll to position [57, 0]
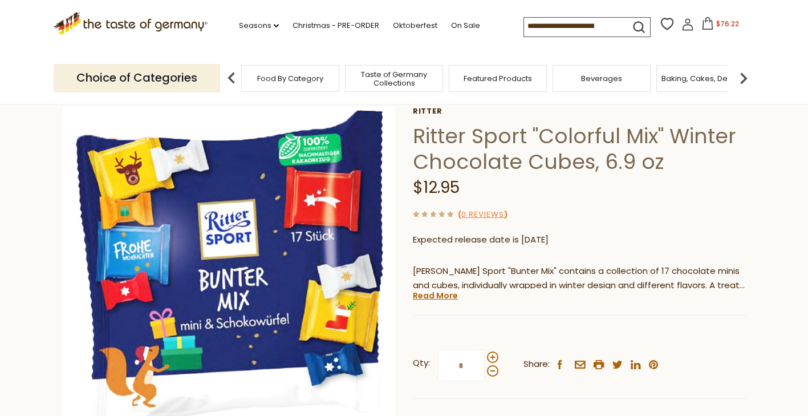
click at [703, 22] on icon at bounding box center [708, 23] width 10 height 13
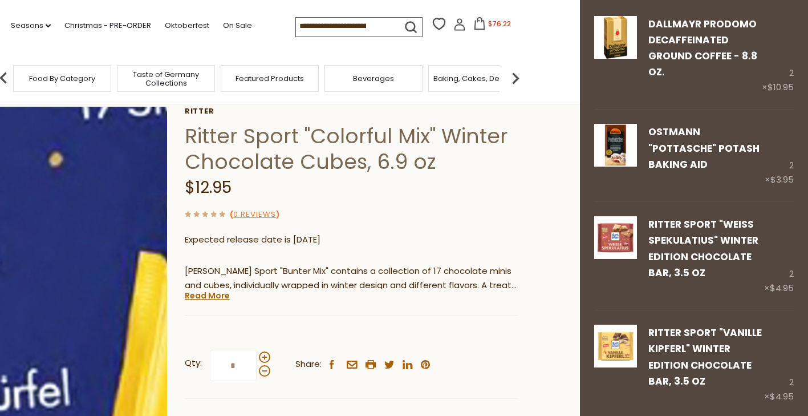
click at [92, 290] on img at bounding box center [1, 274] width 334 height 334
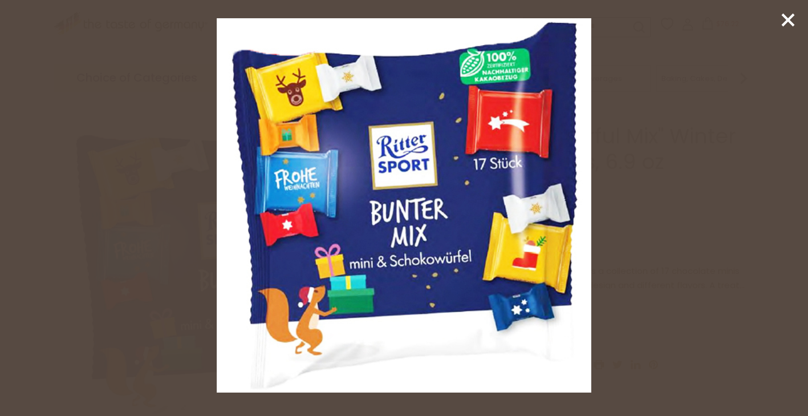
click at [785, 21] on icon at bounding box center [788, 19] width 17 height 17
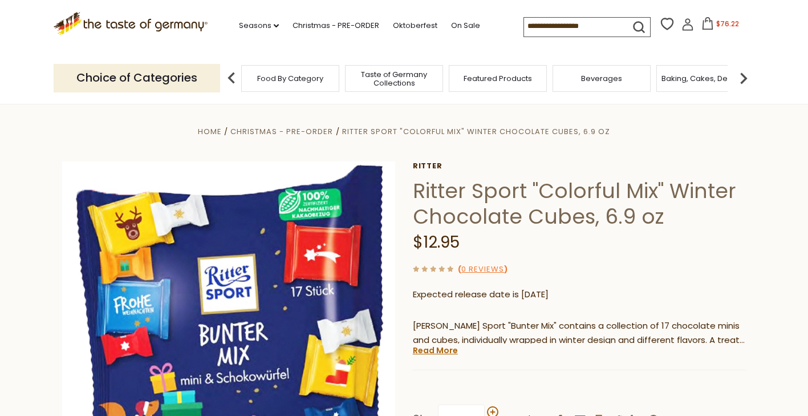
scroll to position [0, 0]
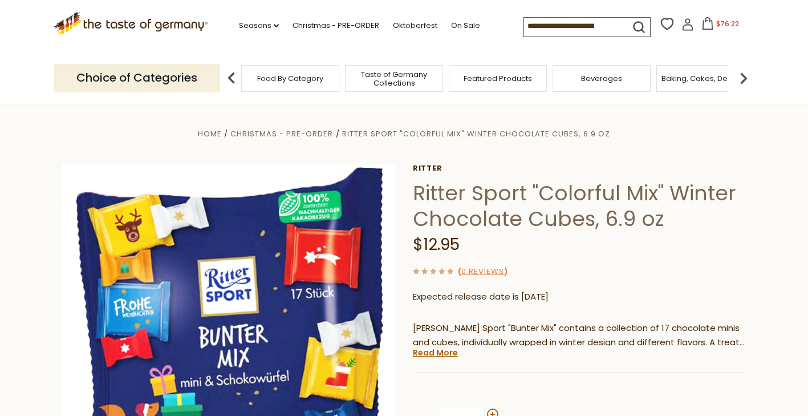
click at [707, 24] on icon at bounding box center [707, 23] width 13 height 13
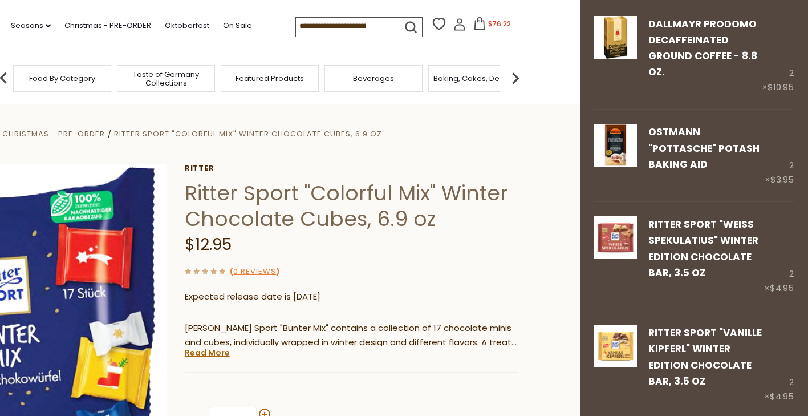
click at [357, 23] on input at bounding box center [344, 26] width 96 height 16
type input "*****"
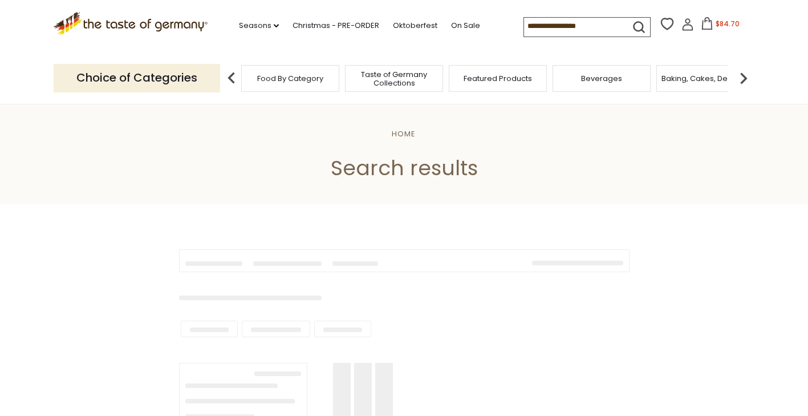
type input "*****"
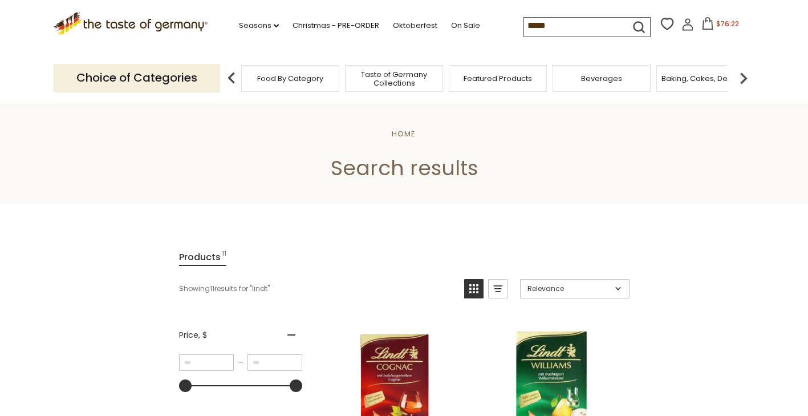
click at [389, 76] on span "Taste of Germany Collections" at bounding box center [393, 78] width 91 height 17
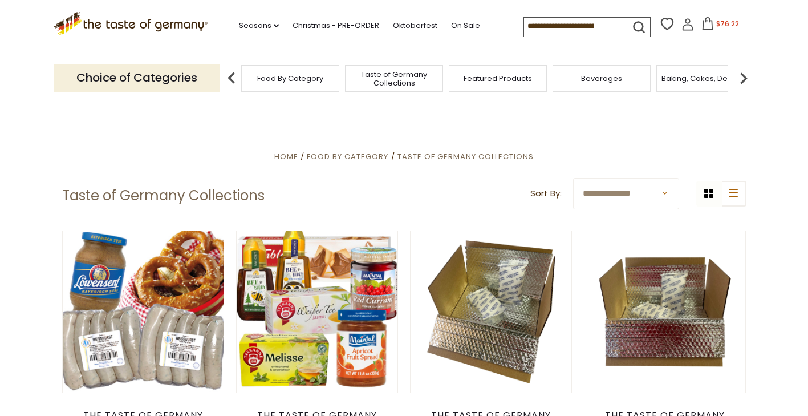
click at [703, 28] on icon at bounding box center [707, 23] width 13 height 13
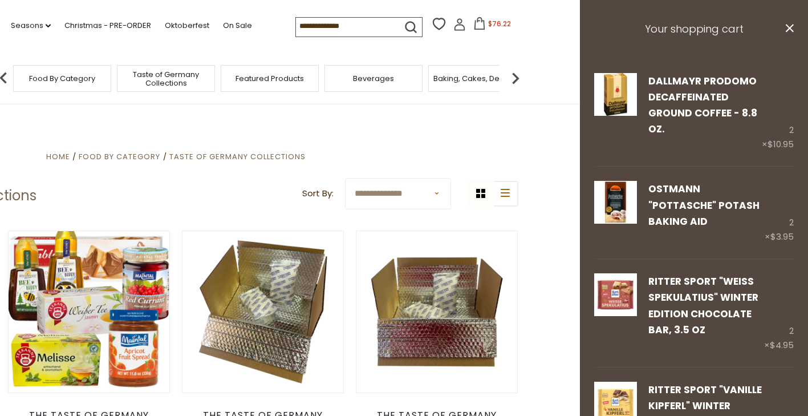
click at [365, 29] on input at bounding box center [344, 26] width 96 height 16
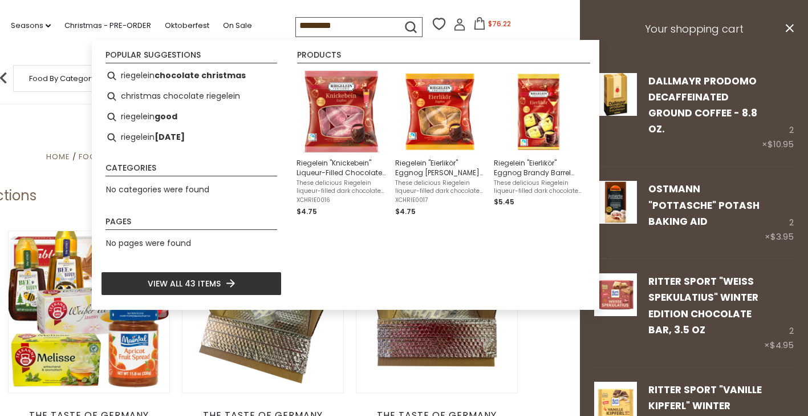
type input "*********"
click at [410, 23] on icon "submit" at bounding box center [410, 26] width 15 height 15
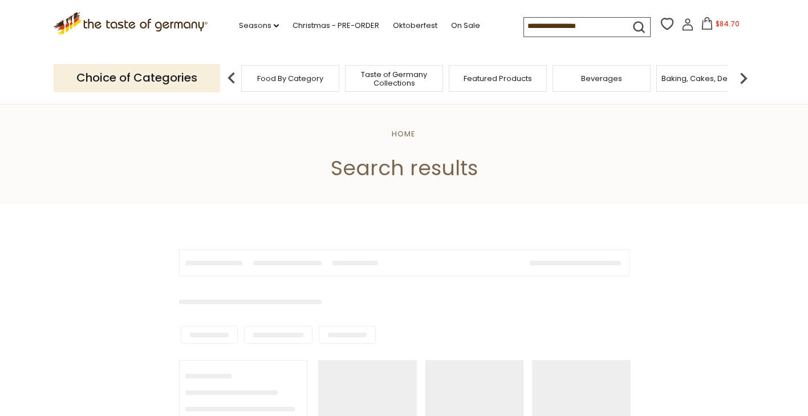
type input "*********"
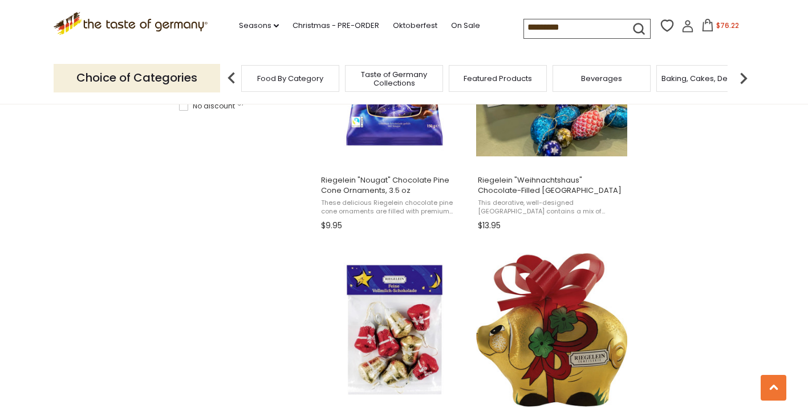
scroll to position [684, 0]
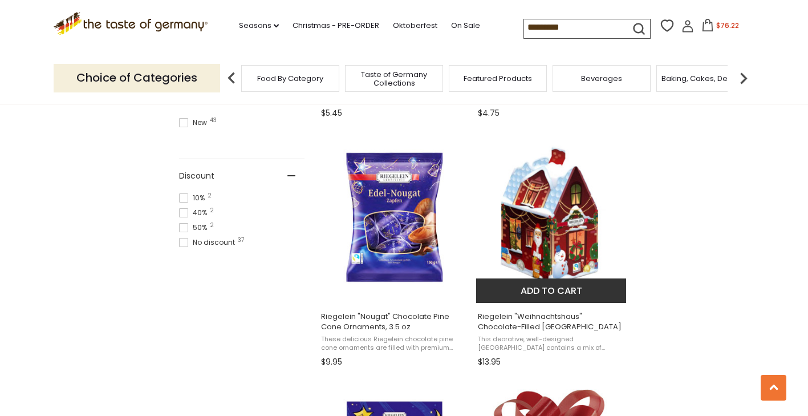
click at [540, 251] on img at bounding box center [551, 216] width 151 height 151
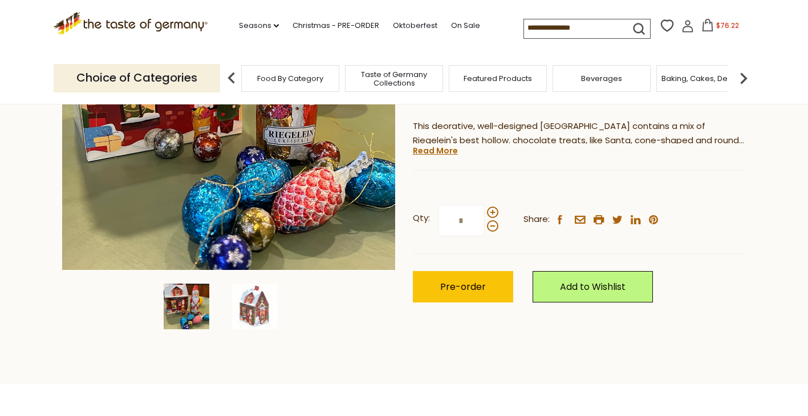
scroll to position [228, 0]
click at [262, 310] on img at bounding box center [255, 306] width 46 height 46
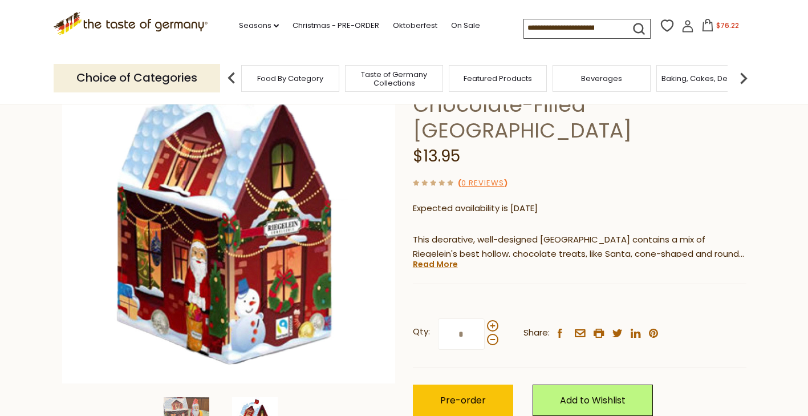
scroll to position [171, 0]
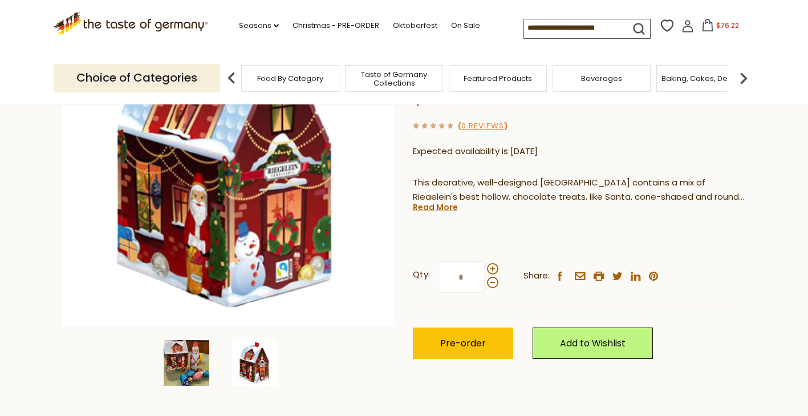
click at [198, 357] on img at bounding box center [187, 363] width 46 height 46
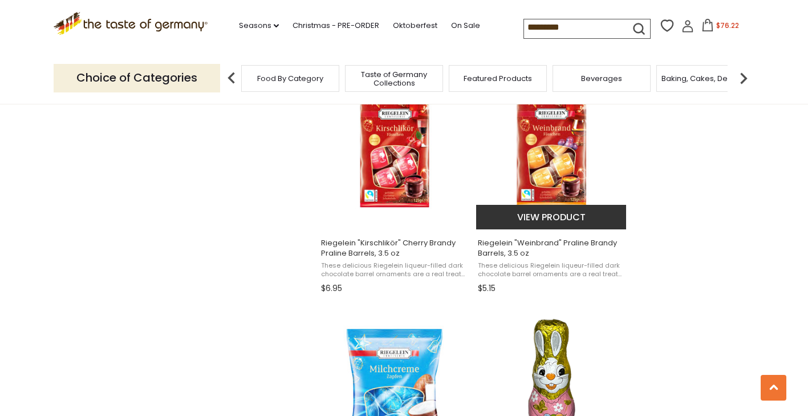
scroll to position [1654, 0]
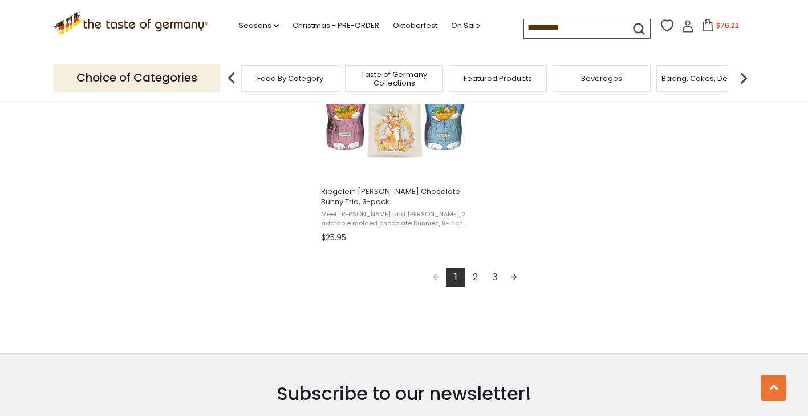
click at [476, 274] on link "2" at bounding box center [474, 276] width 19 height 19
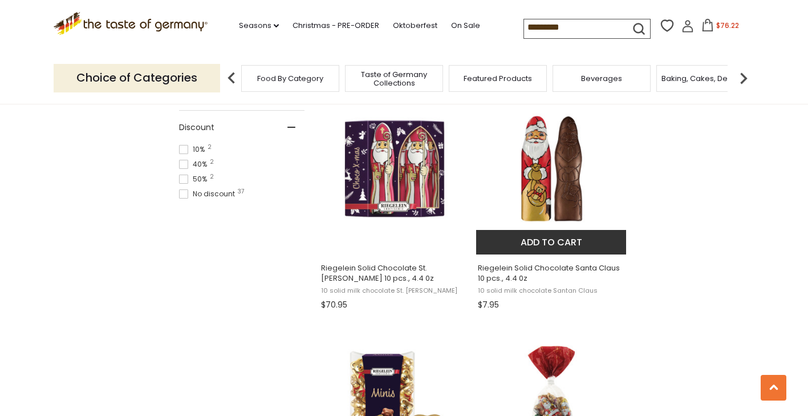
scroll to position [684, 0]
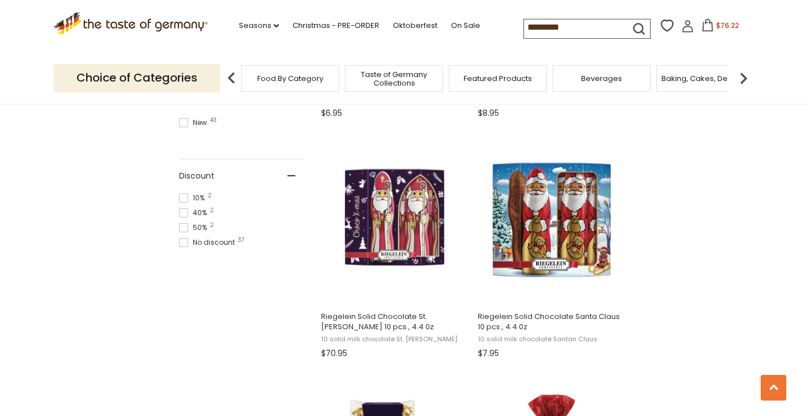
drag, startPoint x: 570, startPoint y: 26, endPoint x: 513, endPoint y: 23, distance: 57.1
click at [513, 23] on div ".st0{fill:#EDD300;} .st1{fill:#D33E21;} .st0{fill:#EDD300;} .st1{fill:#D33E21;}…" at bounding box center [404, 26] width 701 height 52
type input "********"
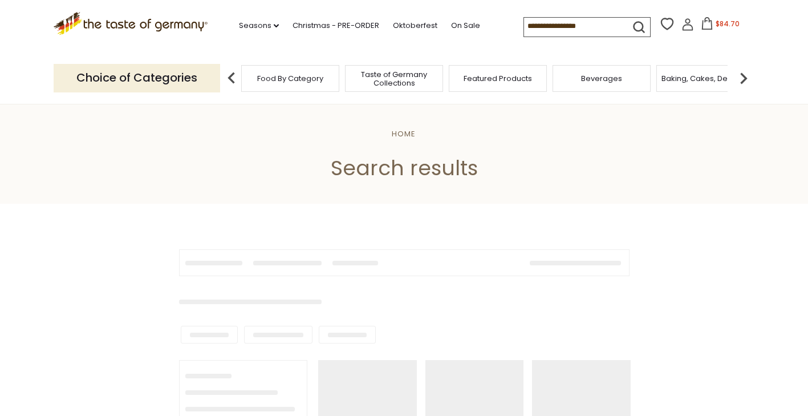
type input "********"
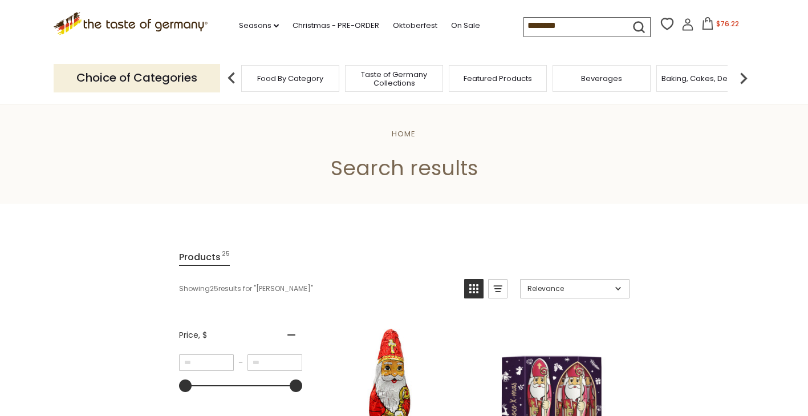
scroll to position [228, 0]
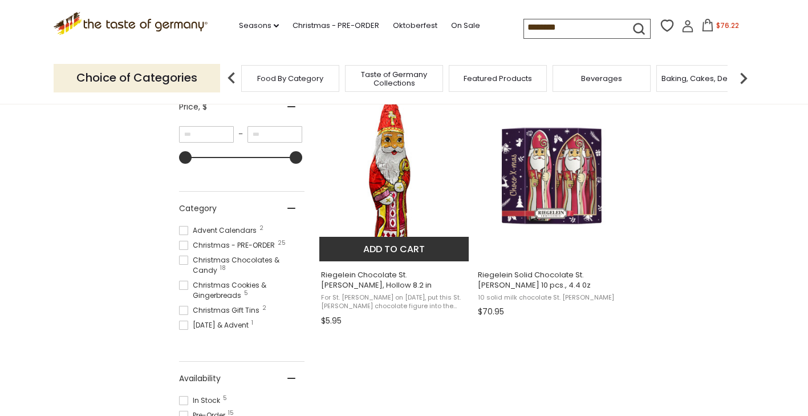
click at [380, 183] on img "Riegelein Chocolate St.Nicholas, Hollow 8.2 in" at bounding box center [394, 175] width 151 height 151
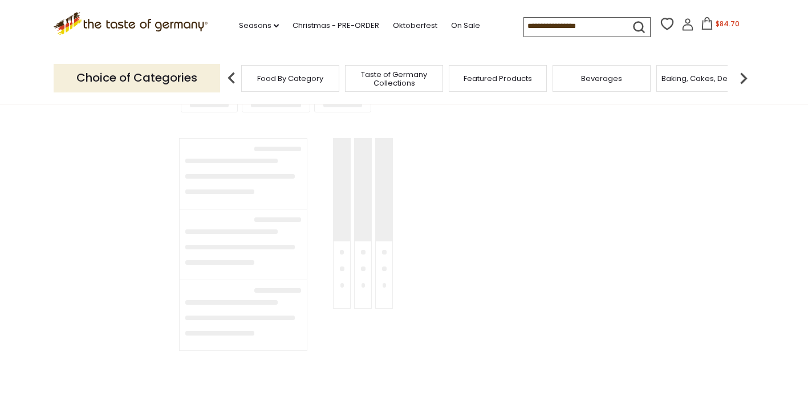
type input "********"
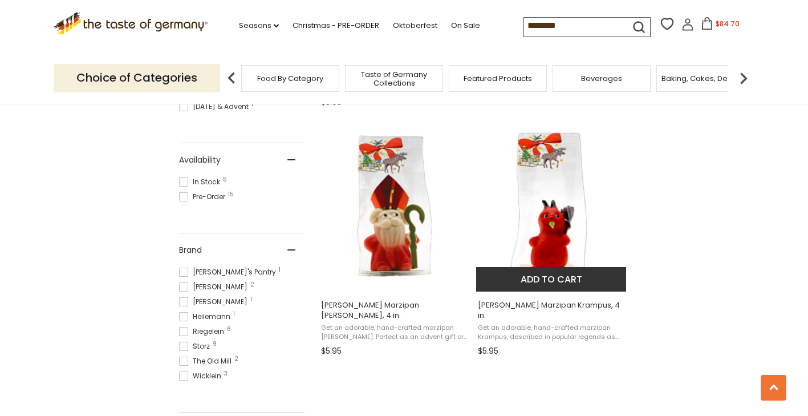
scroll to position [456, 0]
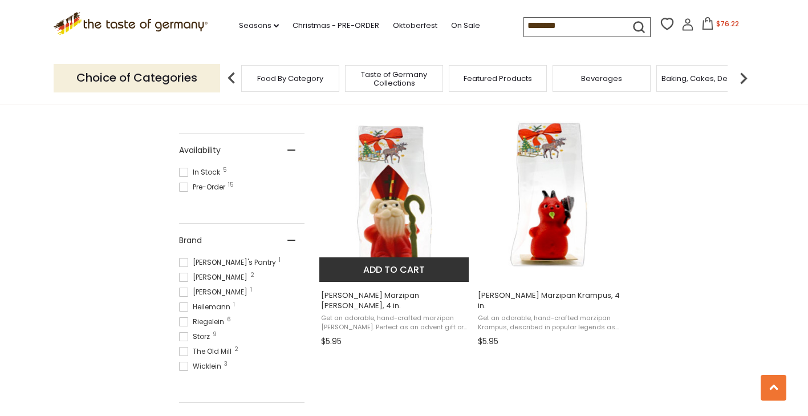
click at [397, 211] on img "Funsch Marzipan Bishop Nicholaus, 4 in." at bounding box center [394, 196] width 151 height 151
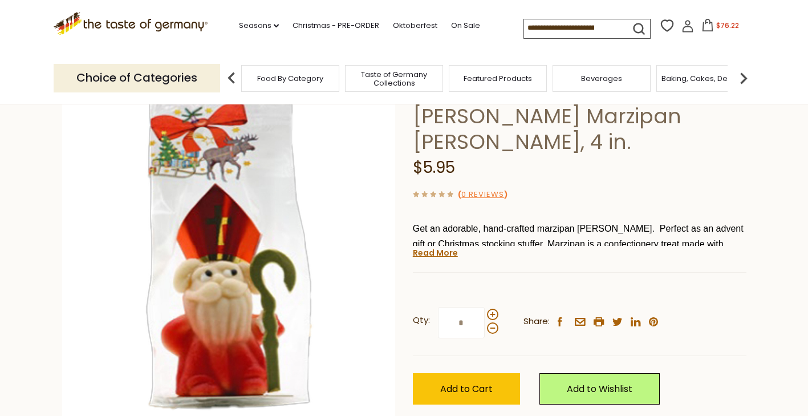
scroll to position [57, 0]
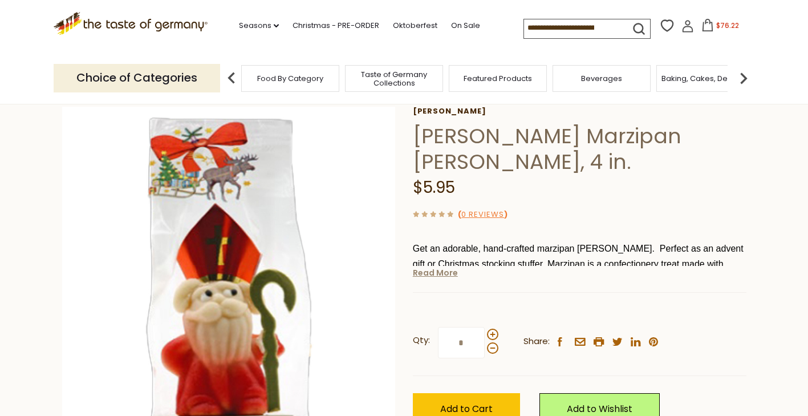
click at [430, 276] on link "Read More" at bounding box center [435, 272] width 45 height 11
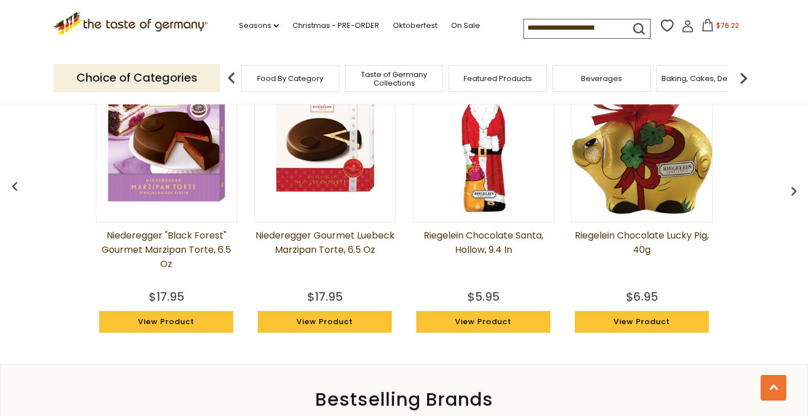
scroll to position [969, 0]
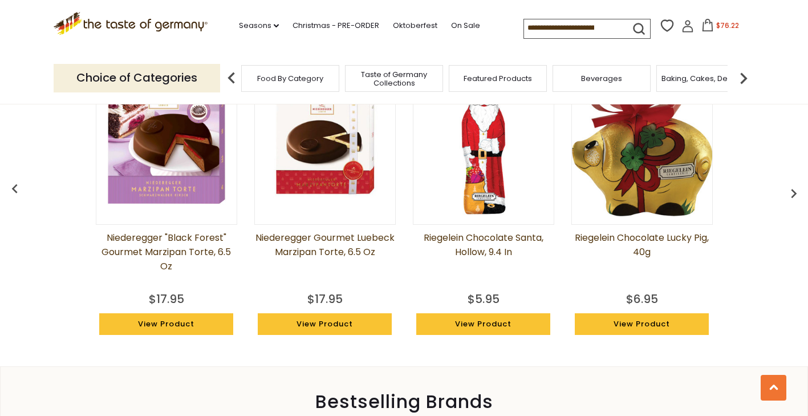
click at [727, 25] on span "$76.22" at bounding box center [727, 26] width 23 height 10
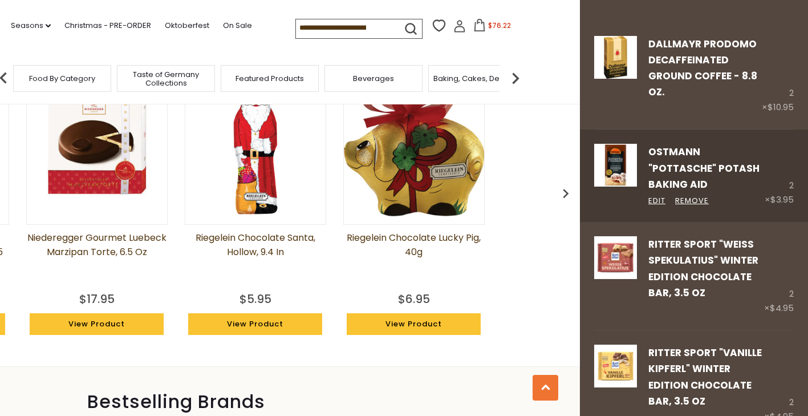
scroll to position [57, 0]
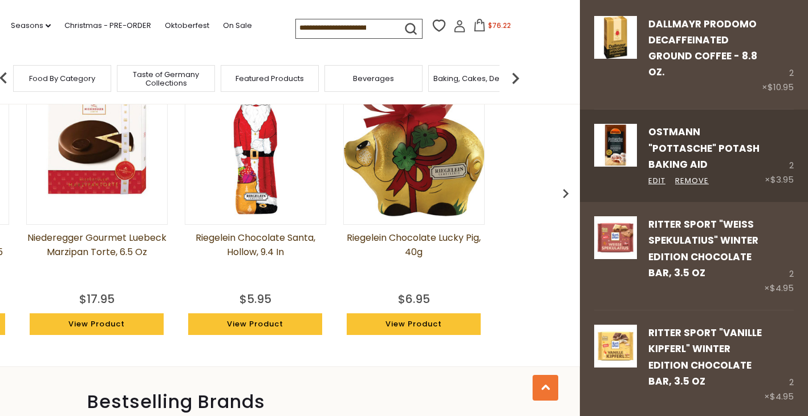
click at [672, 146] on link "Ostmann "Pottasche" Potash Baking Aid" at bounding box center [703, 148] width 111 height 46
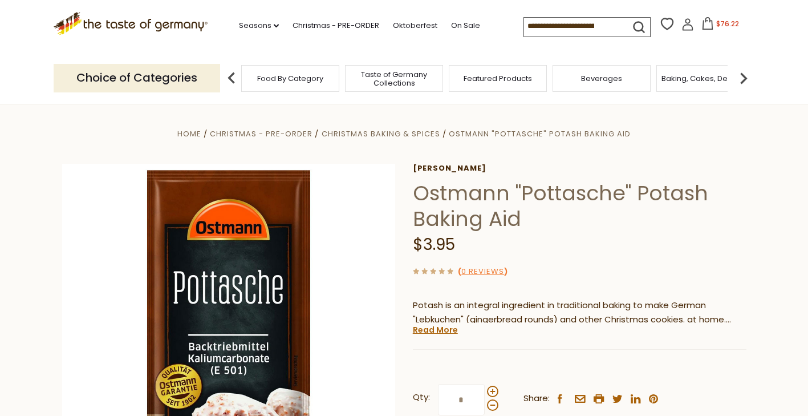
click at [704, 22] on icon at bounding box center [708, 23] width 10 height 13
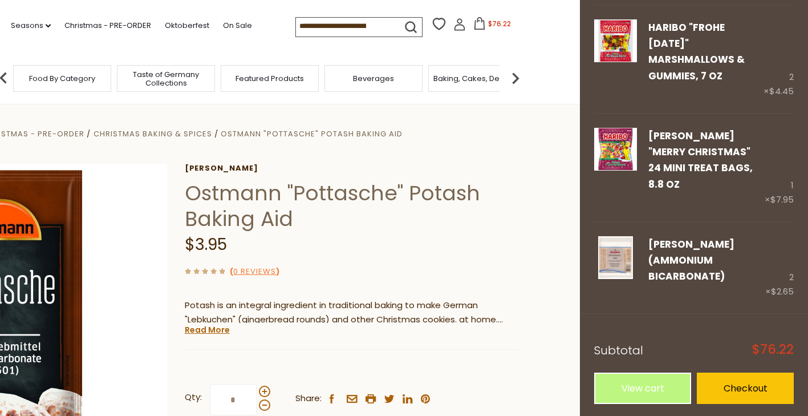
scroll to position [581, 0]
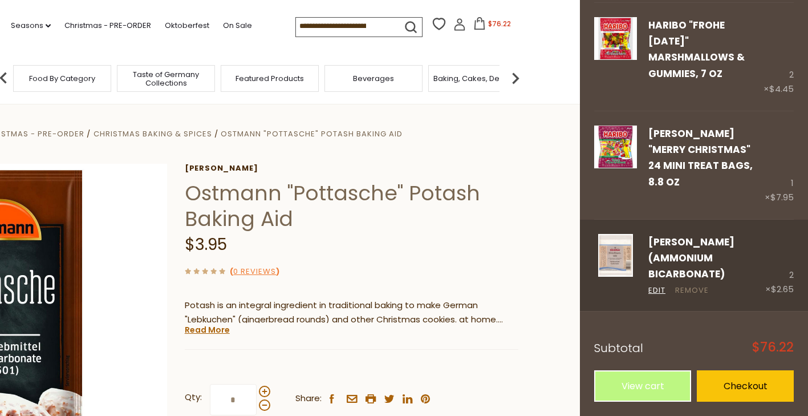
click at [689, 287] on link "Remove" at bounding box center [692, 291] width 34 height 12
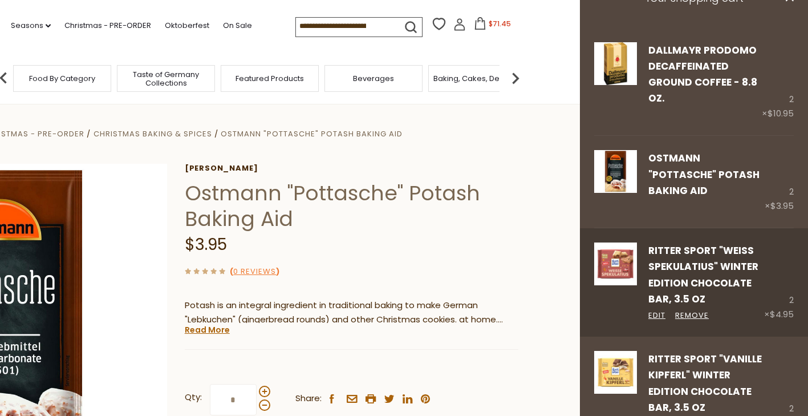
scroll to position [0, 0]
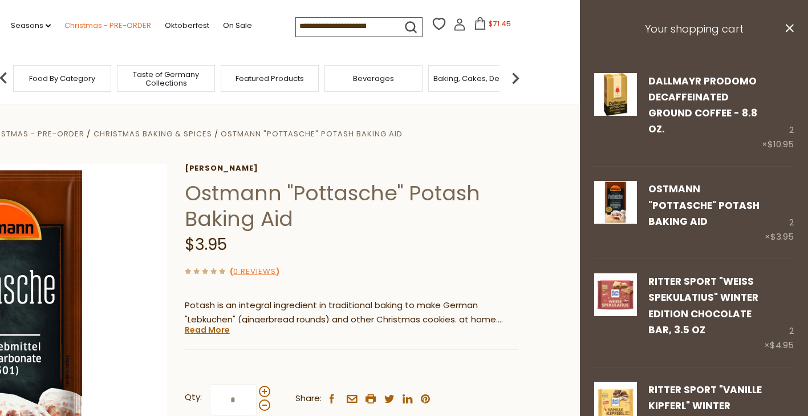
click at [94, 28] on link "Christmas - PRE-ORDER" at bounding box center [107, 25] width 87 height 13
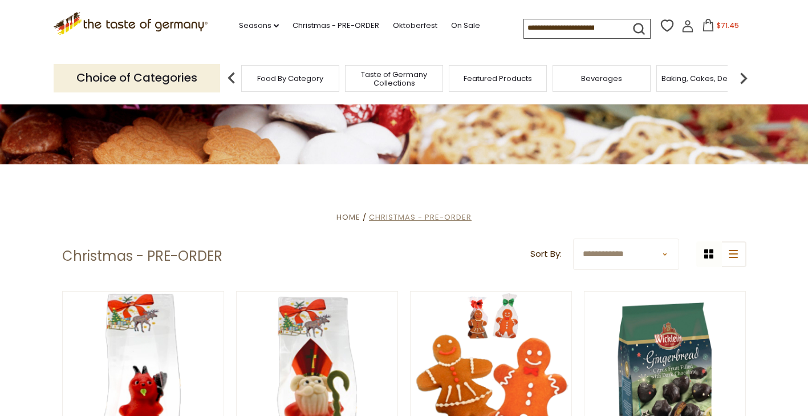
scroll to position [171, 0]
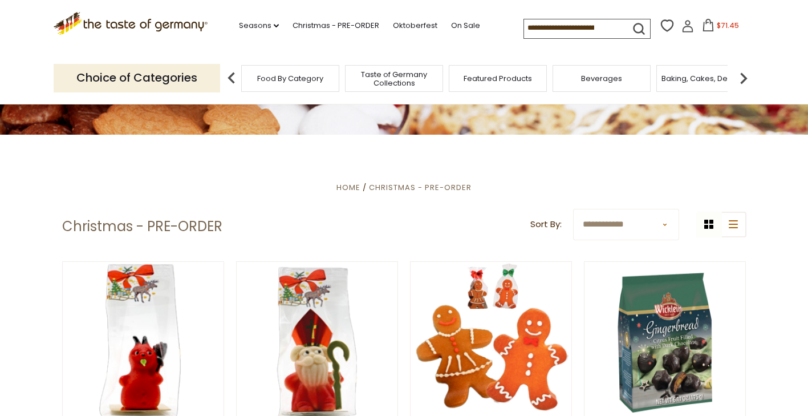
click at [555, 25] on input at bounding box center [572, 27] width 96 height 16
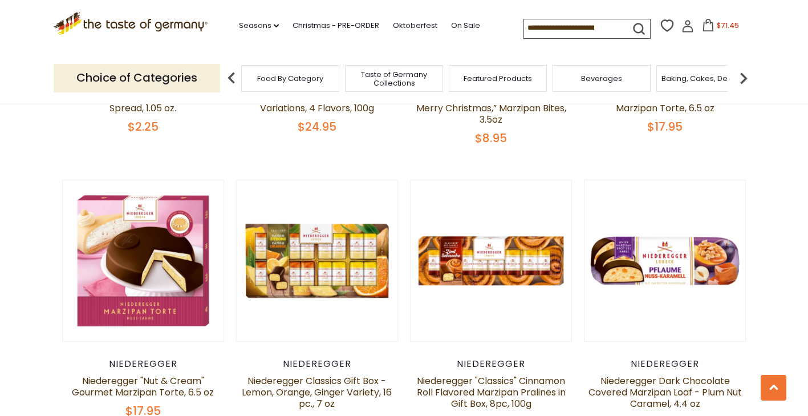
scroll to position [2281, 0]
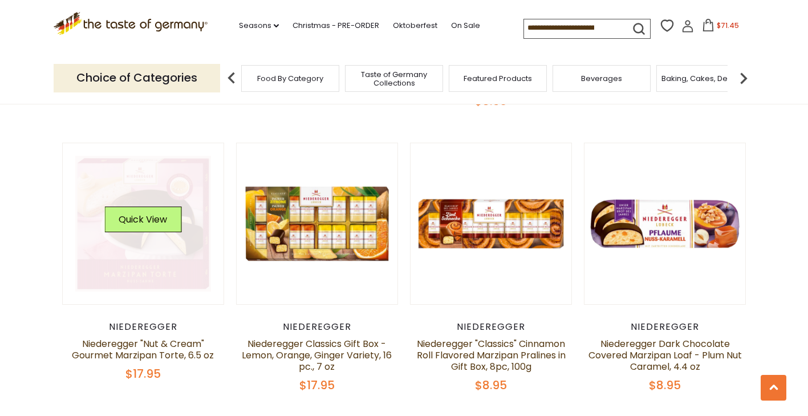
click at [145, 247] on link at bounding box center [143, 224] width 136 height 136
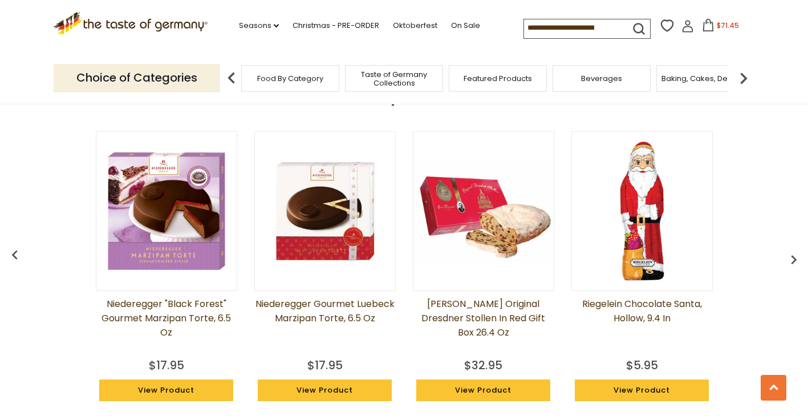
scroll to position [912, 0]
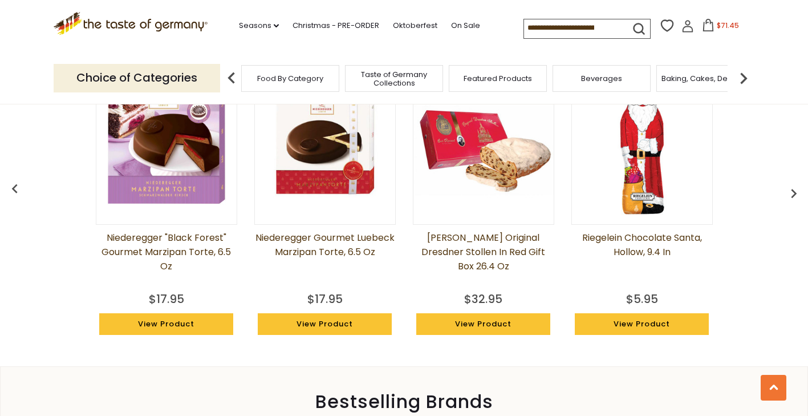
click at [320, 239] on link "Niederegger Gourmet Luebeck Marzipan Torte, 6.5 oz" at bounding box center [324, 258] width 141 height 57
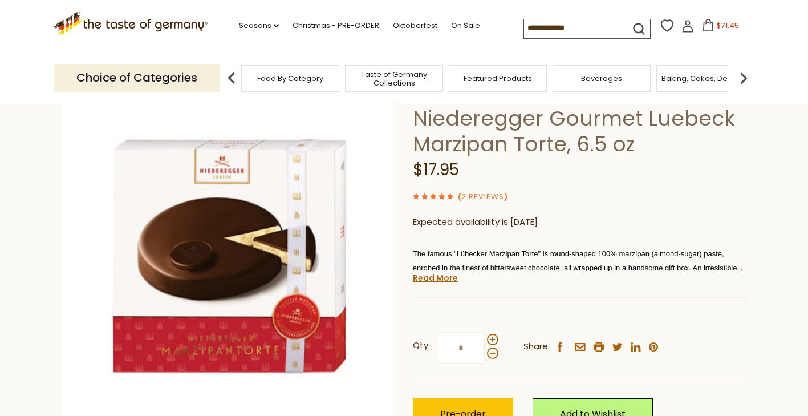
scroll to position [57, 0]
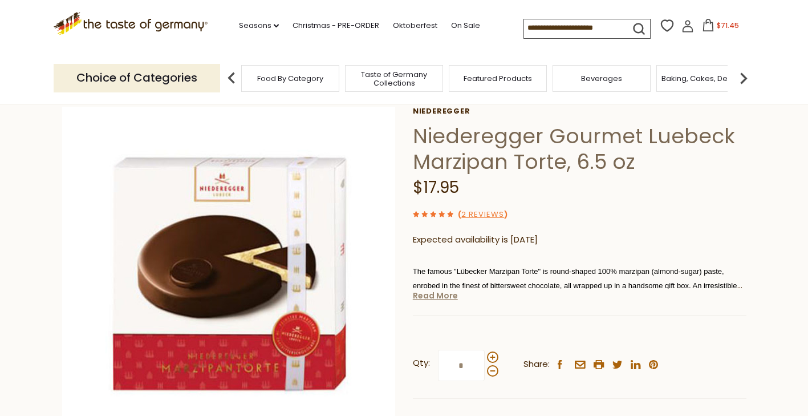
click at [443, 297] on link "Read More" at bounding box center [435, 295] width 45 height 11
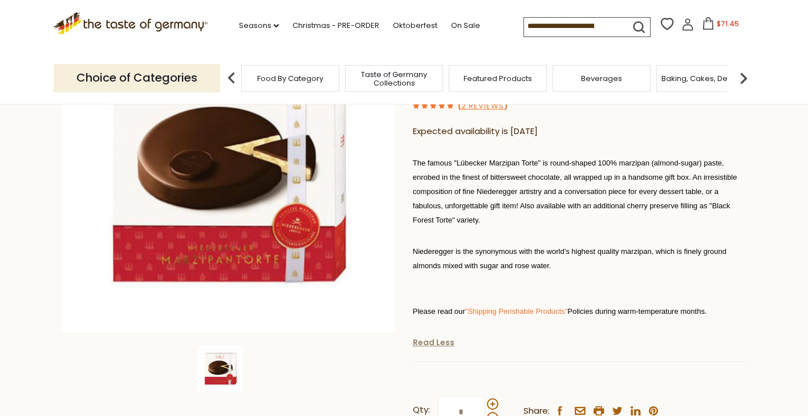
scroll to position [0, 0]
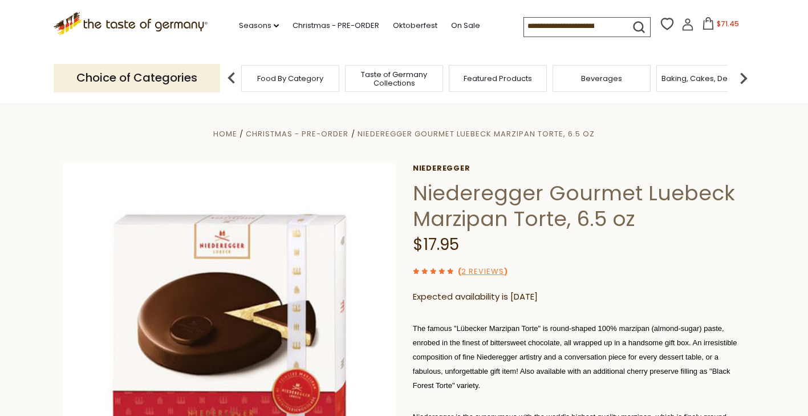
click at [608, 25] on input at bounding box center [572, 26] width 96 height 16
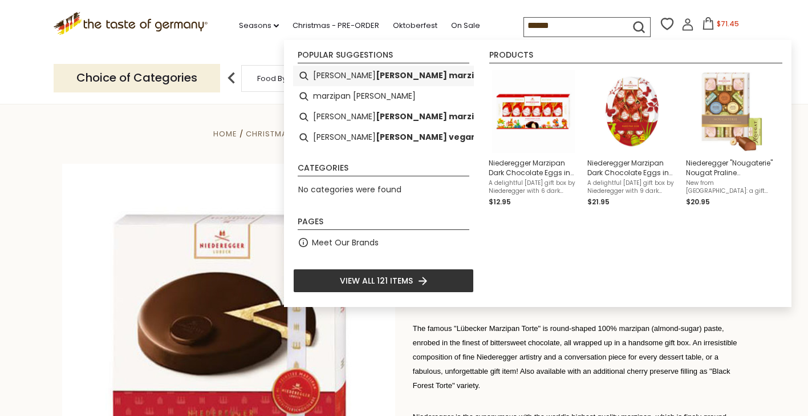
click at [392, 74] on b "egger marzipan" at bounding box center [433, 75] width 115 height 13
type input "**********"
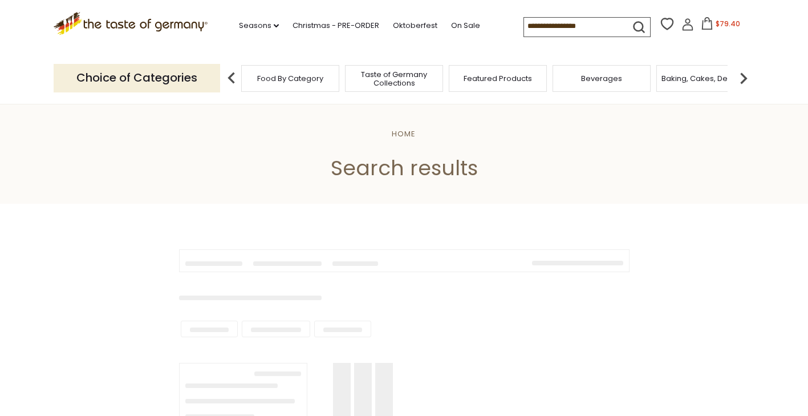
type input "**********"
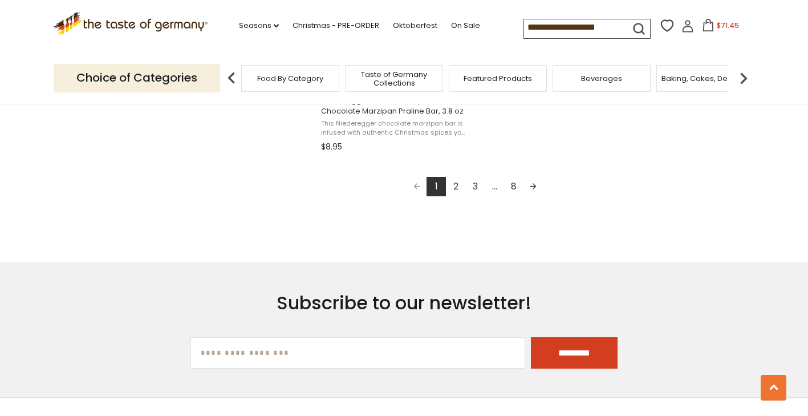
scroll to position [2053, 0]
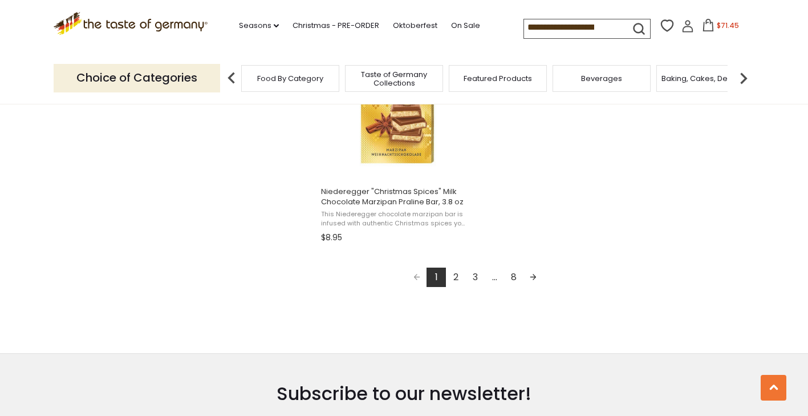
click at [454, 274] on link "2" at bounding box center [455, 276] width 19 height 19
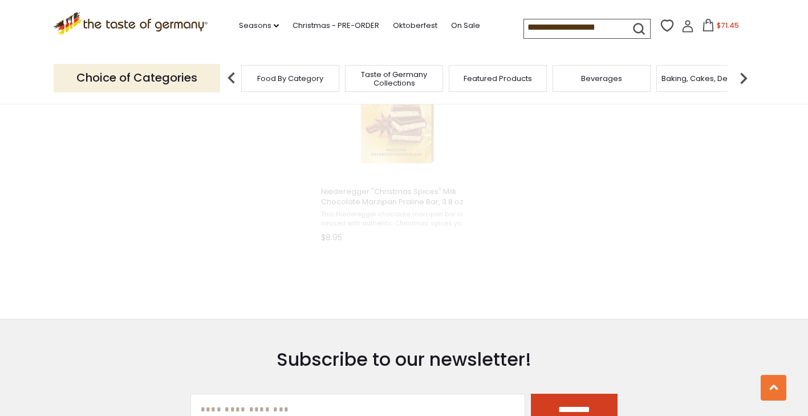
scroll to position [882, 0]
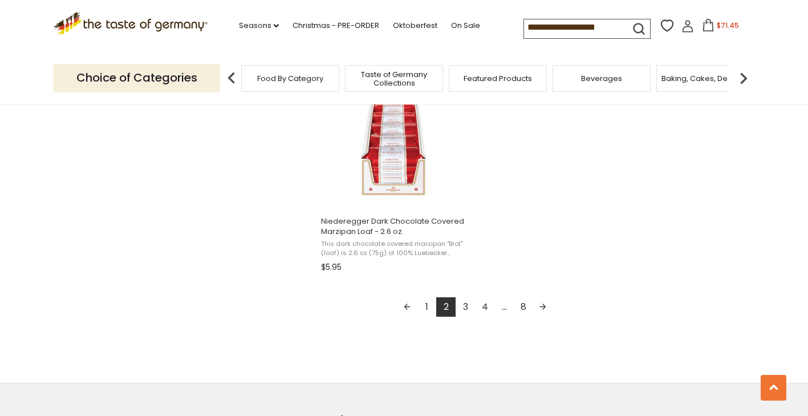
scroll to position [2053, 0]
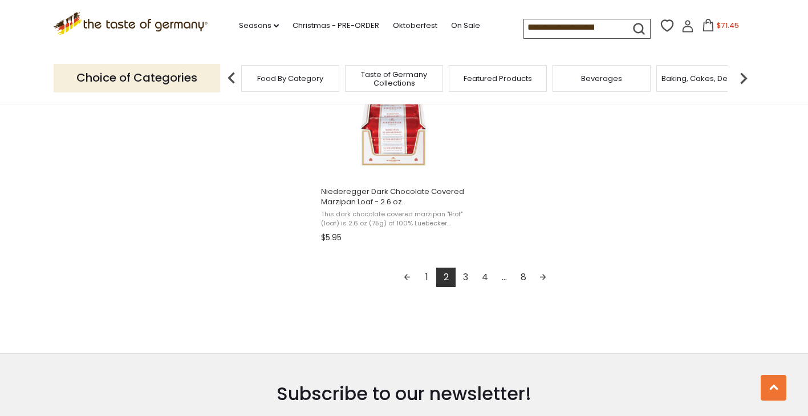
click at [469, 275] on link "3" at bounding box center [465, 276] width 19 height 19
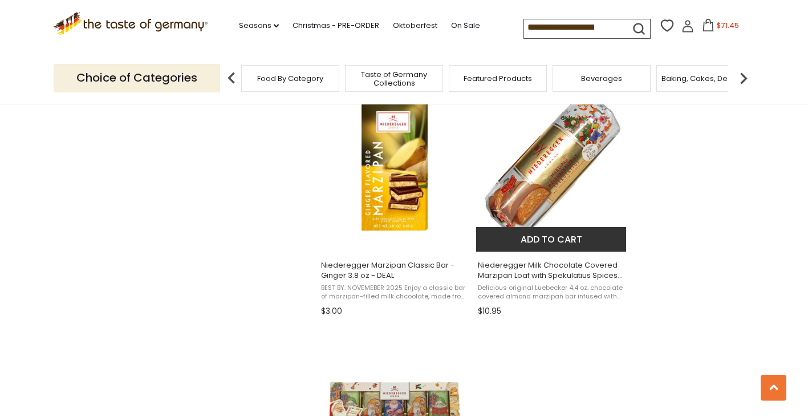
scroll to position [1711, 0]
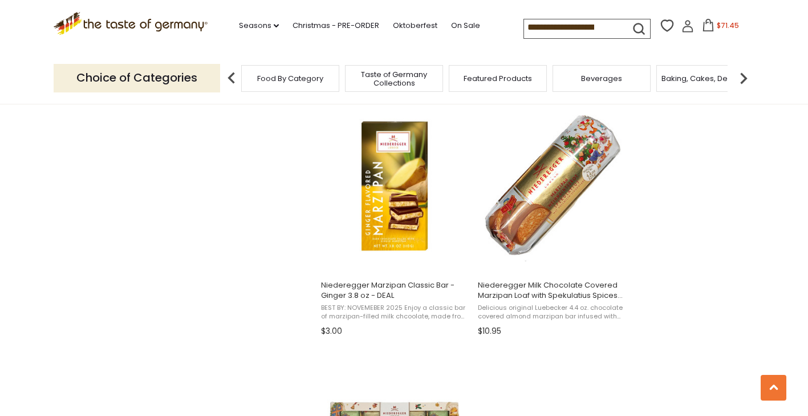
click at [724, 34] on button "$71.45" at bounding box center [720, 27] width 48 height 17
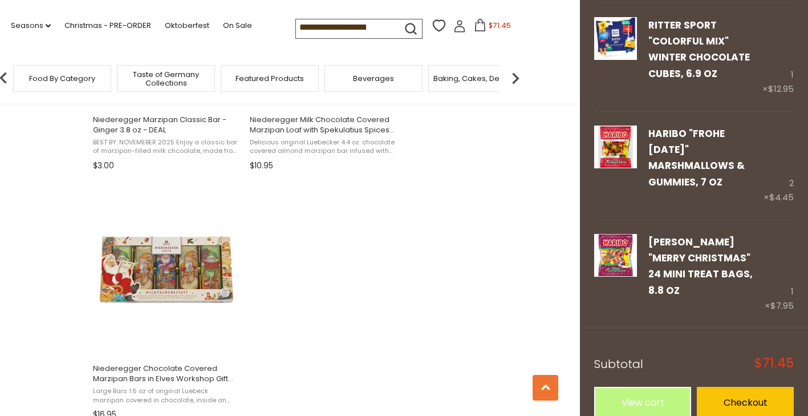
scroll to position [1882, 0]
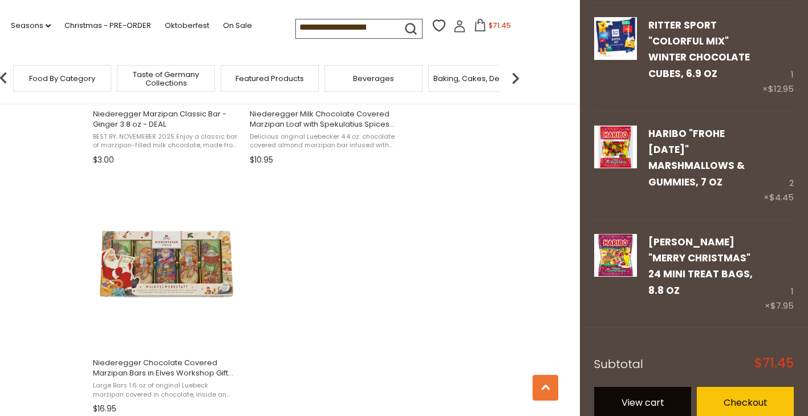
click at [635, 391] on link "View cart" at bounding box center [642, 402] width 97 height 31
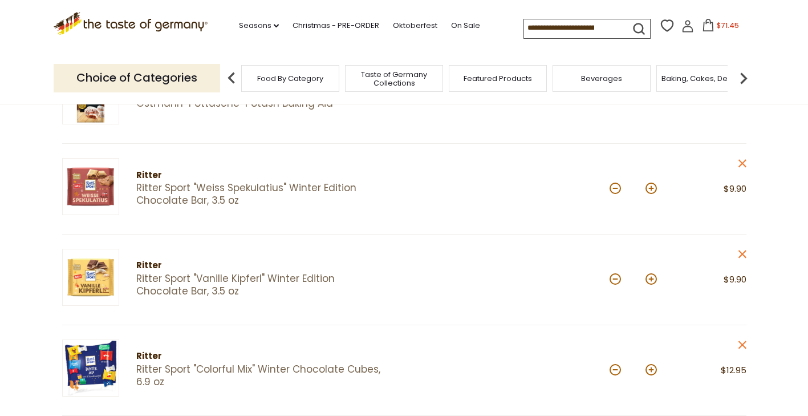
scroll to position [342, 0]
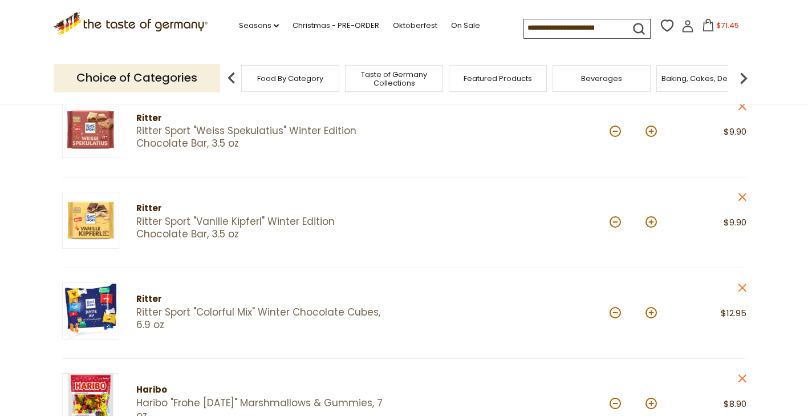
click at [336, 310] on link "Ritter Sport "Colorful Mix" Winter Chocolate Cubes, 6.9 oz" at bounding box center [260, 318] width 248 height 25
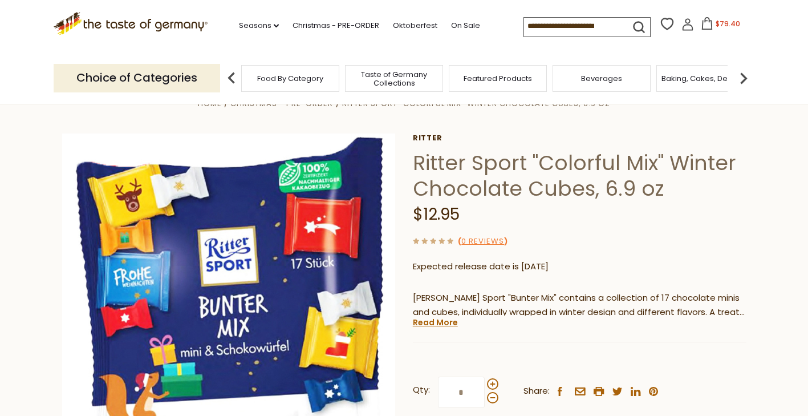
scroll to position [57, 0]
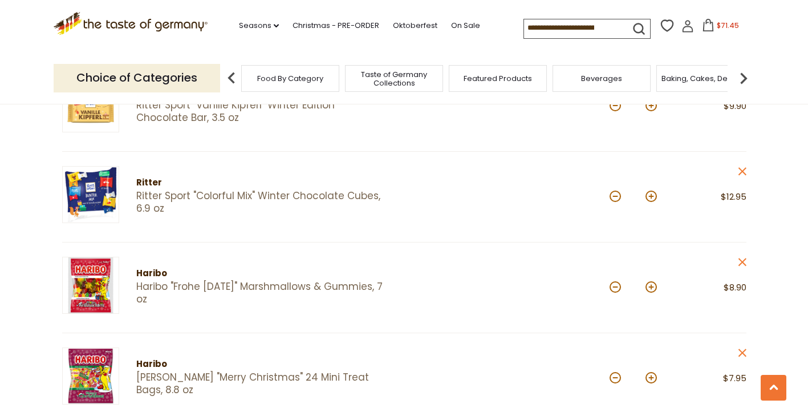
scroll to position [456, 0]
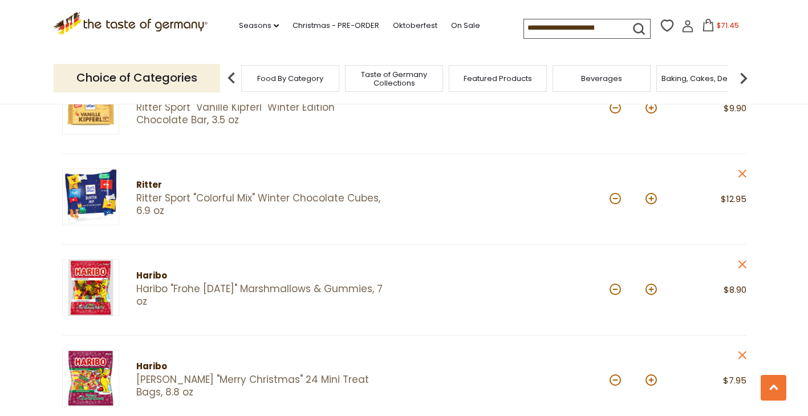
click at [217, 290] on link "Haribo "Frohe [DATE]" Marshmallows & Gummies, 7 oz" at bounding box center [260, 295] width 248 height 25
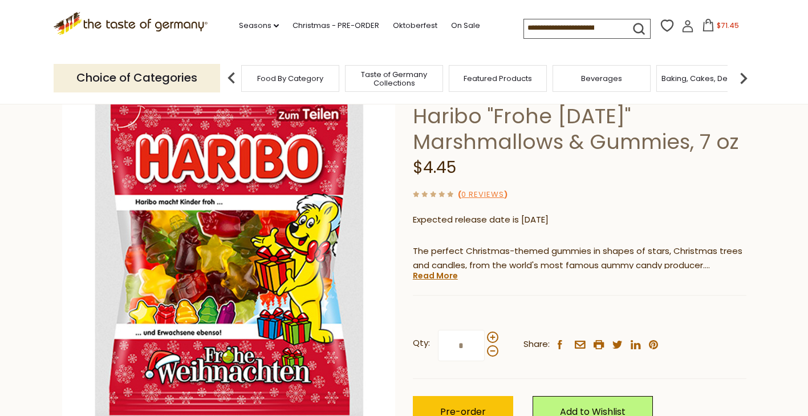
scroll to position [57, 0]
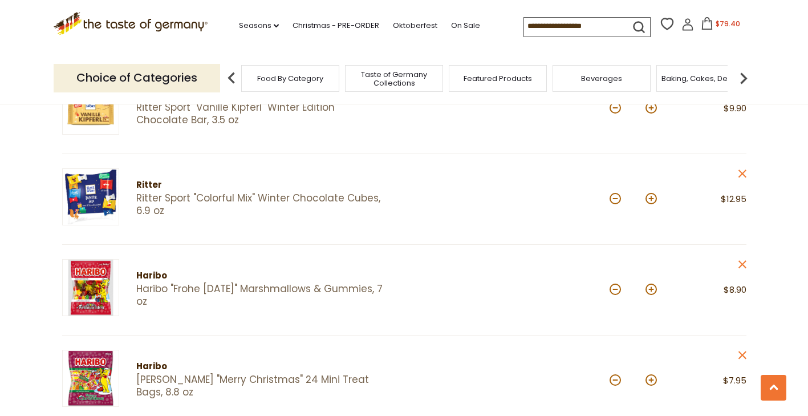
scroll to position [513, 0]
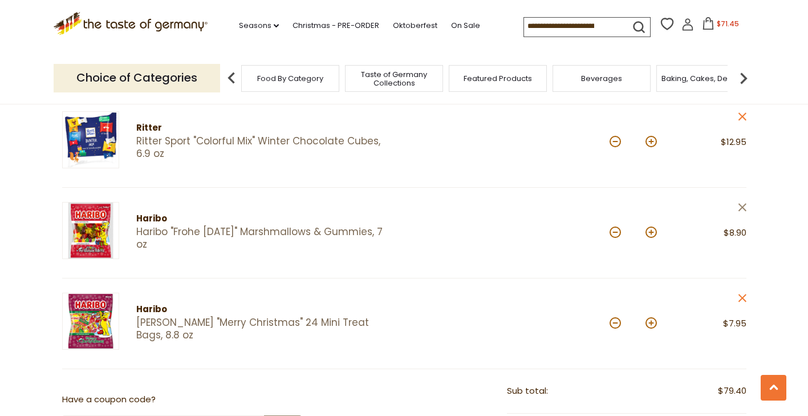
click at [741, 208] on icon at bounding box center [742, 207] width 8 height 8
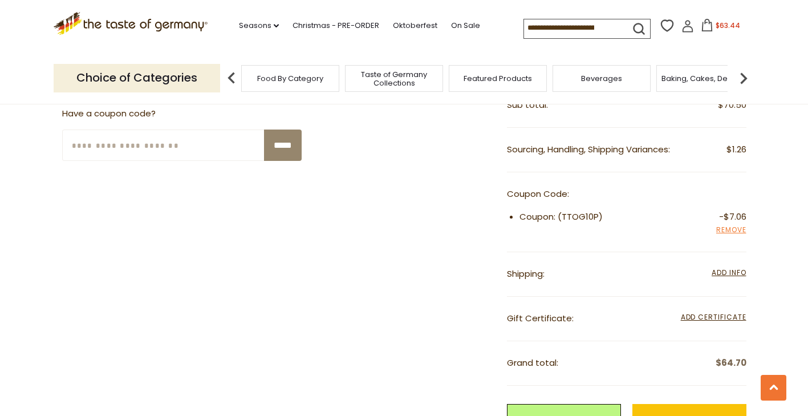
scroll to position [741, 0]
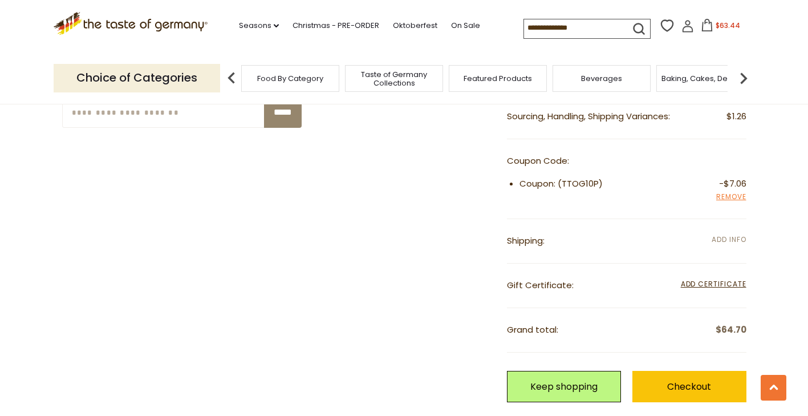
click at [724, 238] on span "Add Info" at bounding box center [729, 239] width 34 height 10
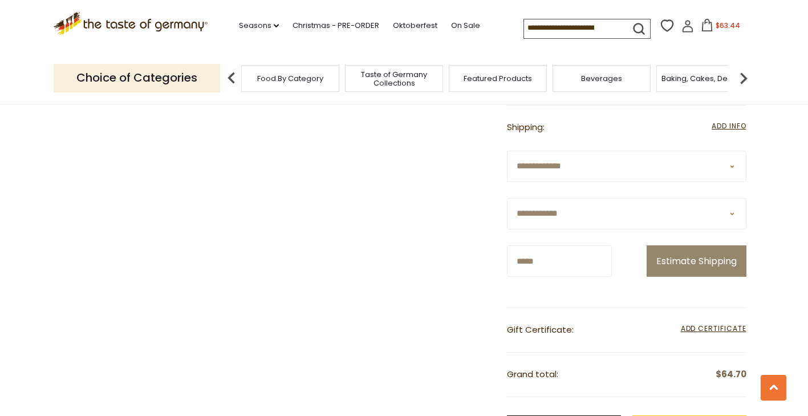
scroll to position [855, 0]
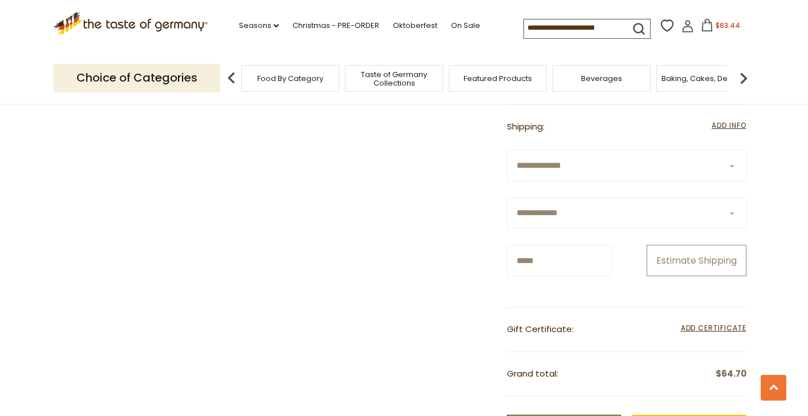
click at [681, 270] on button "Estimate Shipping" at bounding box center [697, 260] width 100 height 31
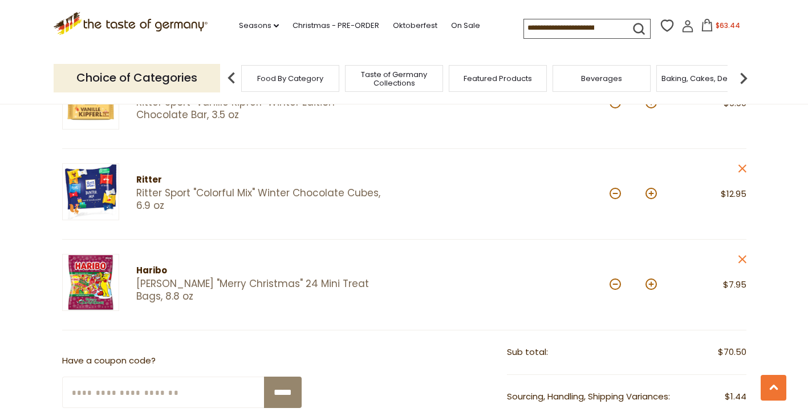
scroll to position [456, 0]
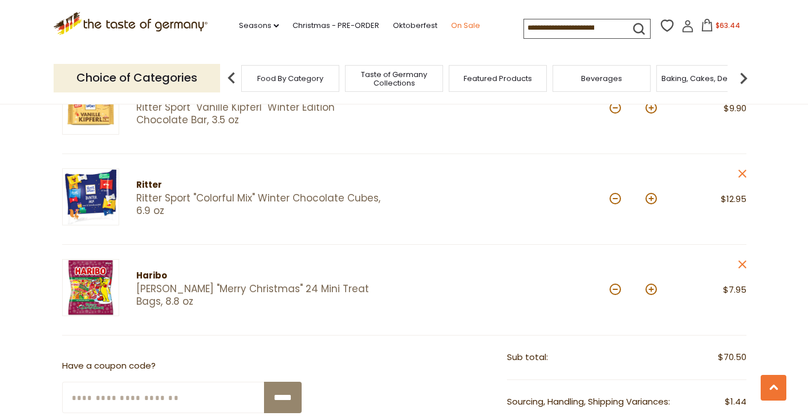
click at [460, 26] on link "On Sale" at bounding box center [465, 25] width 29 height 13
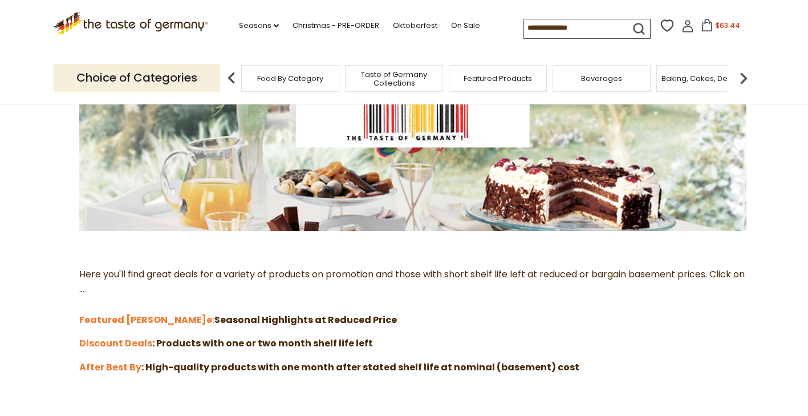
scroll to position [171, 0]
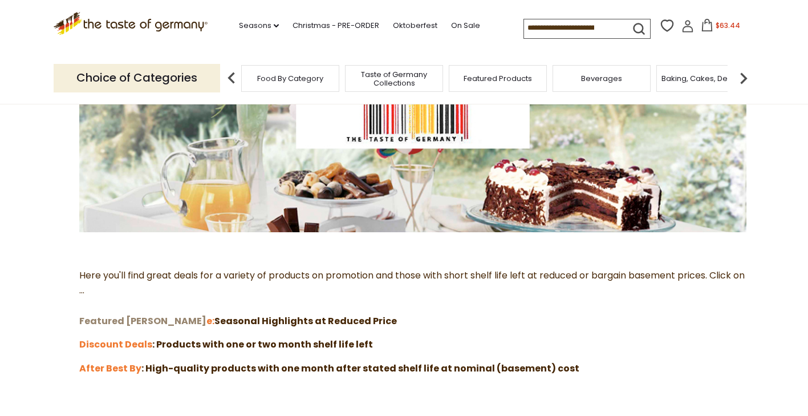
click at [128, 319] on strong "Featured [PERSON_NAME]" at bounding box center [142, 320] width 127 height 13
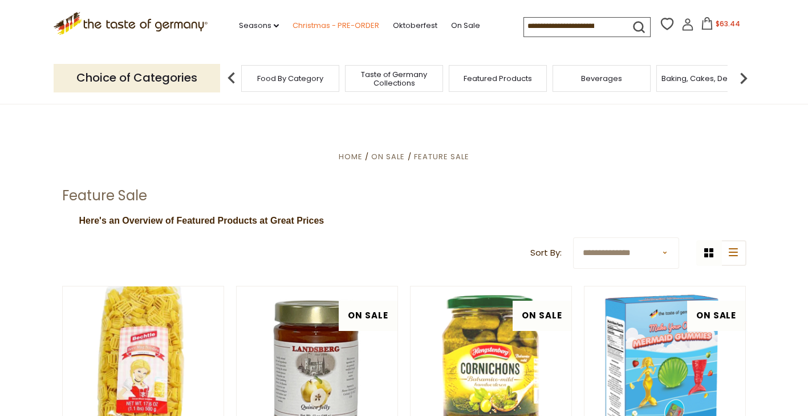
click at [320, 23] on link "Christmas - PRE-ORDER" at bounding box center [336, 25] width 87 height 13
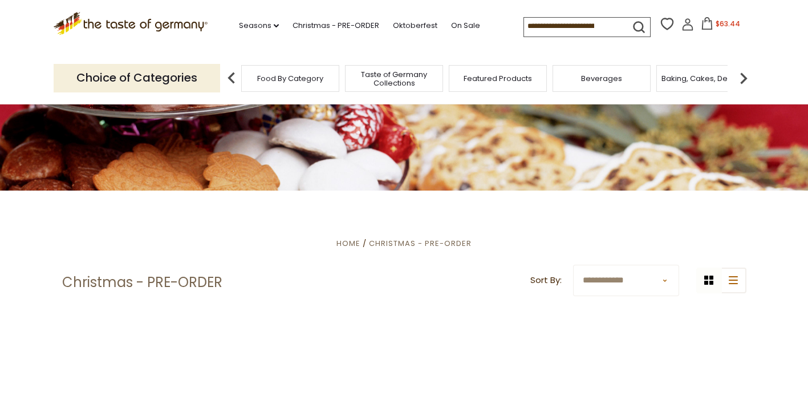
scroll to position [171, 0]
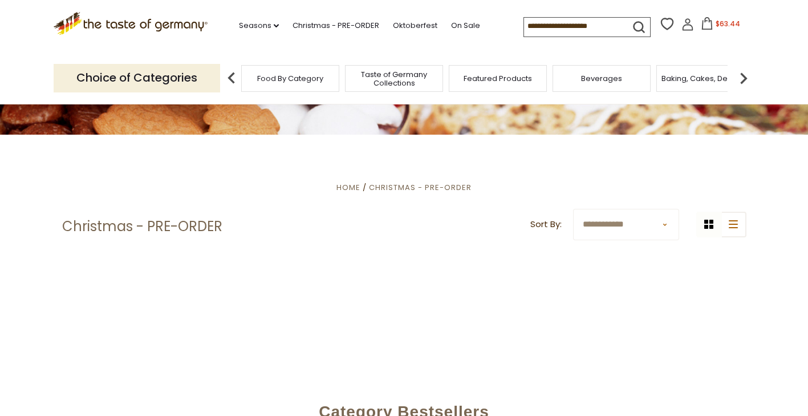
click at [547, 24] on input at bounding box center [572, 26] width 96 height 16
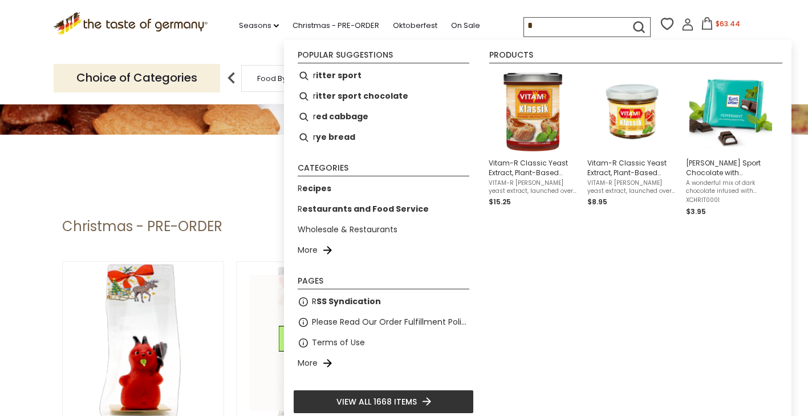
type input "*"
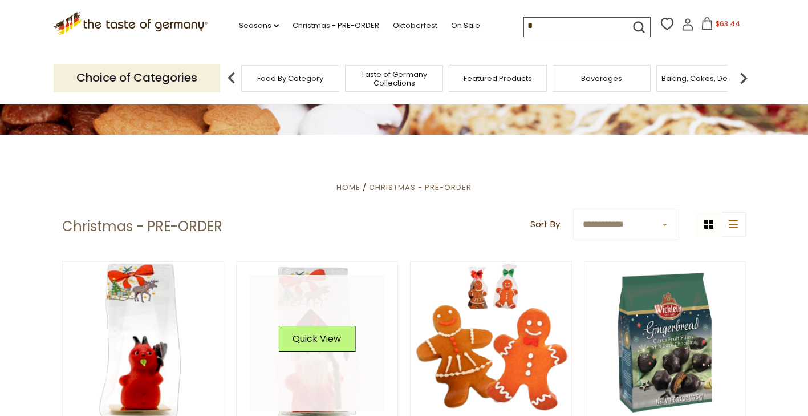
click at [279, 302] on link at bounding box center [317, 343] width 136 height 136
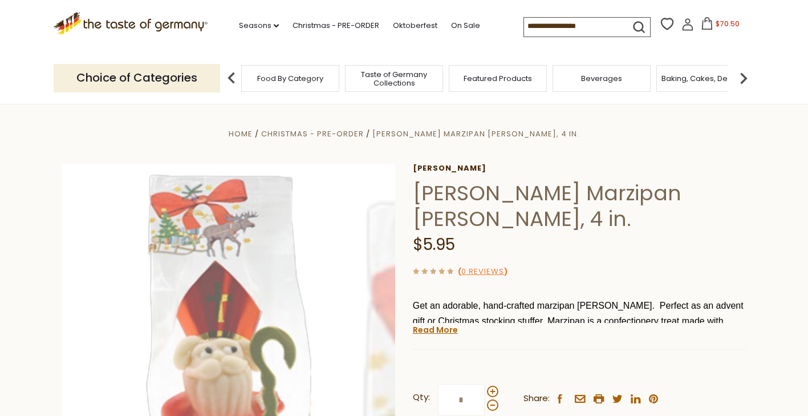
click at [327, 293] on img at bounding box center [229, 331] width 334 height 334
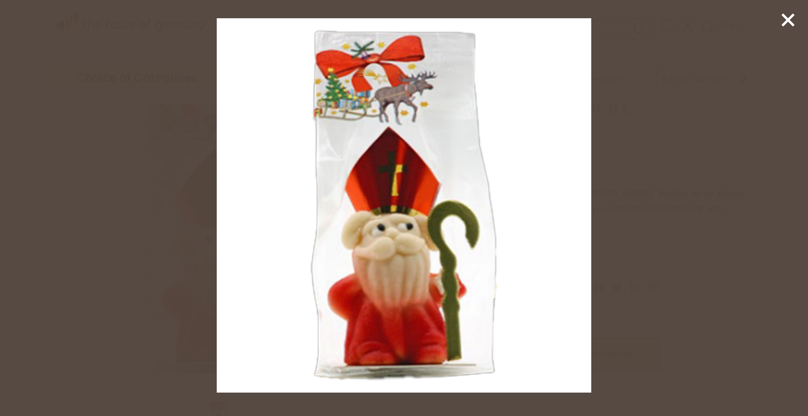
scroll to position [114, 0]
click at [789, 19] on line at bounding box center [787, 19] width 11 height 11
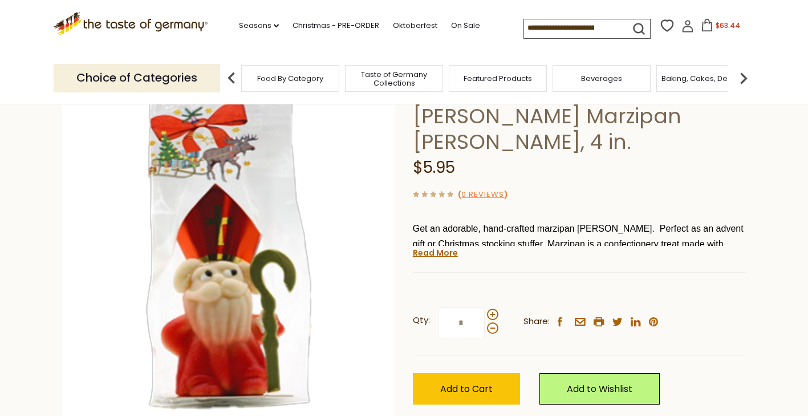
scroll to position [57, 0]
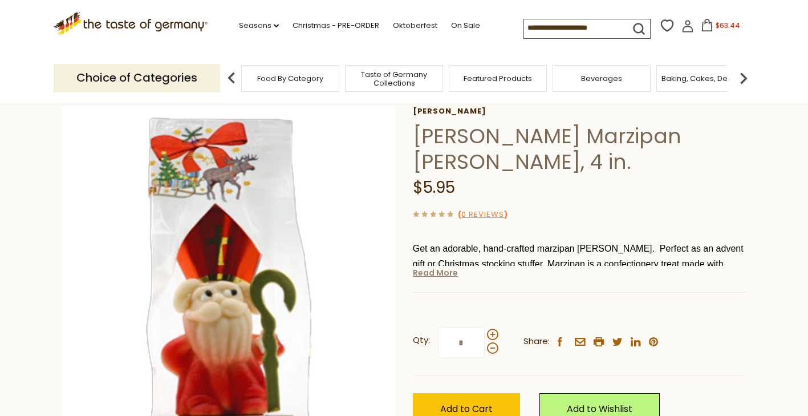
click at [432, 273] on link "Read More" at bounding box center [435, 272] width 45 height 11
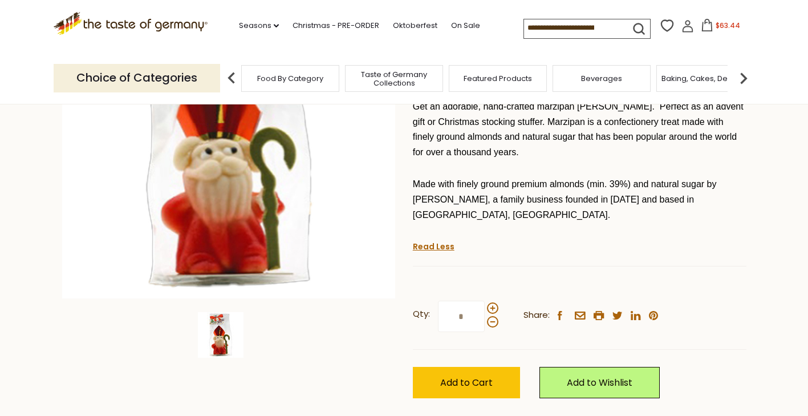
scroll to position [228, 0]
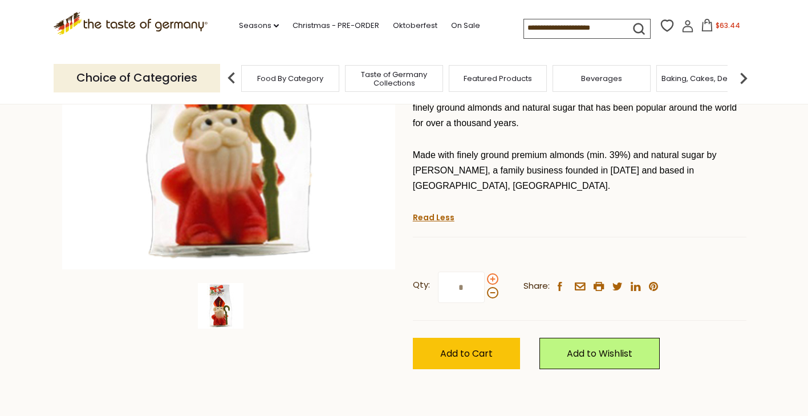
click at [492, 273] on span at bounding box center [492, 278] width 11 height 11
click at [485, 271] on input "*" at bounding box center [461, 286] width 47 height 31
click at [493, 287] on span at bounding box center [492, 292] width 11 height 11
click at [485, 278] on input "*" at bounding box center [461, 286] width 47 height 31
type input "*"
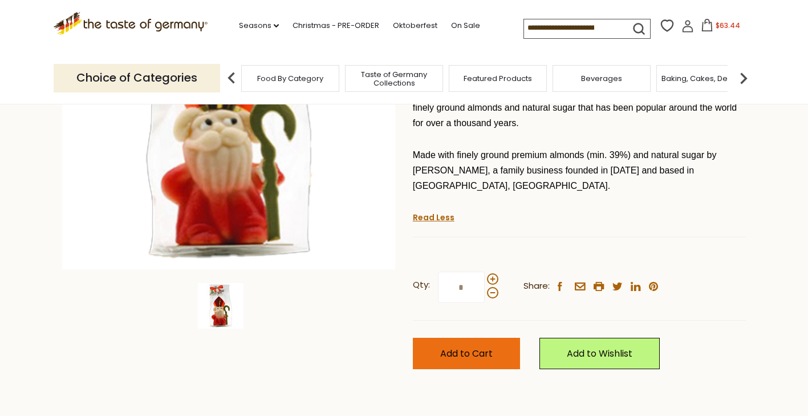
click at [480, 347] on span "Add to Cart" at bounding box center [466, 353] width 52 height 13
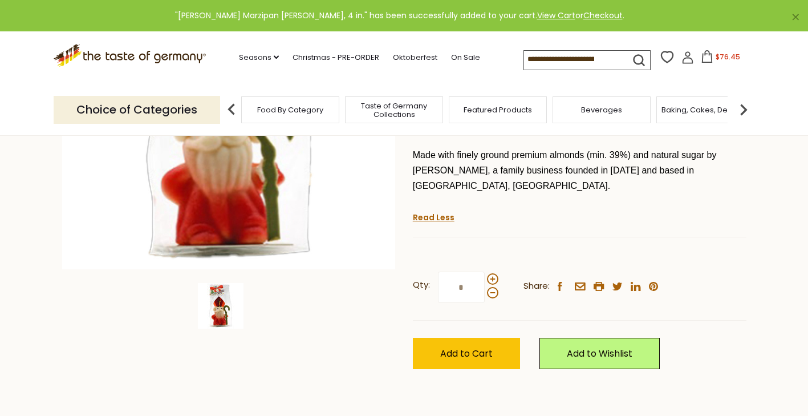
click at [702, 59] on icon at bounding box center [707, 56] width 13 height 13
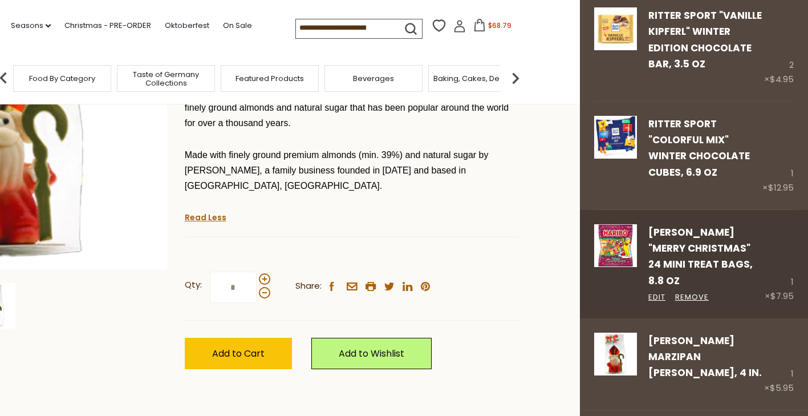
scroll to position [457, 0]
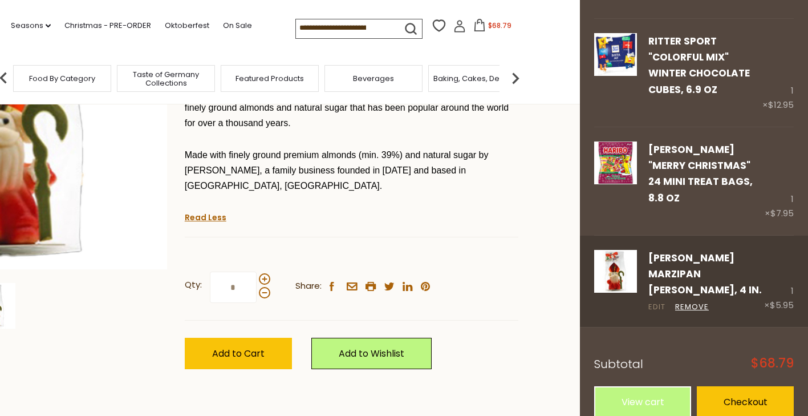
click at [654, 301] on link "Edit" at bounding box center [656, 307] width 17 height 12
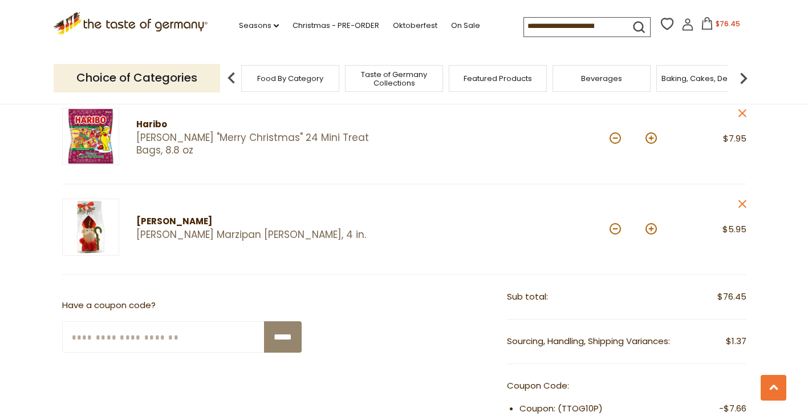
scroll to position [627, 0]
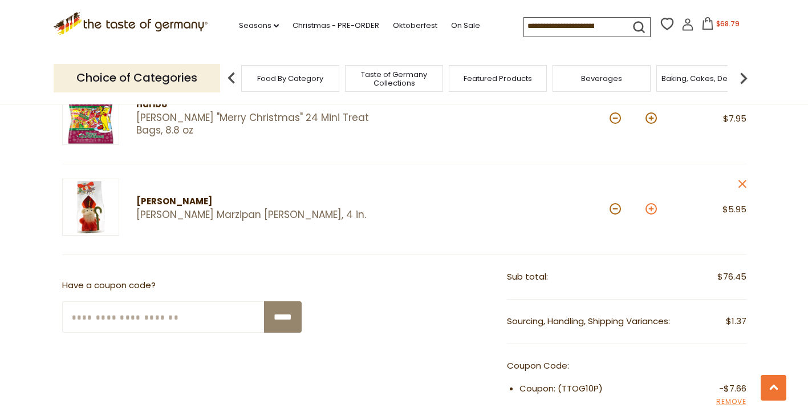
click at [651, 209] on button at bounding box center [651, 208] width 11 height 11
type input "*"
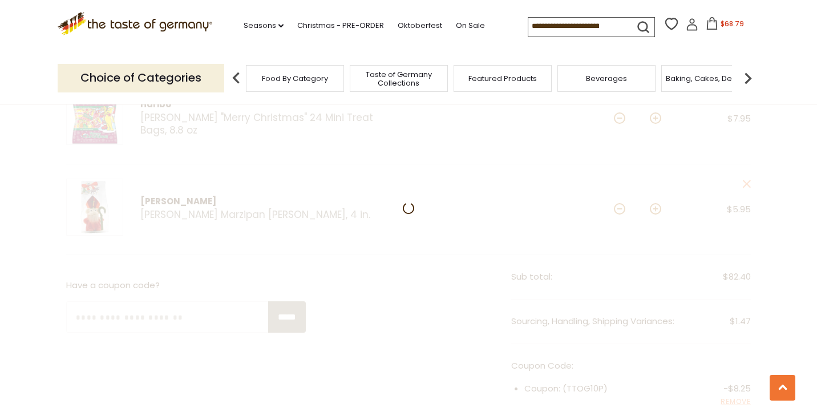
click at [556, 27] on input at bounding box center [576, 26] width 96 height 16
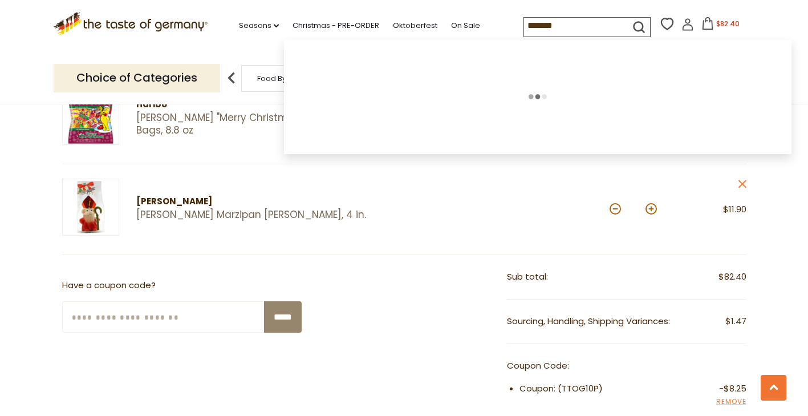
type input "********"
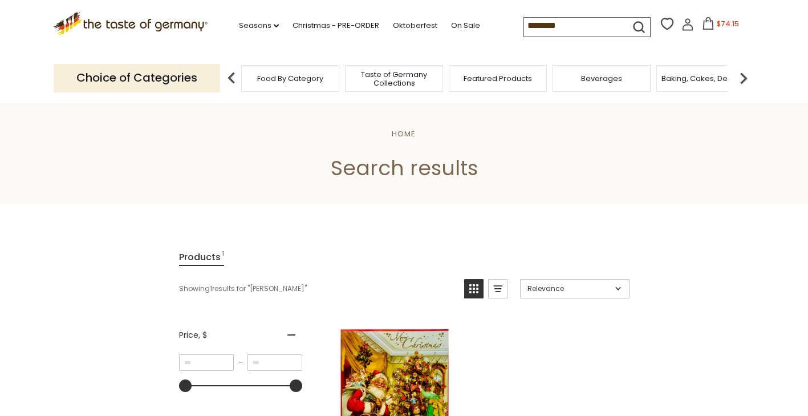
drag, startPoint x: 572, startPoint y: 26, endPoint x: 476, endPoint y: 36, distance: 96.9
click at [476, 36] on div ".st0{fill:#EDD300;} .st1{fill:#D33E21;} .st0{fill:#EDD300;} .st1{fill:#D33E21;}…" at bounding box center [404, 26] width 701 height 52
type input "********"
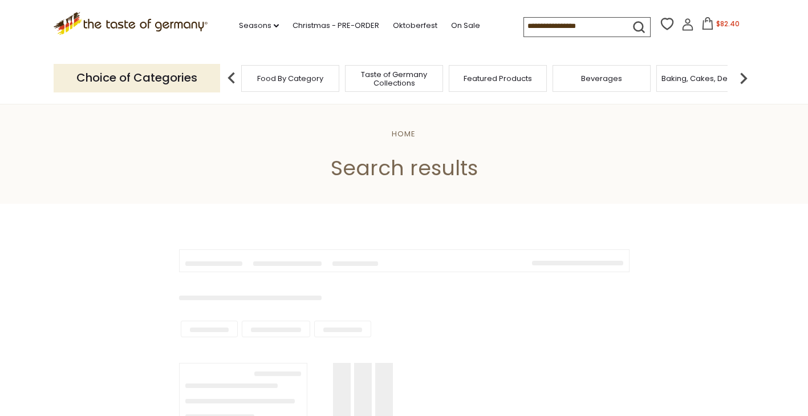
type input "********"
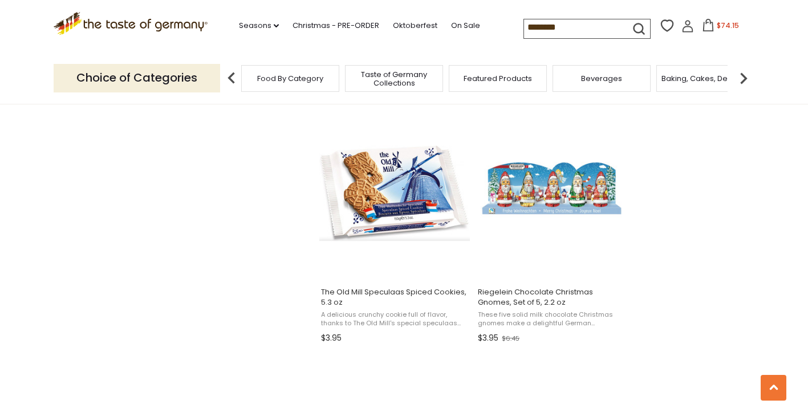
scroll to position [1711, 0]
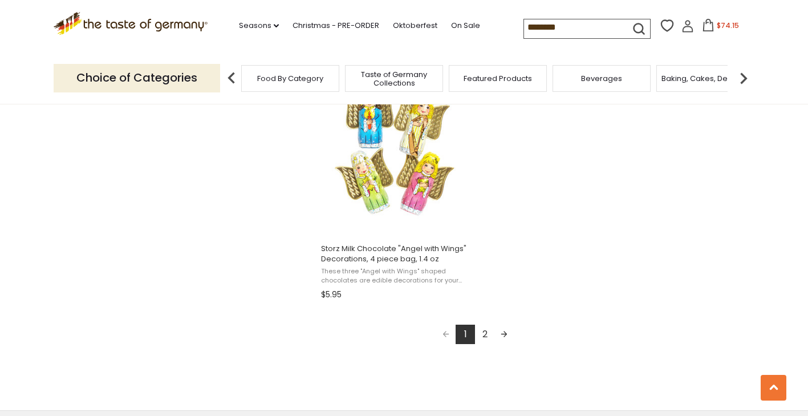
click at [489, 324] on link "2" at bounding box center [484, 333] width 19 height 19
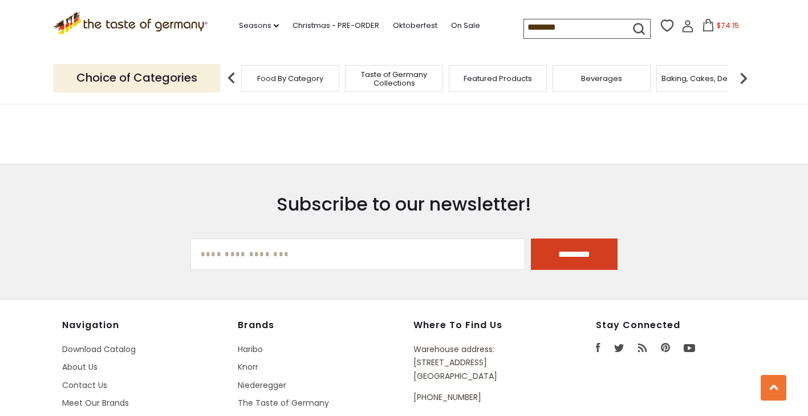
scroll to position [1540, 0]
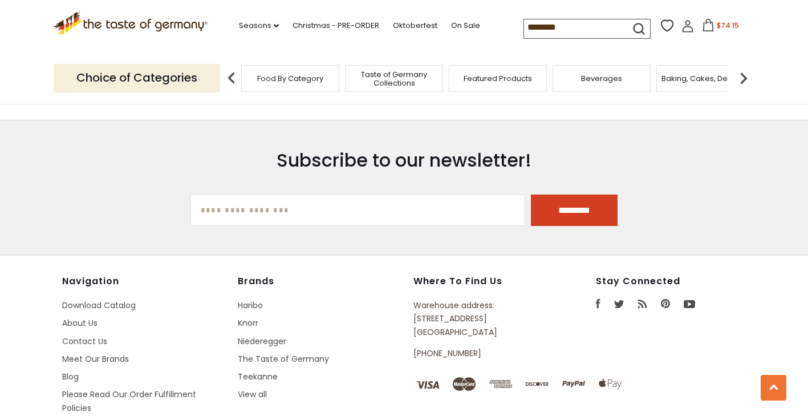
click at [705, 25] on icon at bounding box center [708, 25] width 13 height 13
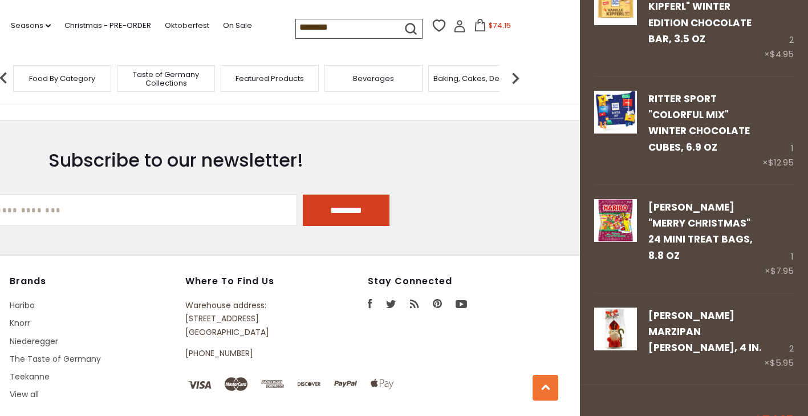
scroll to position [457, 0]
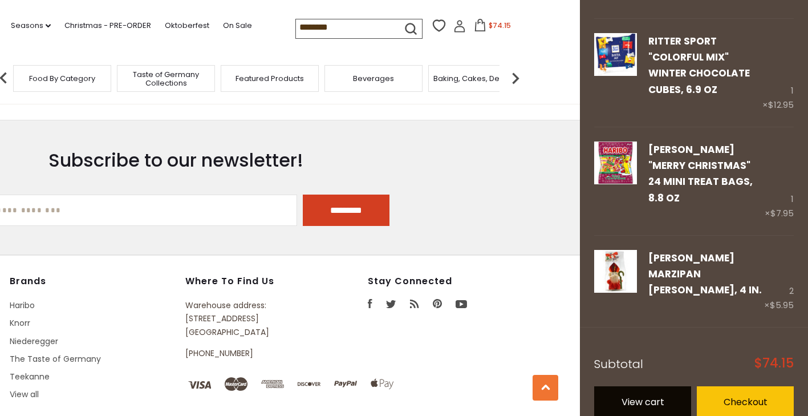
click at [641, 388] on link "View cart" at bounding box center [642, 401] width 97 height 31
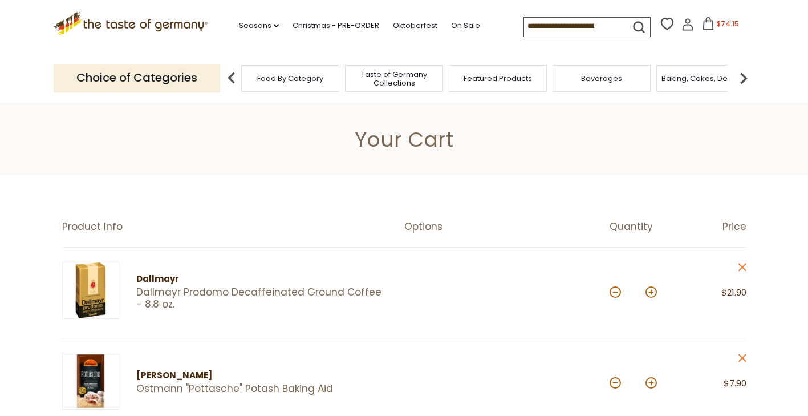
click at [141, 22] on icon ".st0{fill:#EDD300;} .st1{fill:#D33E21;}" at bounding box center [131, 23] width 155 height 23
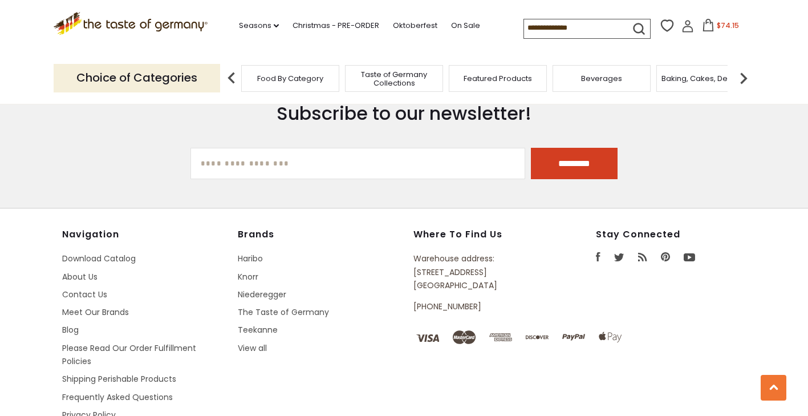
scroll to position [1966, 0]
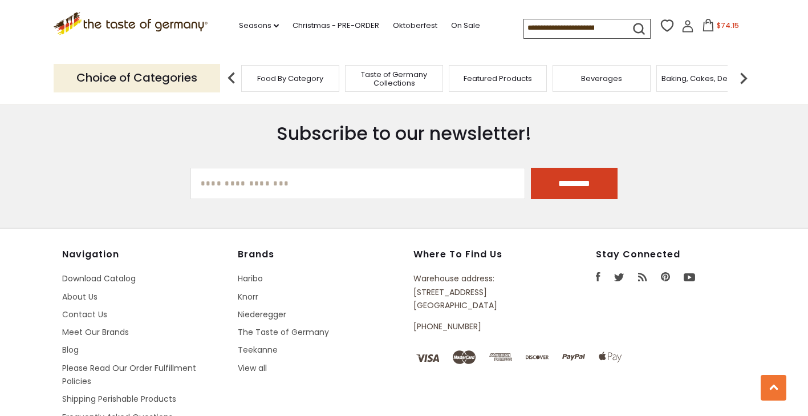
click at [600, 272] on icon "facebook" at bounding box center [598, 276] width 5 height 9
click at [270, 172] on input "[EMAIL_ADDRESS][DOMAIN_NAME]" at bounding box center [357, 183] width 335 height 31
type input "**********"
click at [566, 177] on input "*********" at bounding box center [574, 183] width 87 height 31
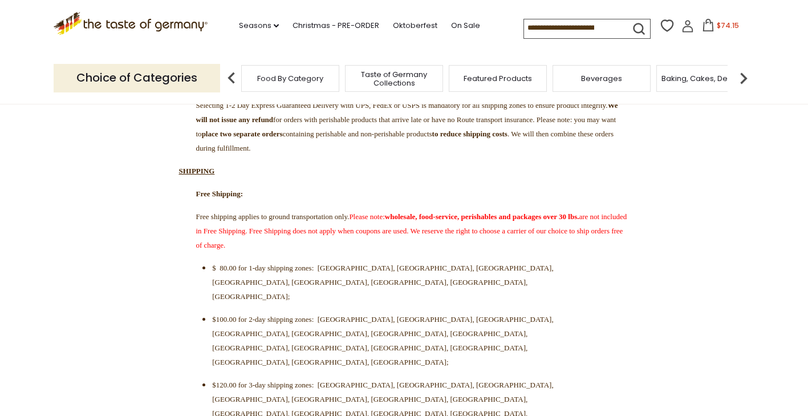
scroll to position [342, 0]
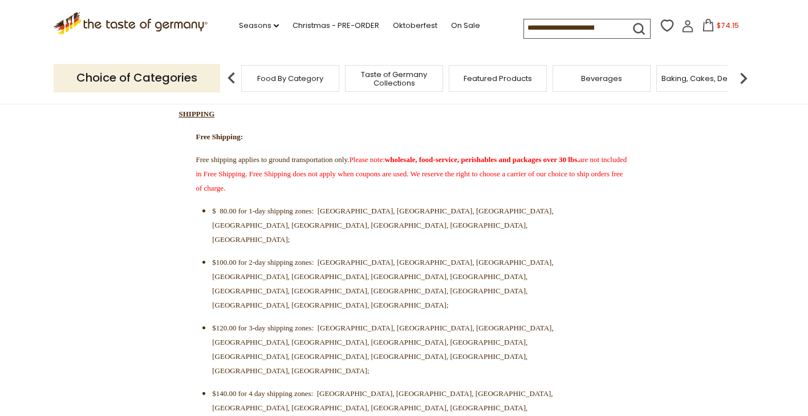
click at [704, 27] on icon at bounding box center [708, 25] width 13 height 13
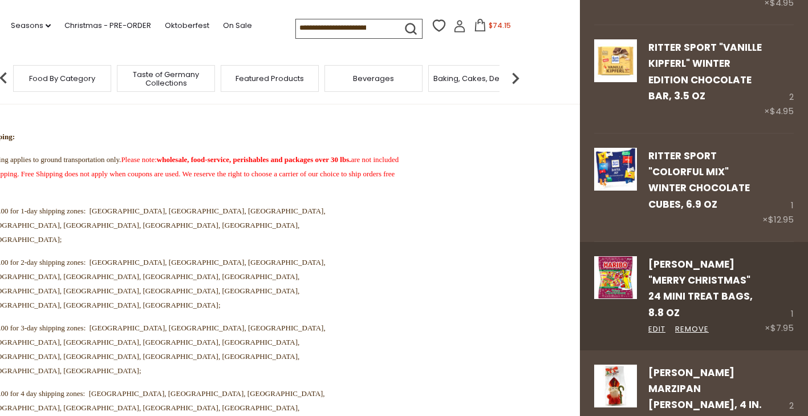
scroll to position [457, 0]
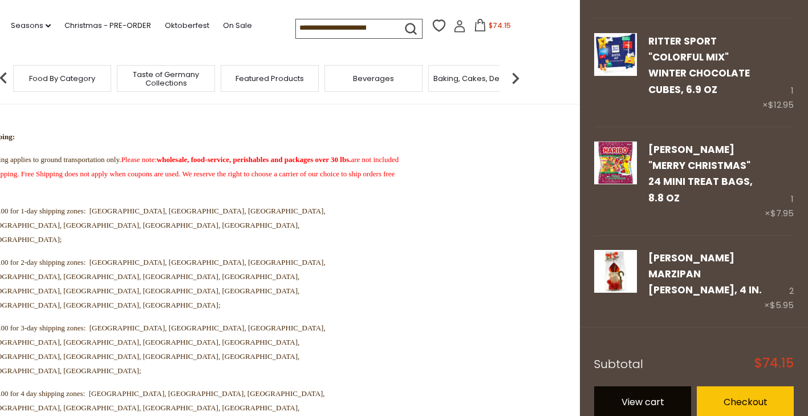
click at [634, 387] on link "View cart" at bounding box center [642, 401] width 97 height 31
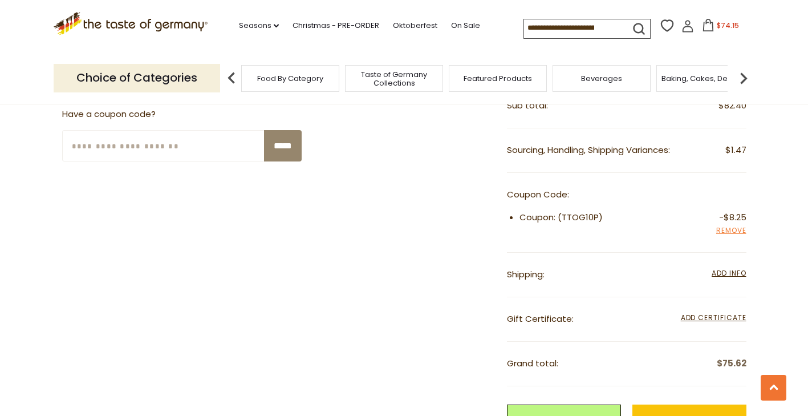
scroll to position [855, 0]
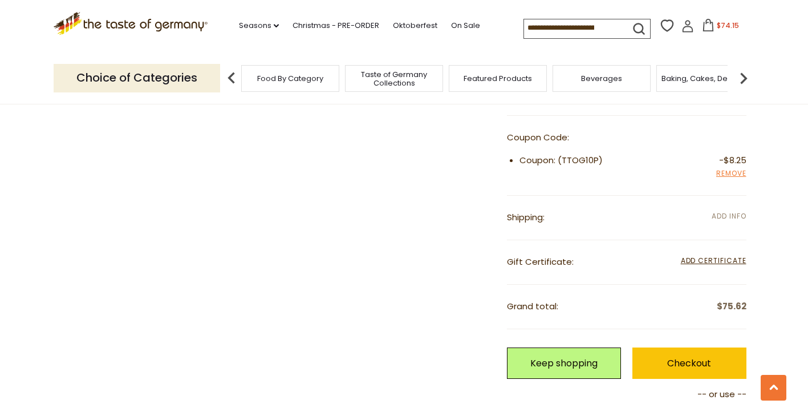
click at [732, 212] on span "Add Info" at bounding box center [729, 216] width 34 height 10
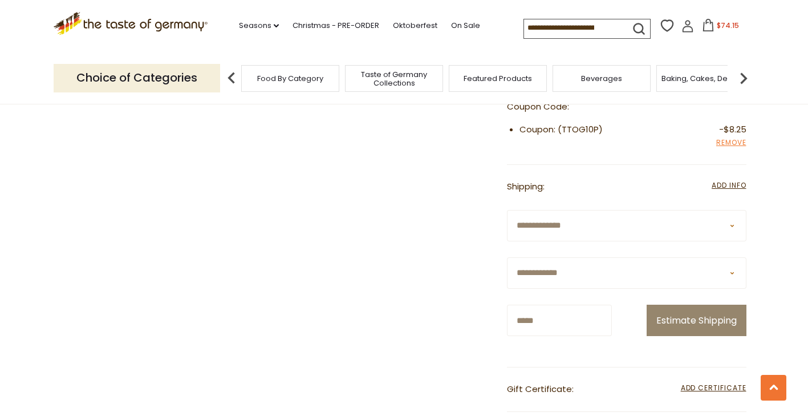
scroll to position [912, 0]
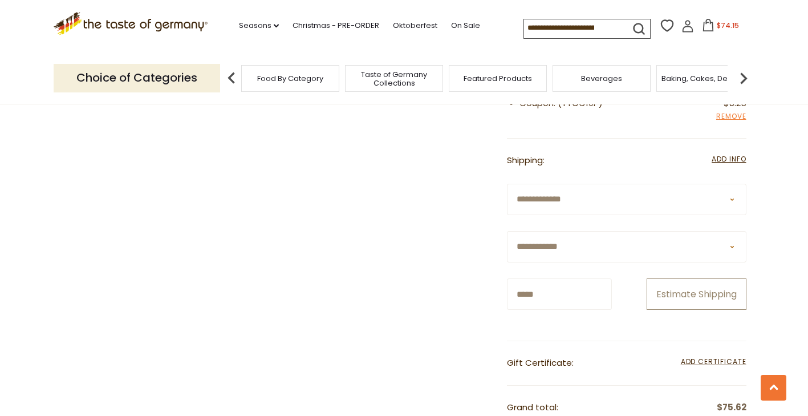
click at [720, 283] on button "Estimate Shipping" at bounding box center [697, 293] width 100 height 31
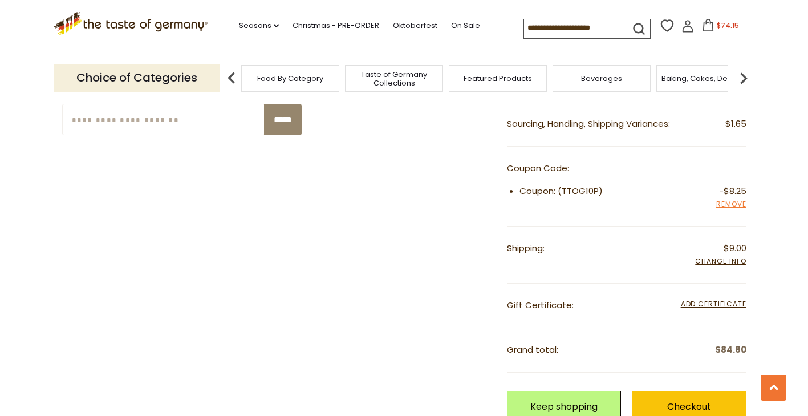
scroll to position [798, 0]
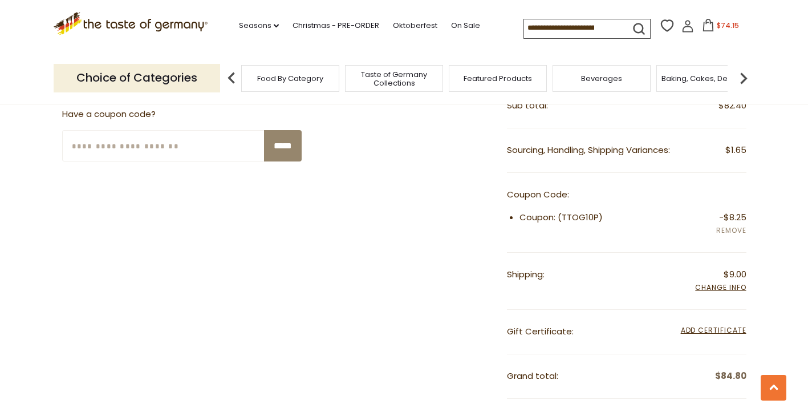
click at [726, 230] on link "Remove" at bounding box center [731, 231] width 30 height 13
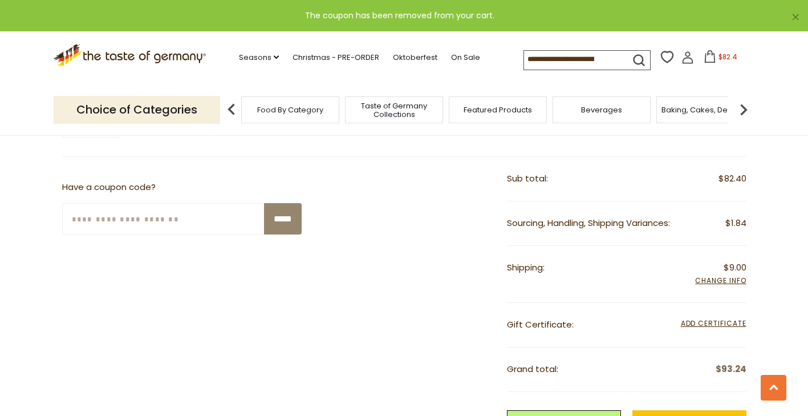
scroll to position [684, 0]
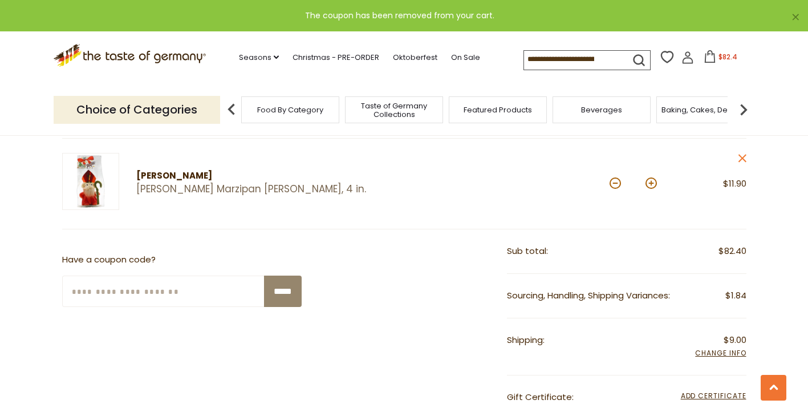
click at [129, 294] on input "Enter Your Coupon Code" at bounding box center [163, 290] width 203 height 31
type input "*******"
click at [264, 275] on input "*****" at bounding box center [283, 290] width 38 height 31
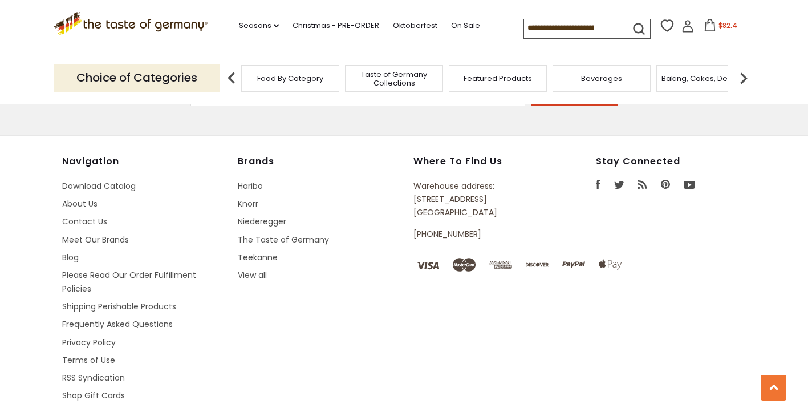
scroll to position [1820, 0]
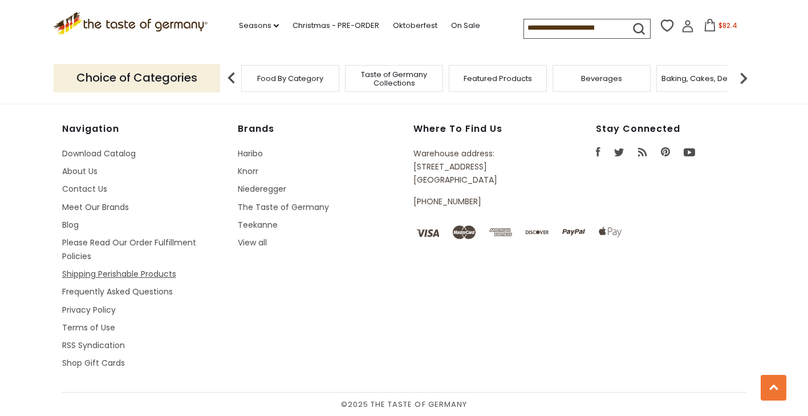
click at [108, 274] on link "Shipping Perishable Products" at bounding box center [119, 273] width 114 height 11
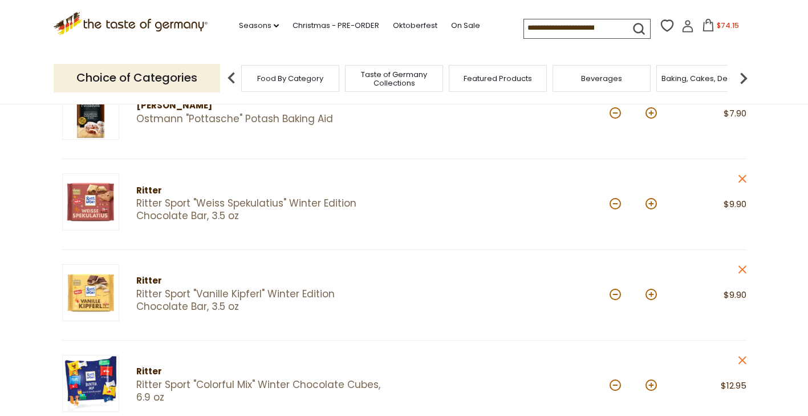
scroll to position [285, 0]
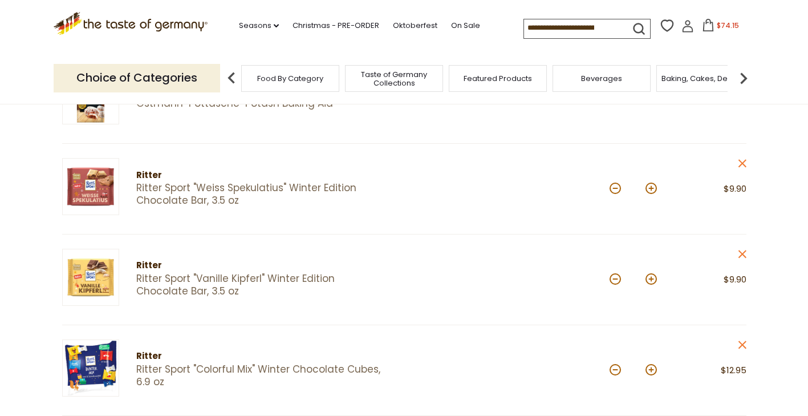
click at [318, 187] on link "Ritter Sport "Weiss Spekulatius" Winter Edition Chocolate Bar, 3.5 oz" at bounding box center [260, 194] width 248 height 25
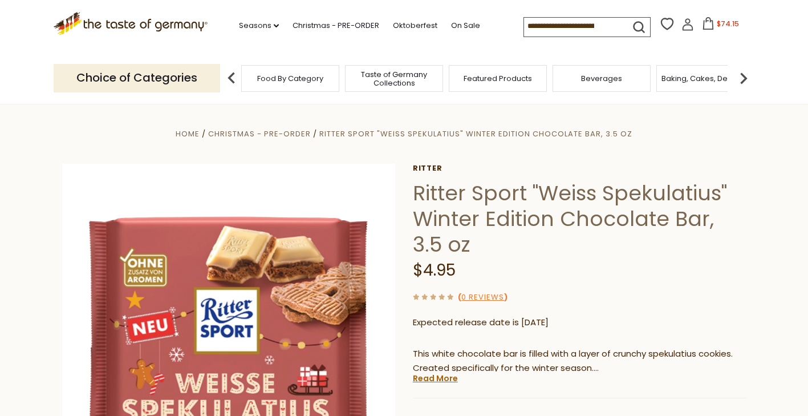
click at [708, 22] on icon at bounding box center [708, 23] width 10 height 13
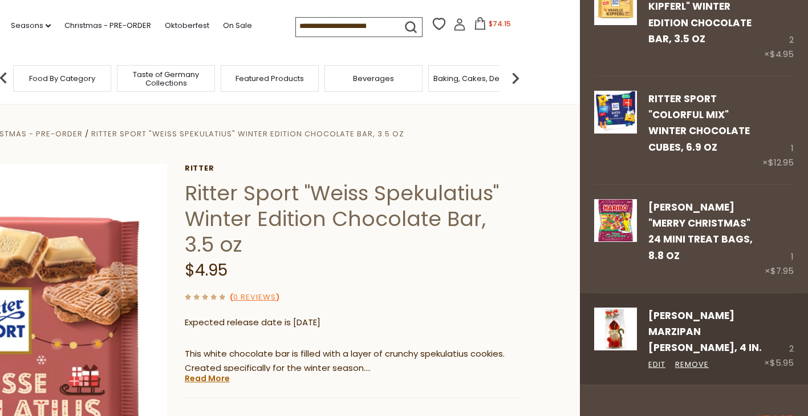
scroll to position [457, 0]
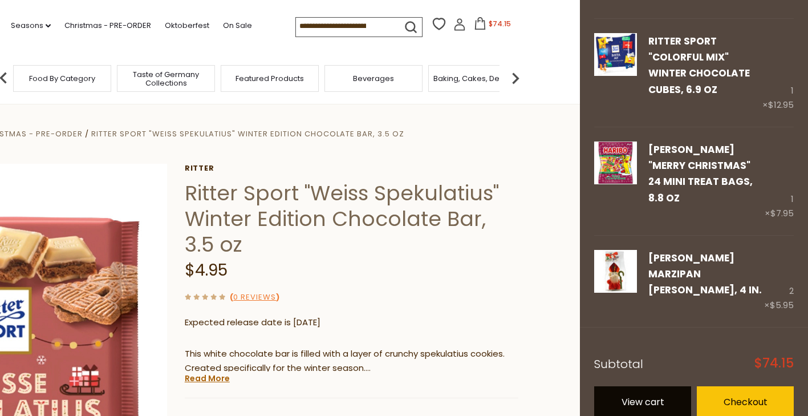
click at [640, 394] on link "View cart" at bounding box center [642, 401] width 97 height 31
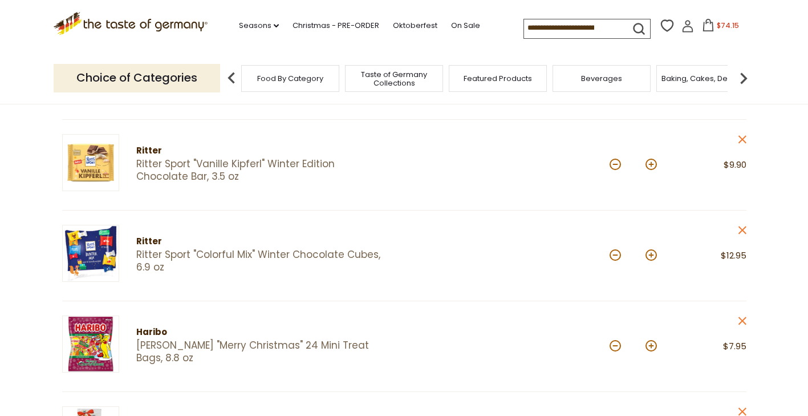
scroll to position [399, 0]
click at [88, 353] on img at bounding box center [90, 344] width 57 height 57
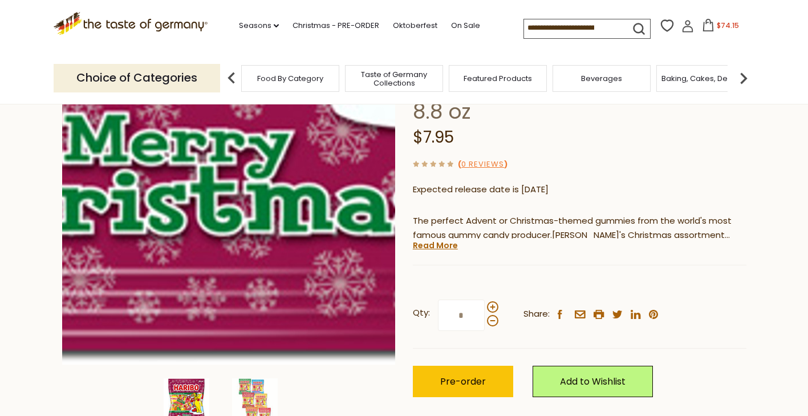
scroll to position [114, 0]
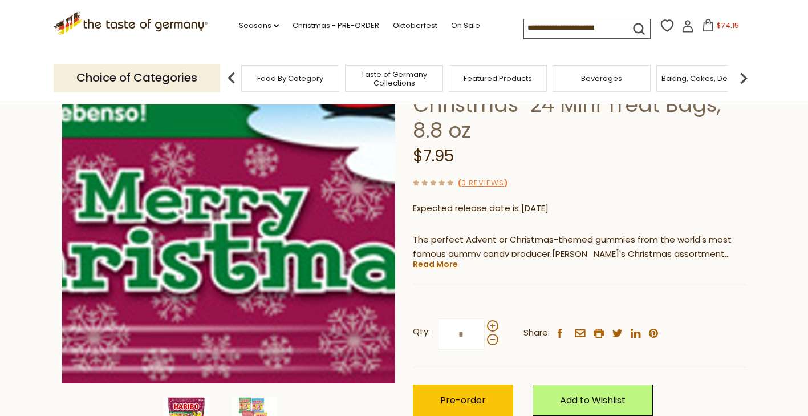
click at [250, 365] on img at bounding box center [229, 217] width 334 height 334
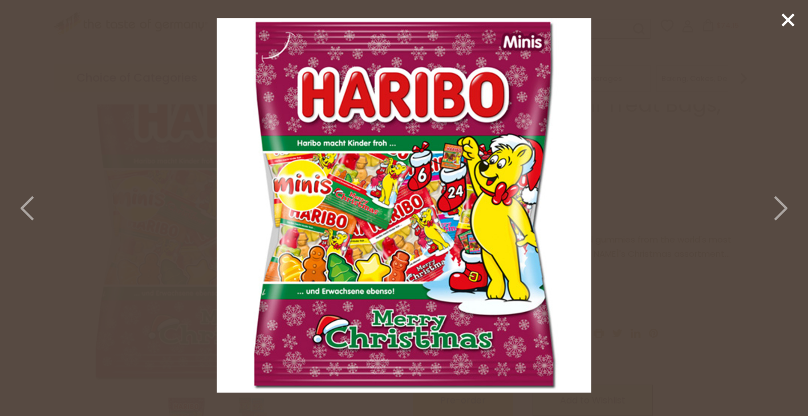
click at [784, 19] on icon at bounding box center [788, 19] width 17 height 17
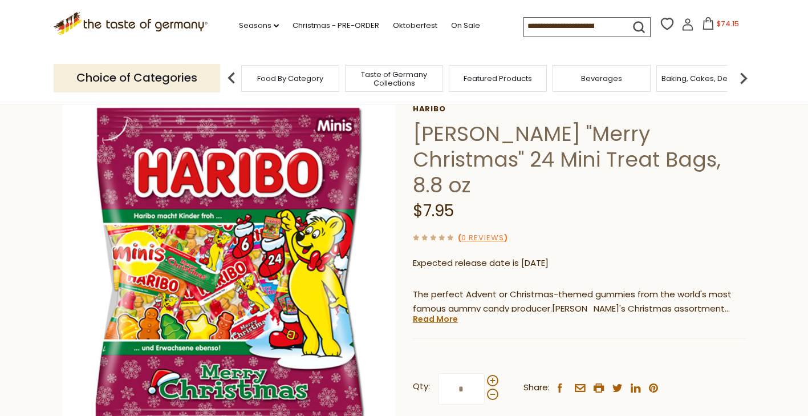
scroll to position [0, 0]
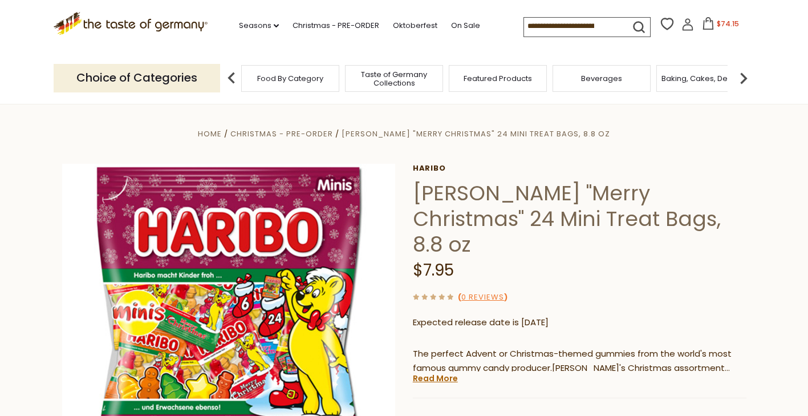
click at [554, 25] on input at bounding box center [572, 26] width 96 height 16
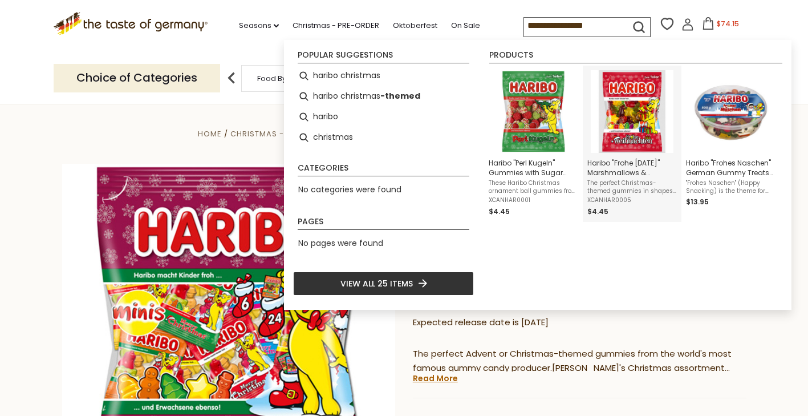
type input "**********"
click at [635, 119] on img "Instant Search Results" at bounding box center [632, 111] width 83 height 83
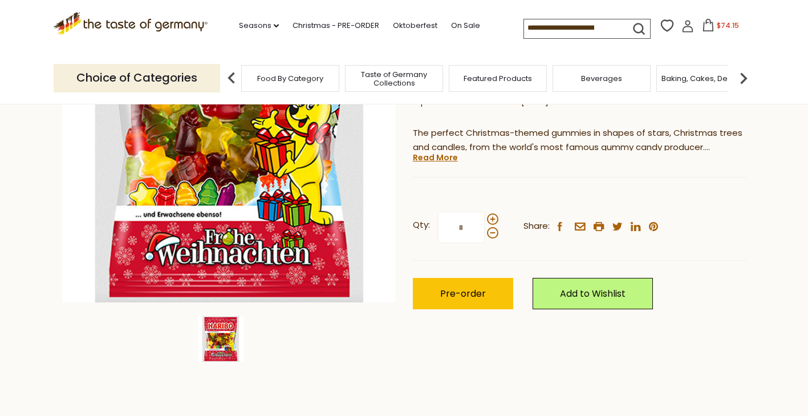
scroll to position [228, 0]
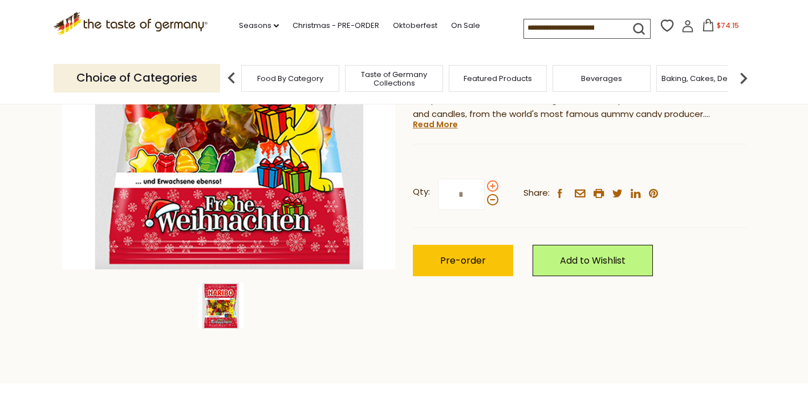
click at [492, 184] on span at bounding box center [492, 185] width 11 height 11
click at [485, 184] on input "*" at bounding box center [461, 193] width 47 height 31
type input "*"
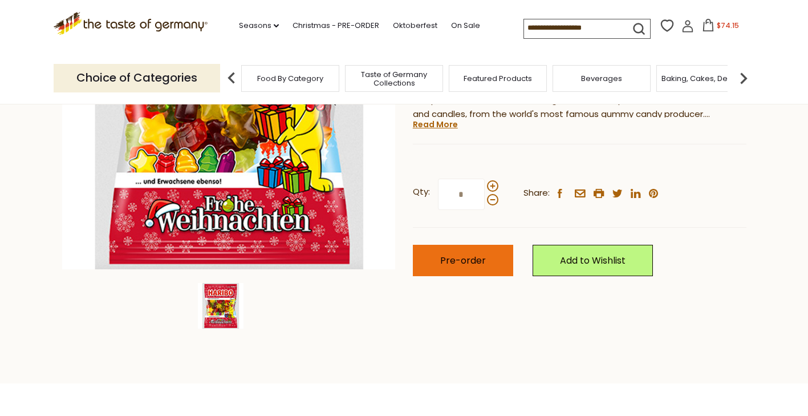
click at [482, 258] on span "Pre-order" at bounding box center [463, 260] width 46 height 13
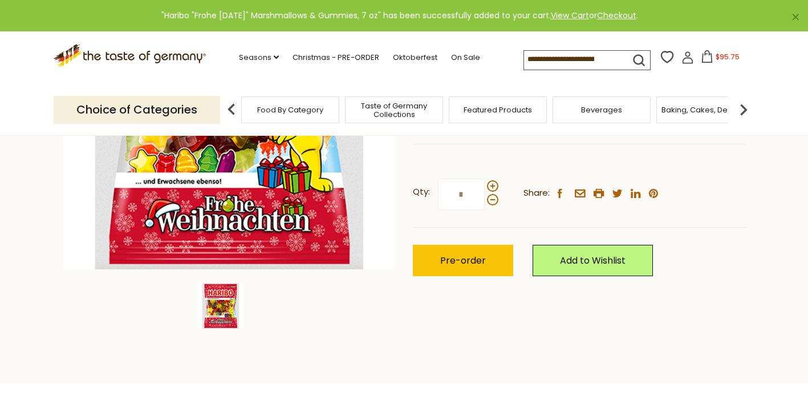
click at [708, 58] on icon at bounding box center [707, 56] width 10 height 13
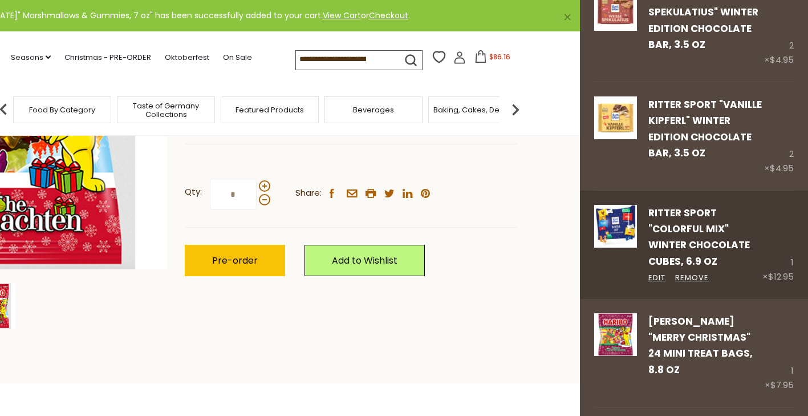
scroll to position [513, 0]
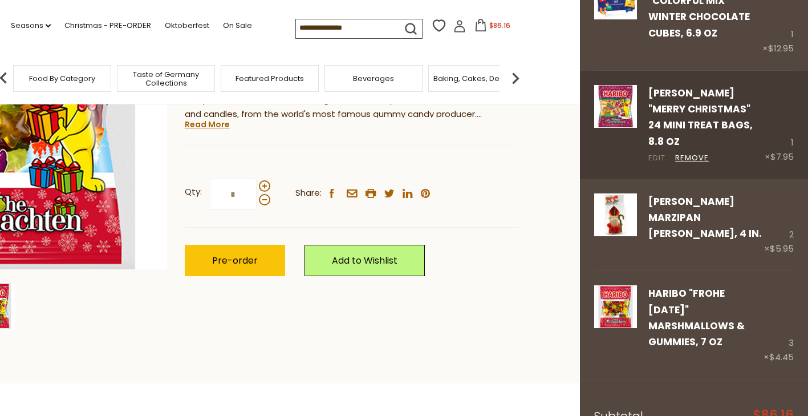
click at [655, 152] on link "Edit" at bounding box center [656, 158] width 17 height 12
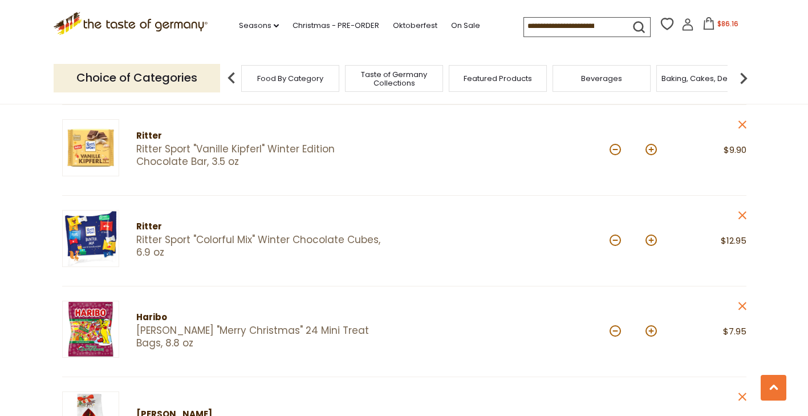
scroll to position [513, 0]
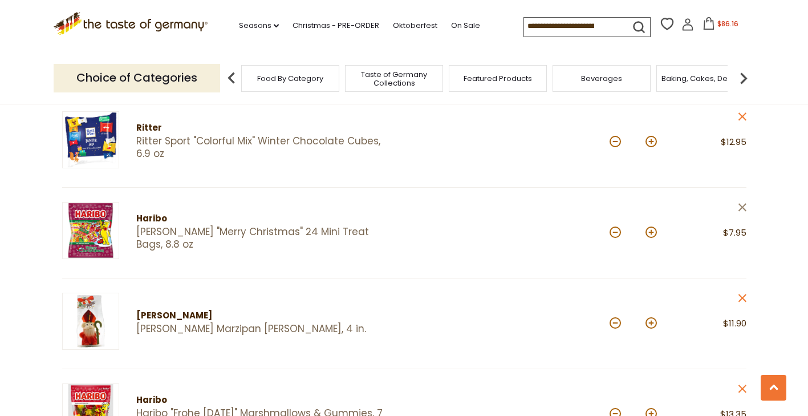
click at [742, 205] on icon "close" at bounding box center [742, 207] width 9 height 9
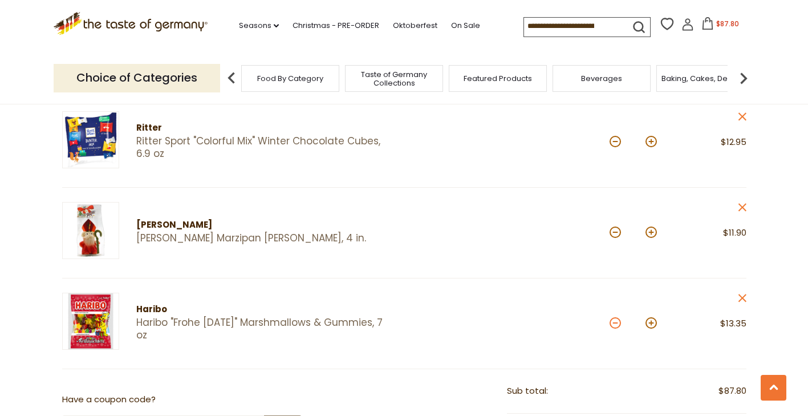
click at [615, 322] on button at bounding box center [615, 322] width 11 height 11
type input "*"
click at [616, 323] on button at bounding box center [615, 322] width 11 height 11
type input "*"
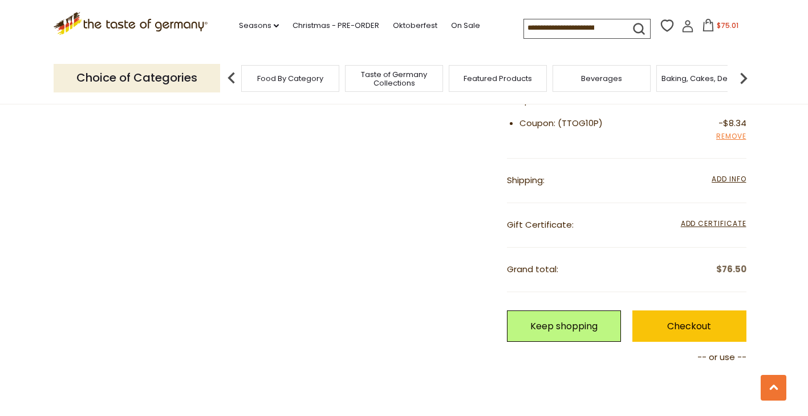
scroll to position [912, 0]
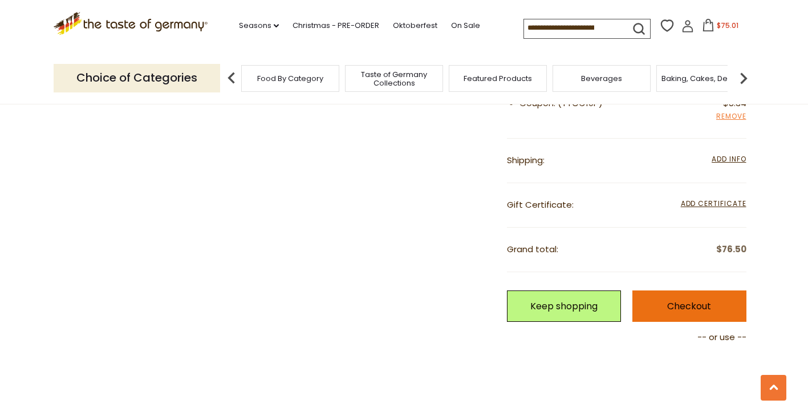
click at [684, 304] on link "Checkout" at bounding box center [689, 305] width 114 height 31
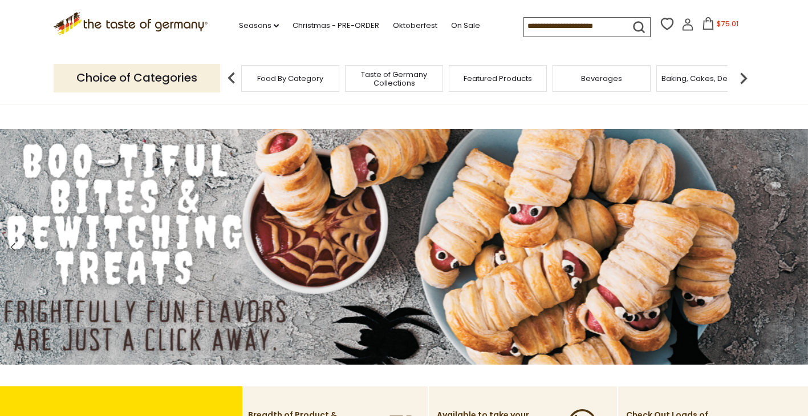
click at [708, 22] on icon at bounding box center [708, 23] width 10 height 13
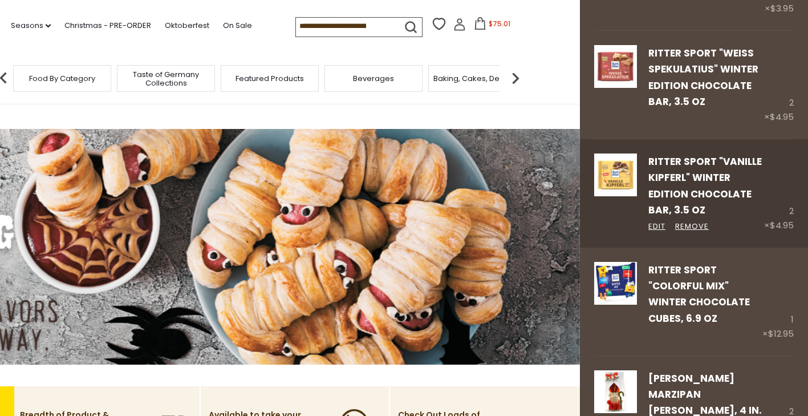
scroll to position [171, 0]
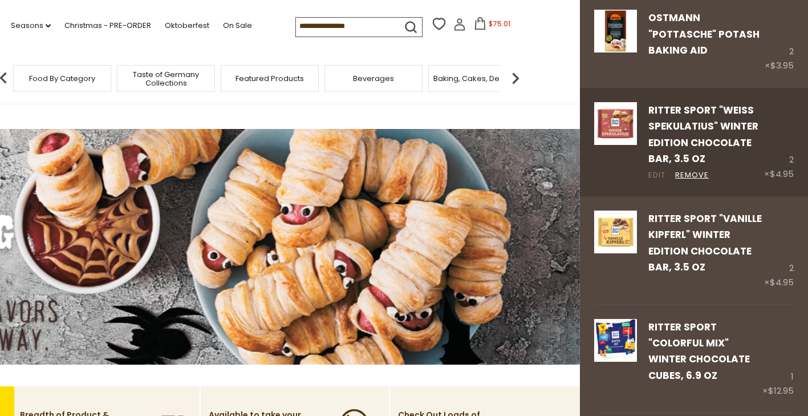
click at [652, 174] on link "Edit" at bounding box center [656, 175] width 17 height 12
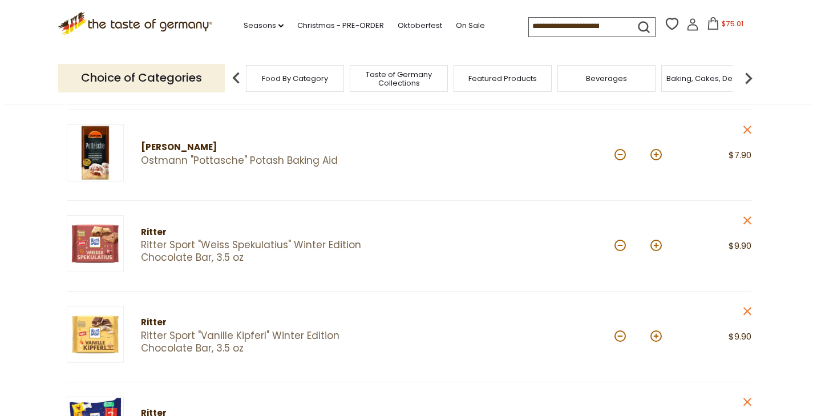
scroll to position [285, 0]
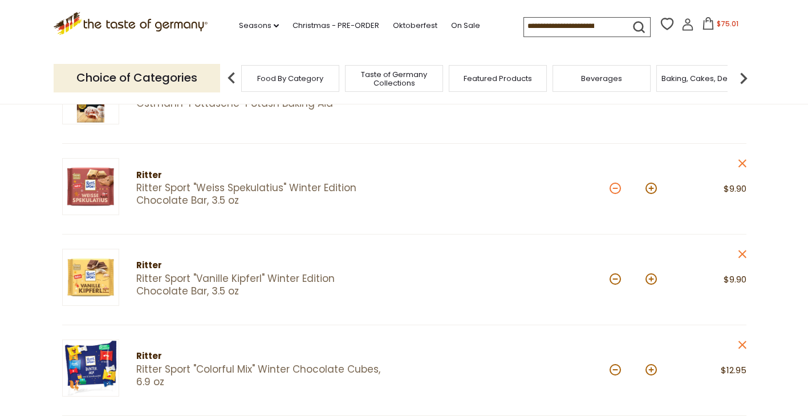
click at [616, 188] on button at bounding box center [615, 187] width 11 height 11
type input "*"
click at [614, 277] on button at bounding box center [615, 278] width 11 height 11
type input "*"
